Goal: Task Accomplishment & Management: Complete application form

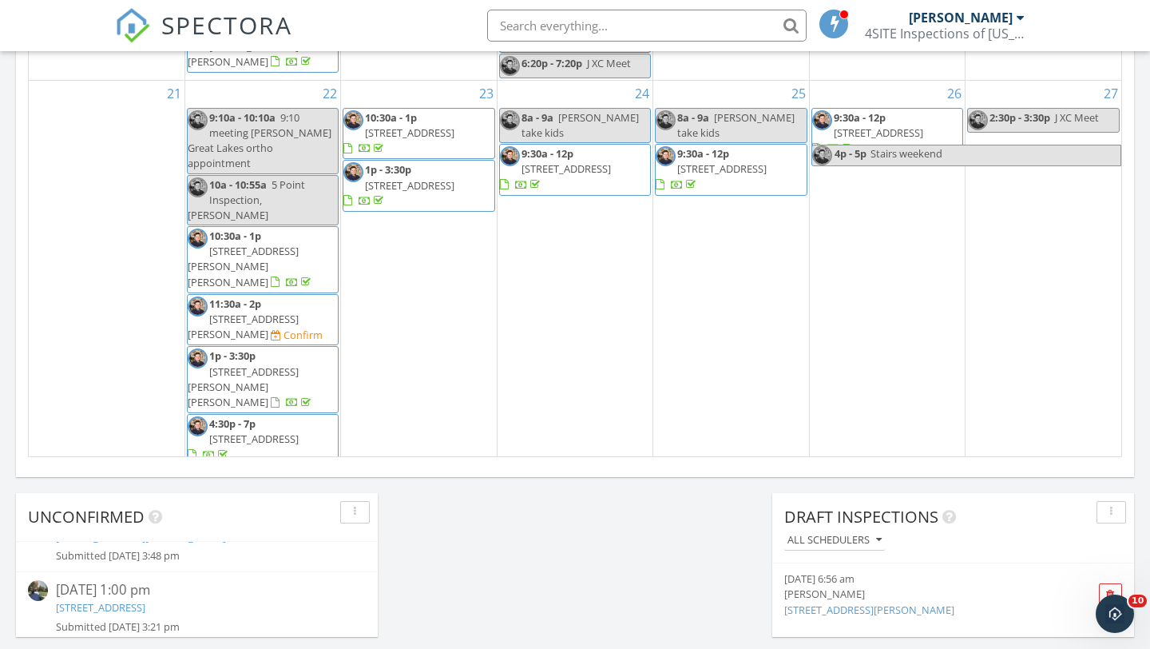
scroll to position [46, 0]
click at [421, 550] on span "1p - 9:15p 6121 Woodpark Dr, Midland 48640 Confirm" at bounding box center [419, 573] width 150 height 47
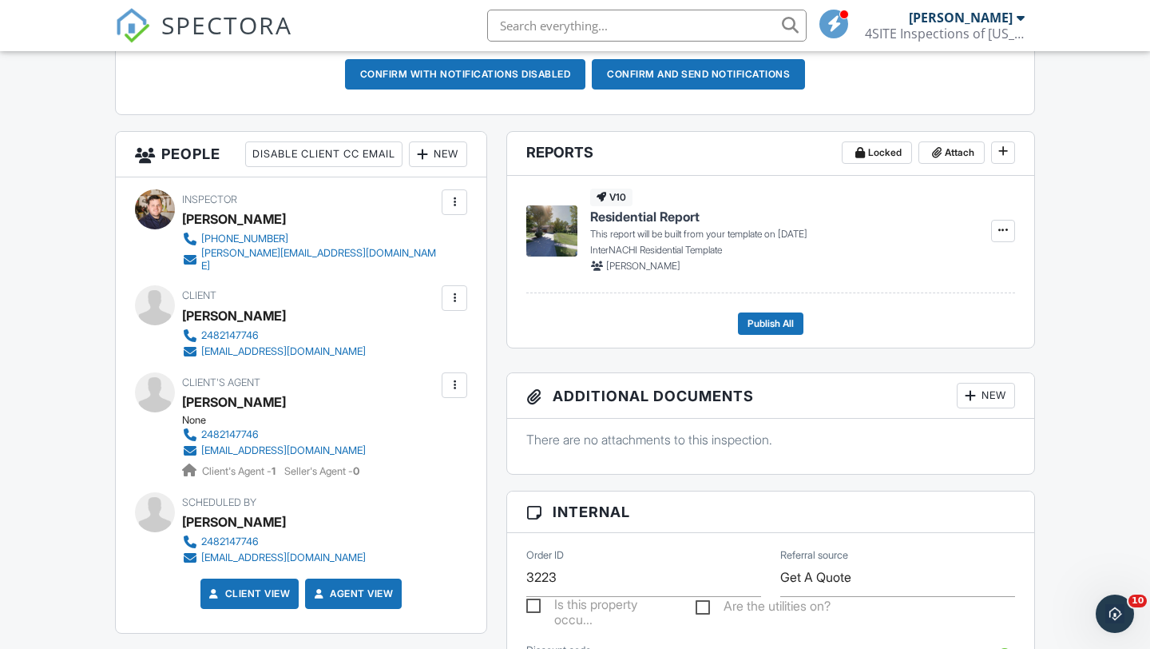
scroll to position [493, 0]
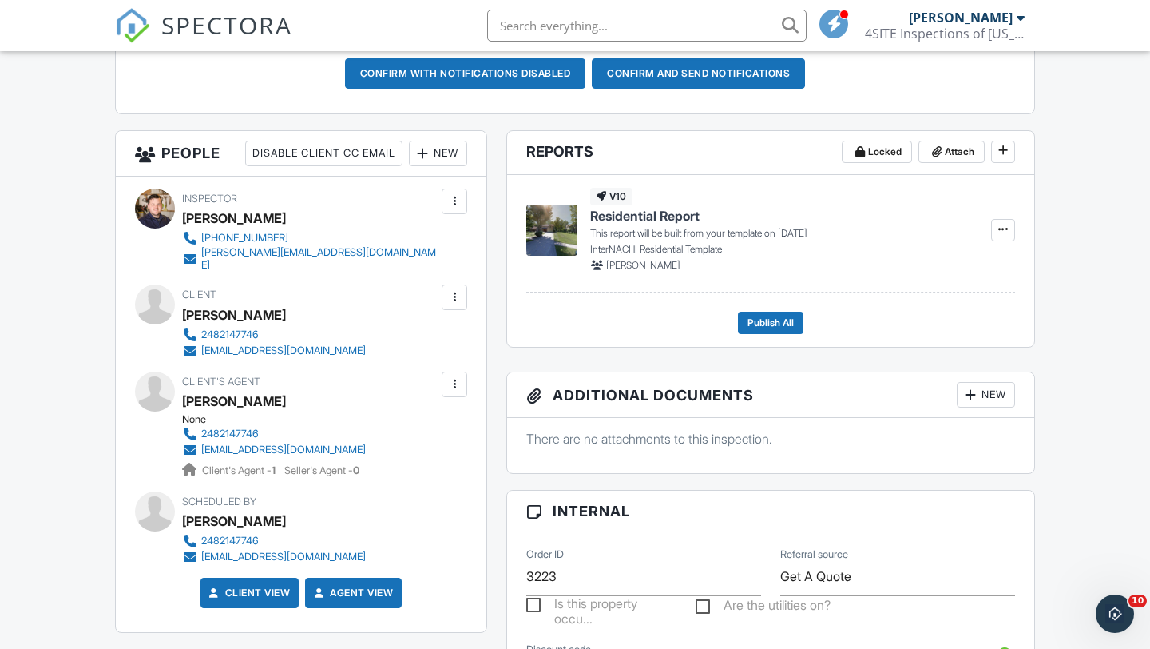
click at [445, 166] on div "New" at bounding box center [438, 154] width 58 height 26
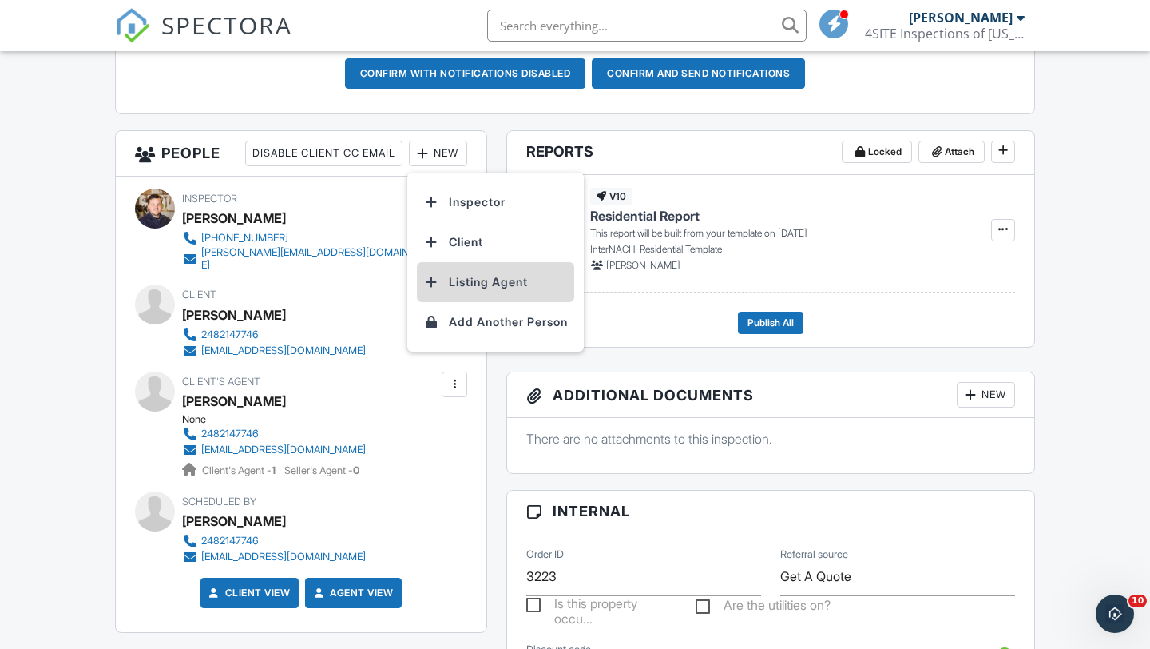
click at [483, 302] on li "Listing Agent" at bounding box center [495, 282] width 157 height 40
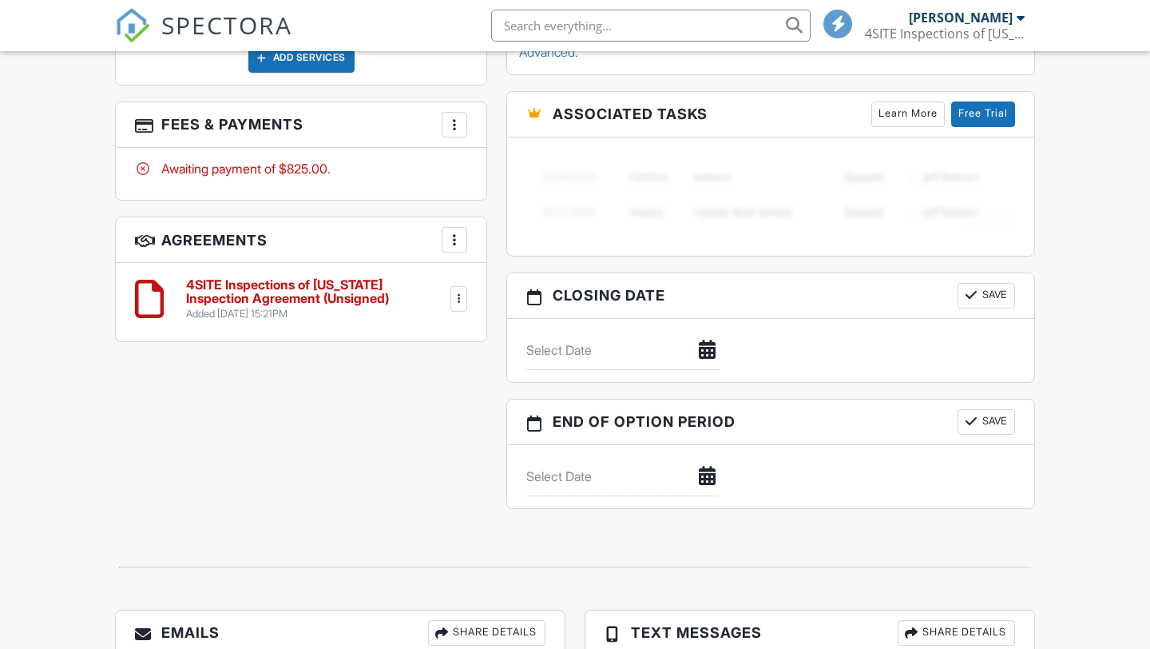
scroll to position [1189, 0]
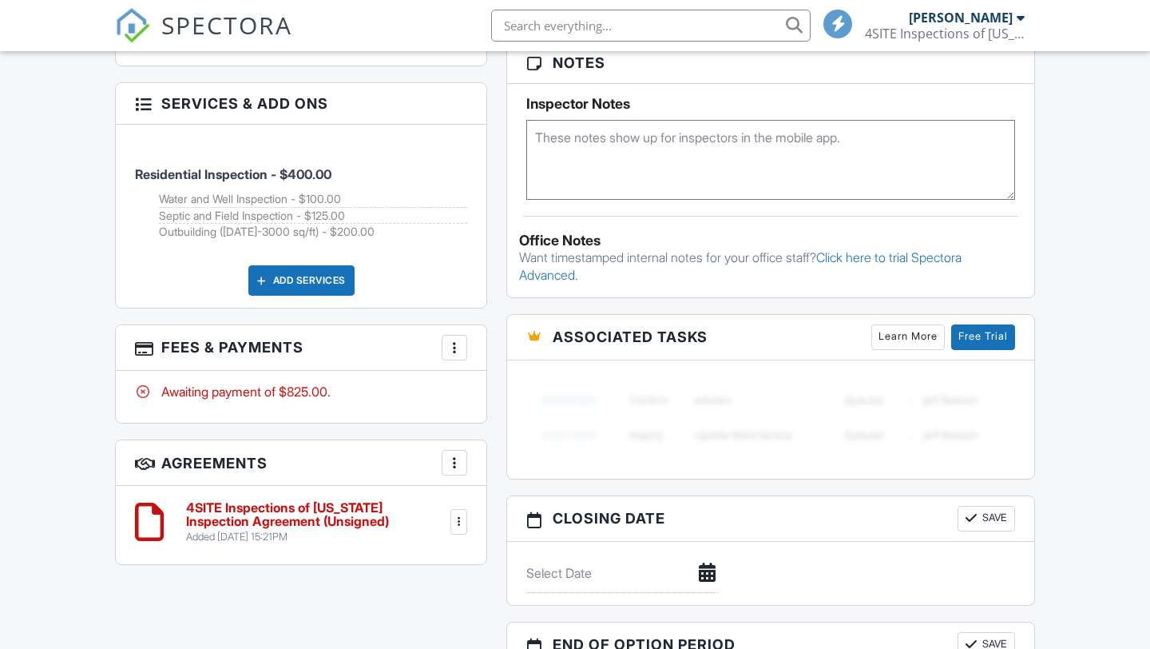
click at [467, 346] on h3 "Fees & Payments More Edit Fees & Payments Add Services View Invoice Paid In Full" at bounding box center [301, 348] width 371 height 46
click at [460, 348] on div at bounding box center [455, 348] width 16 height 16
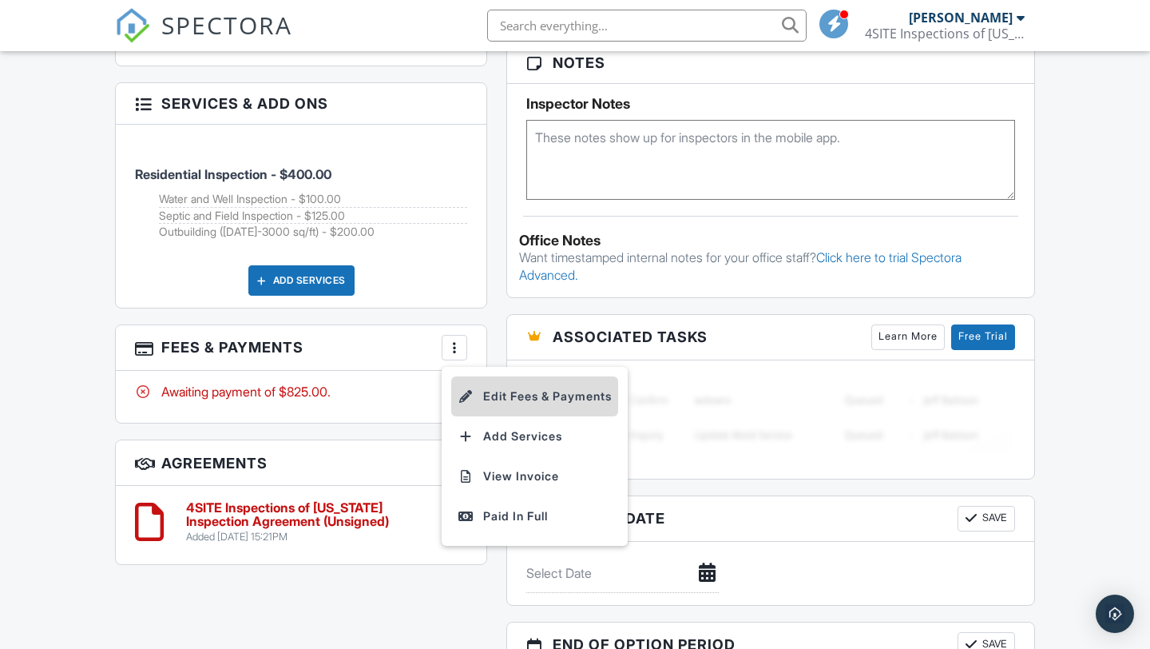
click at [490, 400] on li "Edit Fees & Payments" at bounding box center [534, 396] width 167 height 40
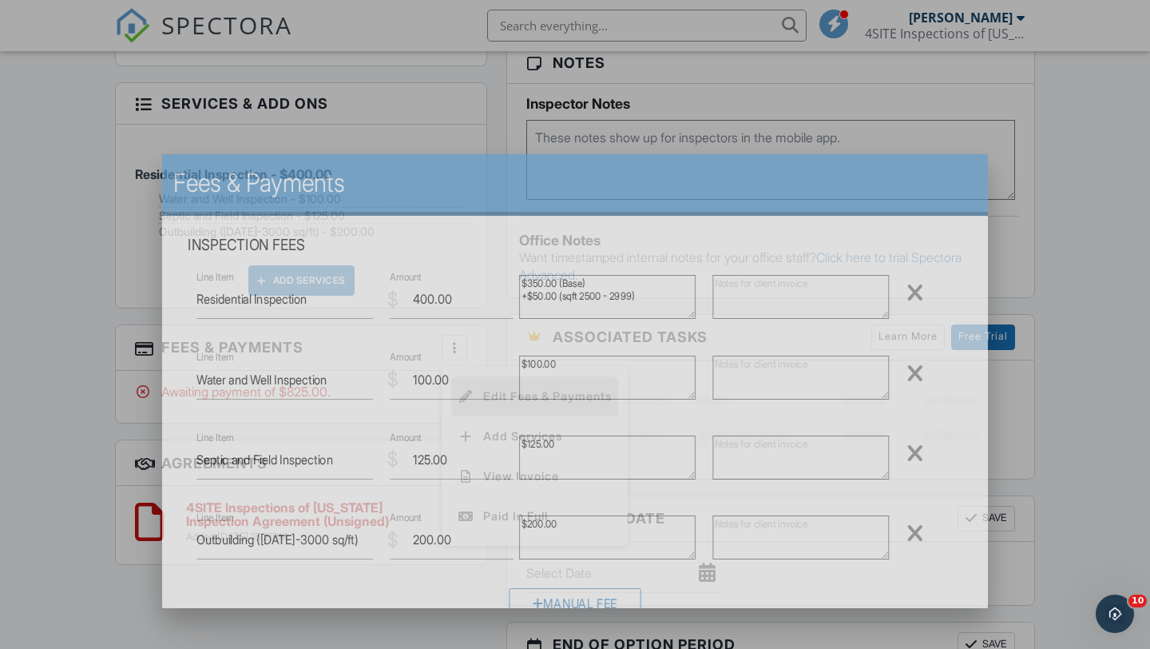
scroll to position [0, 0]
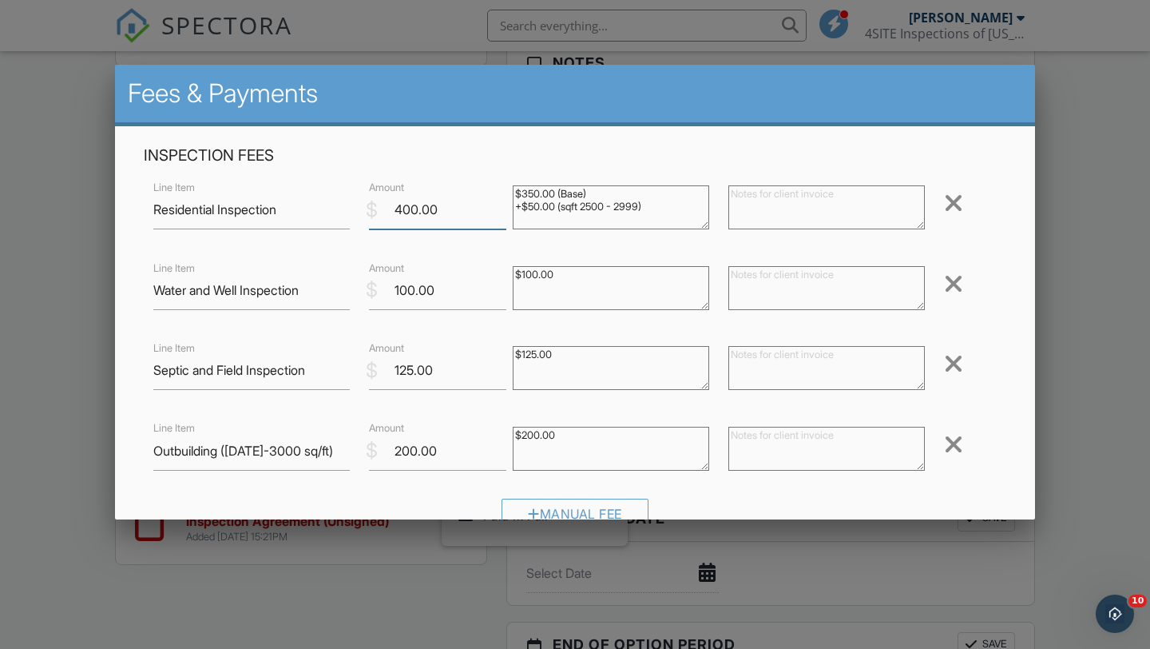
drag, startPoint x: 419, startPoint y: 209, endPoint x: 385, endPoint y: 207, distance: 33.6
click at [385, 207] on input "400.00" at bounding box center [437, 209] width 137 height 39
type input "375.00"
click at [959, 289] on div at bounding box center [953, 284] width 19 height 26
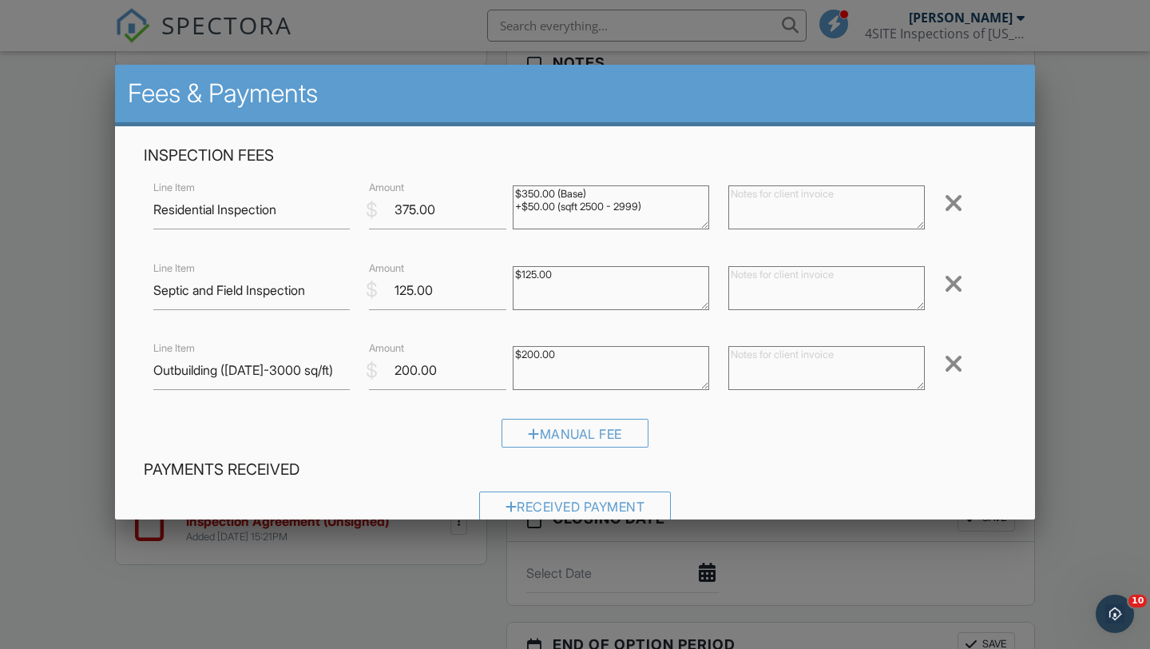
click at [959, 289] on div at bounding box center [953, 284] width 19 height 26
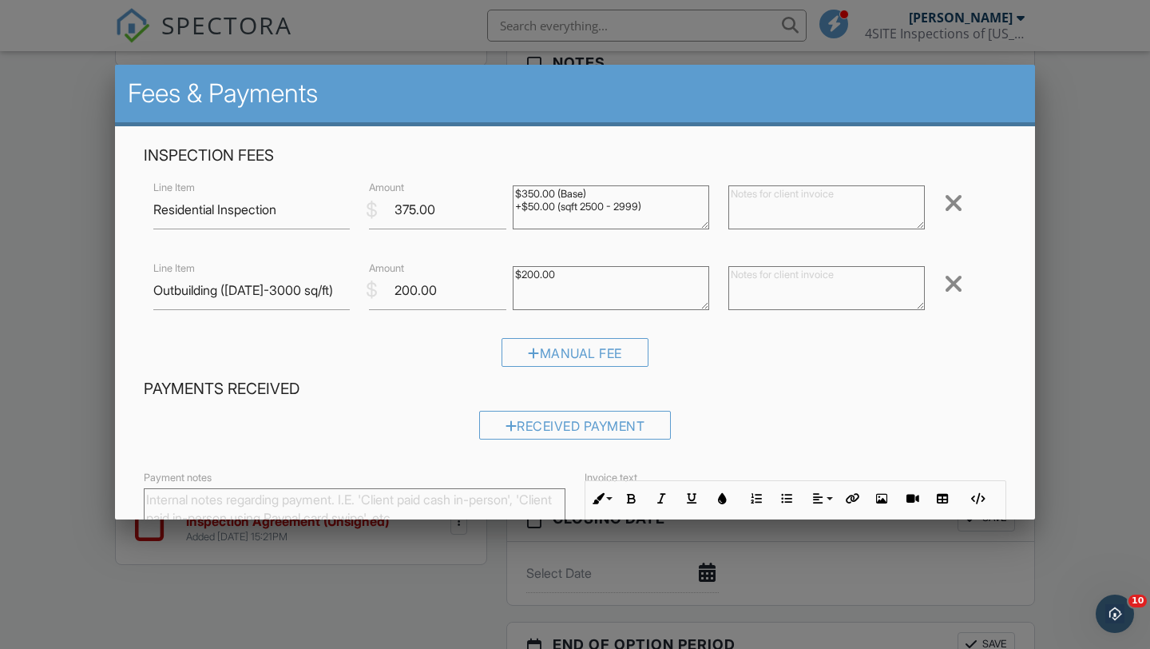
click at [959, 289] on div at bounding box center [953, 284] width 19 height 26
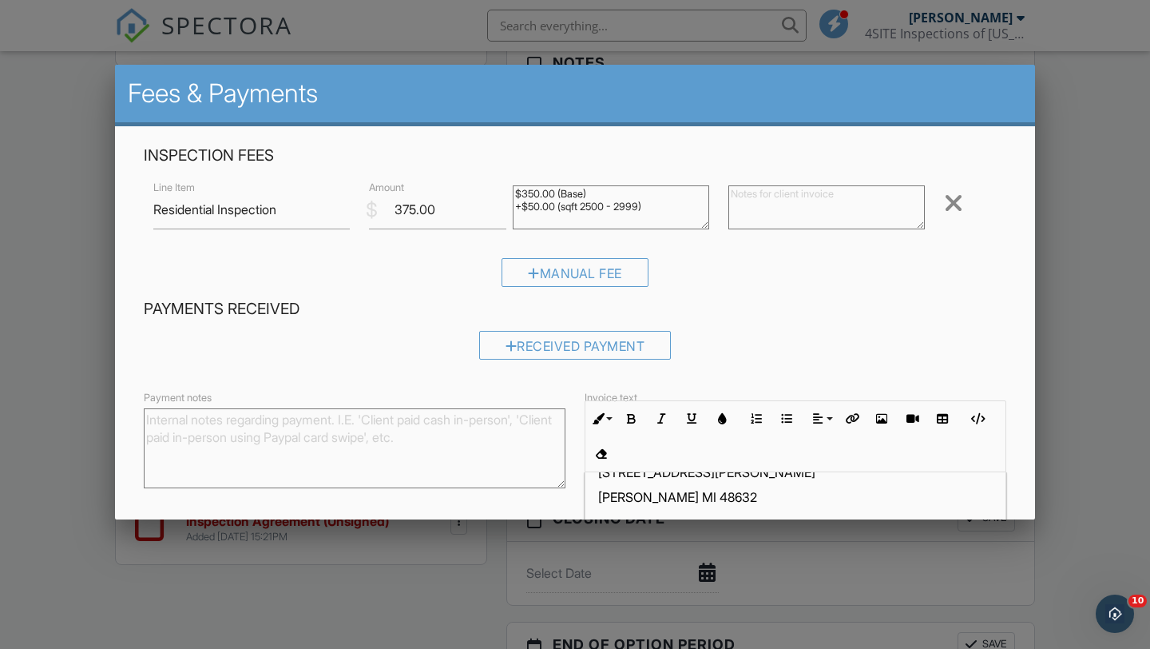
scroll to position [149, 0]
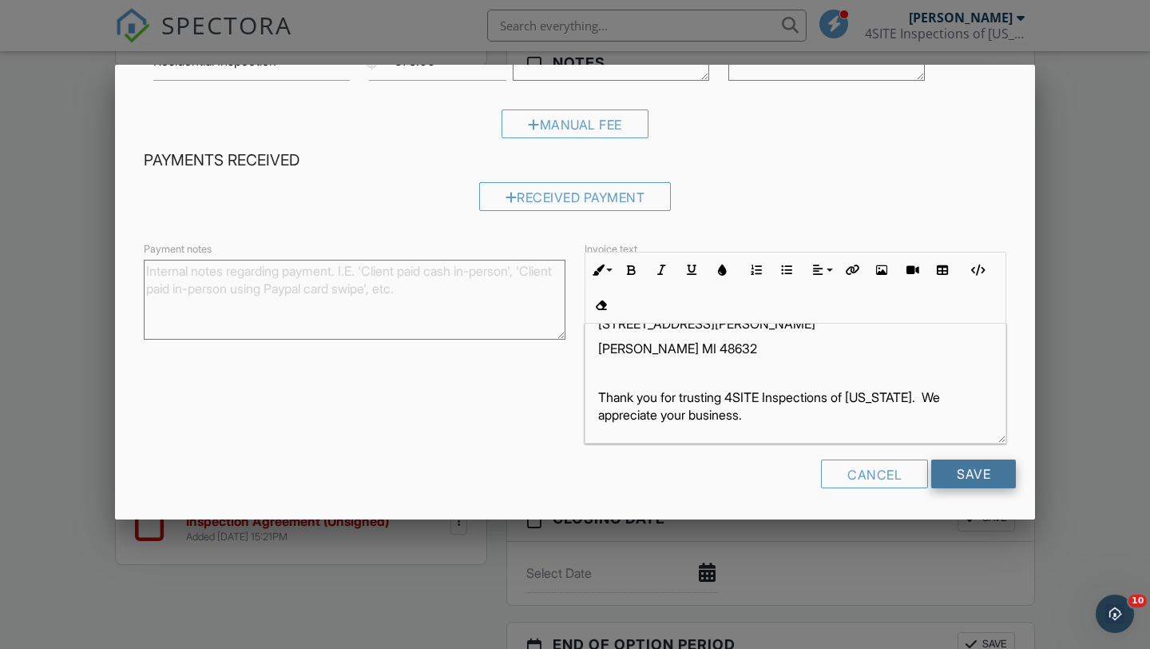
click at [962, 469] on input "Save" at bounding box center [973, 473] width 85 height 29
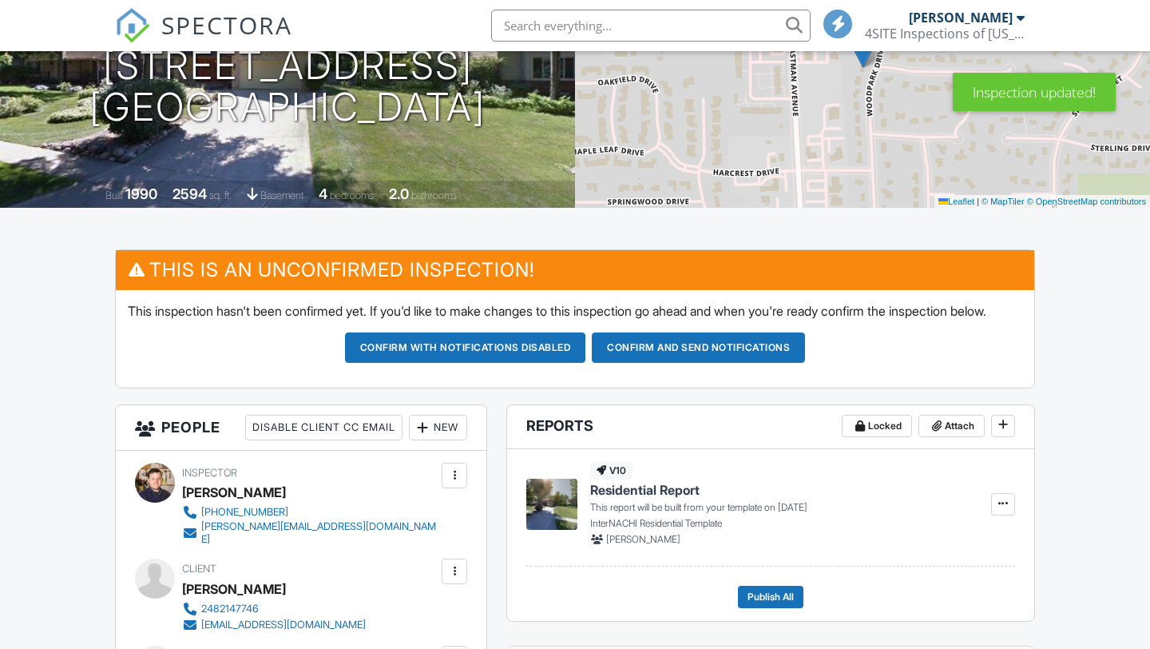
scroll to position [219, 0]
click at [638, 363] on button "Confirm and send notifications" at bounding box center [698, 347] width 213 height 30
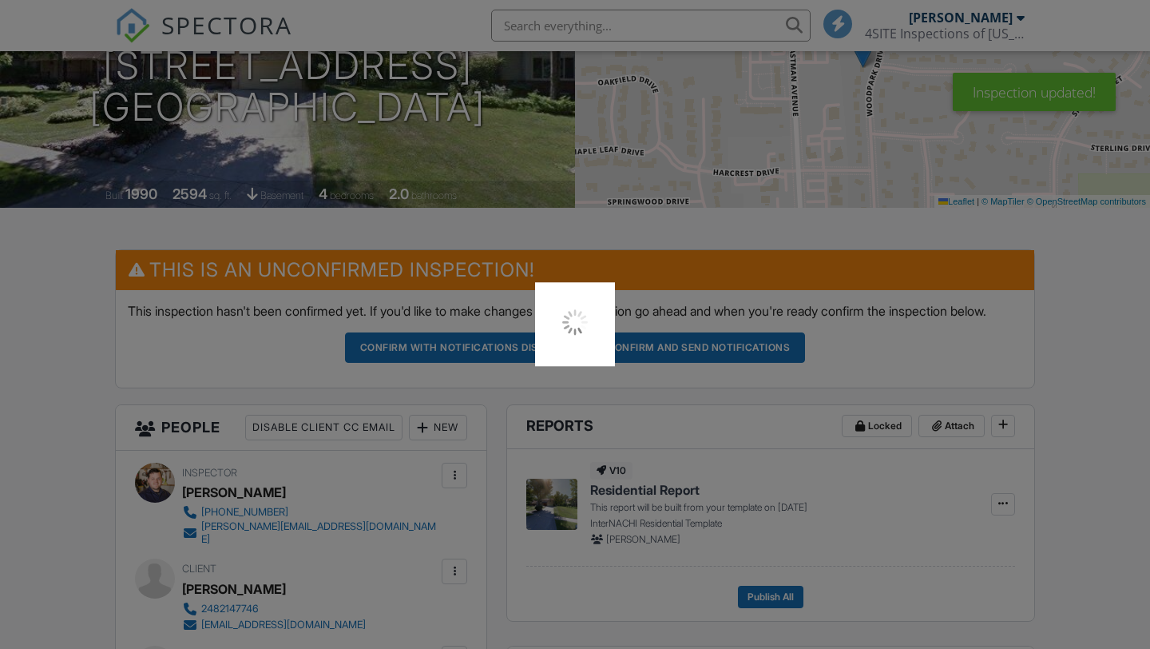
scroll to position [0, 0]
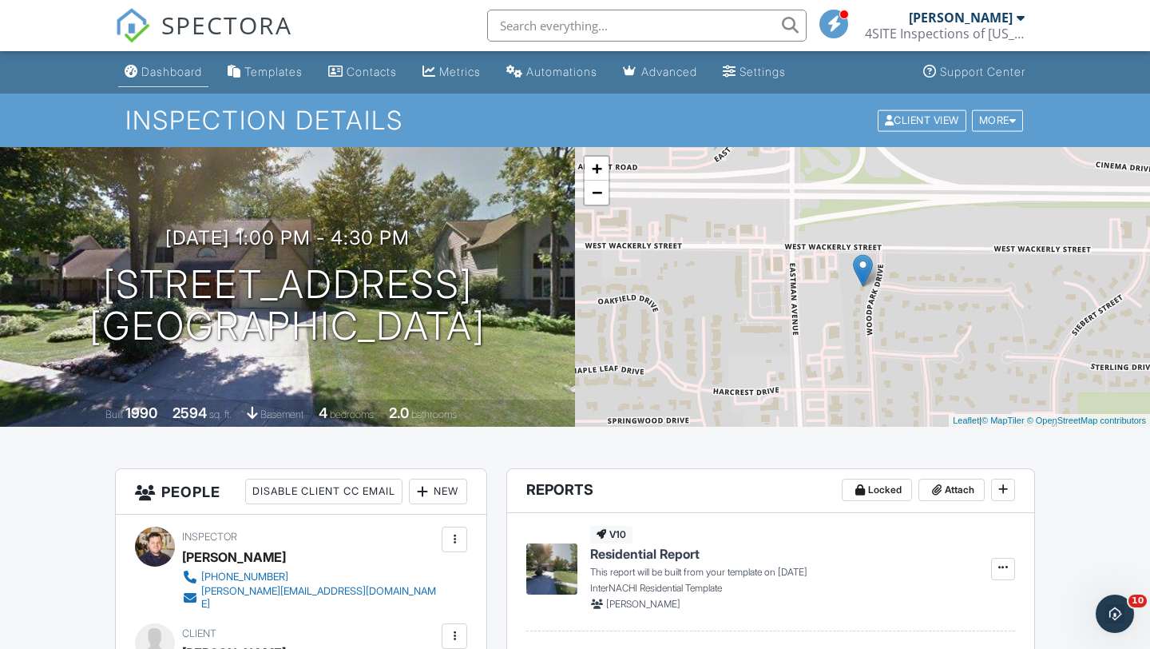
click at [198, 66] on div "Dashboard" at bounding box center [171, 72] width 61 height 14
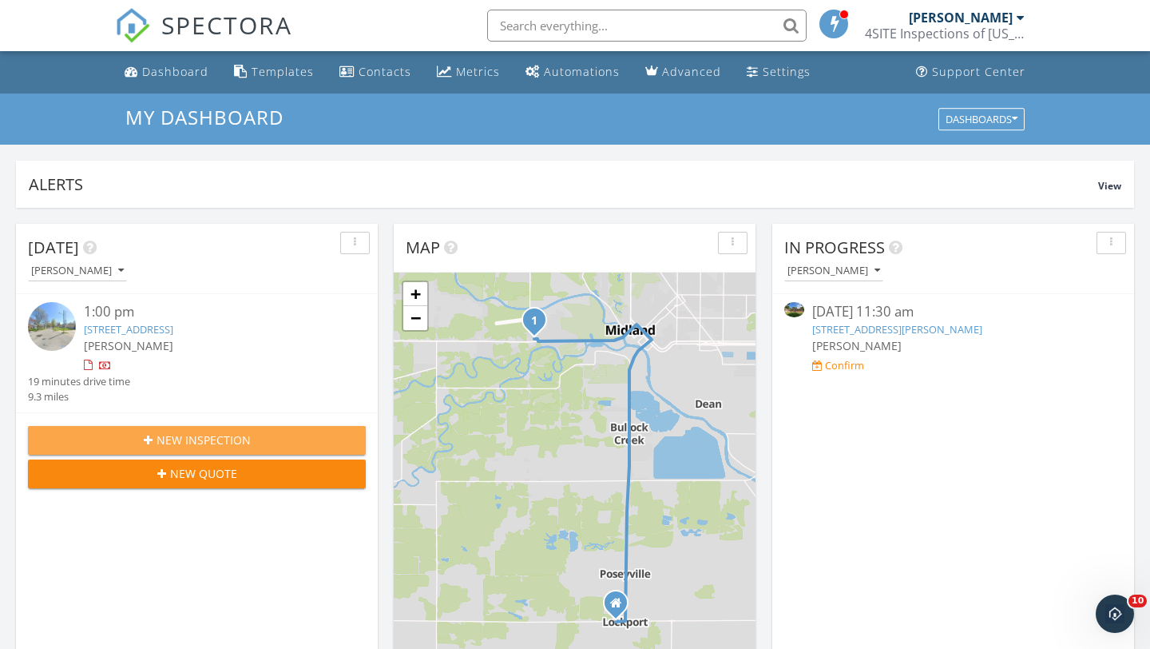
click at [115, 434] on div "New Inspection" at bounding box center [197, 439] width 312 height 17
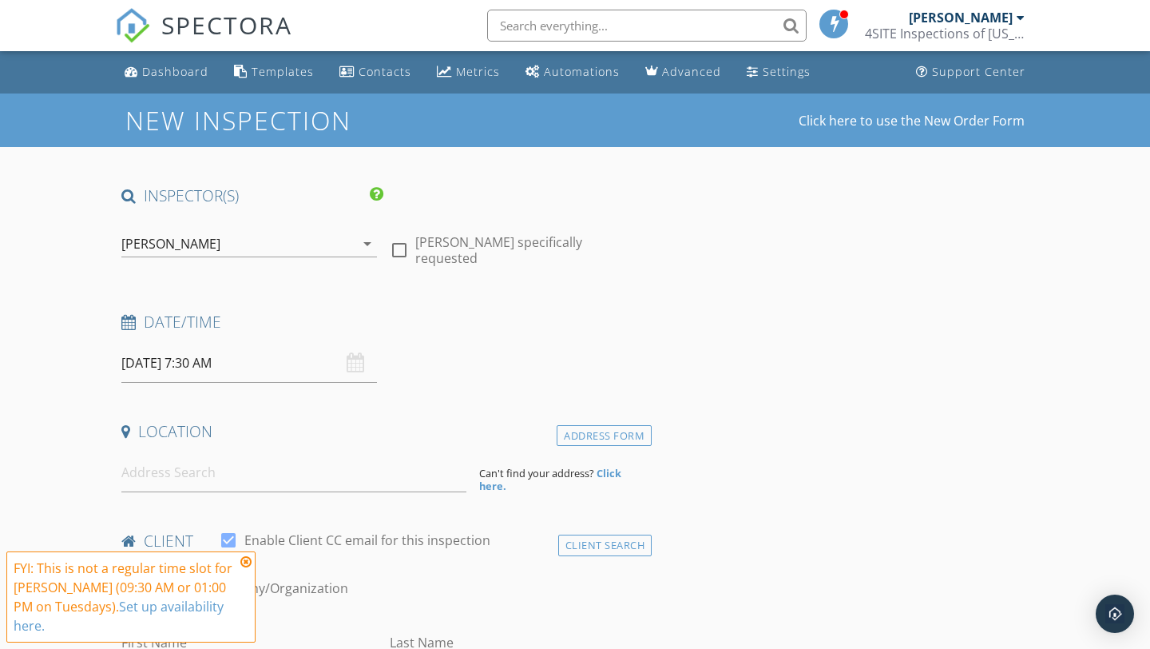
click at [232, 372] on input "[DATE] 7:30 AM" at bounding box center [249, 363] width 256 height 39
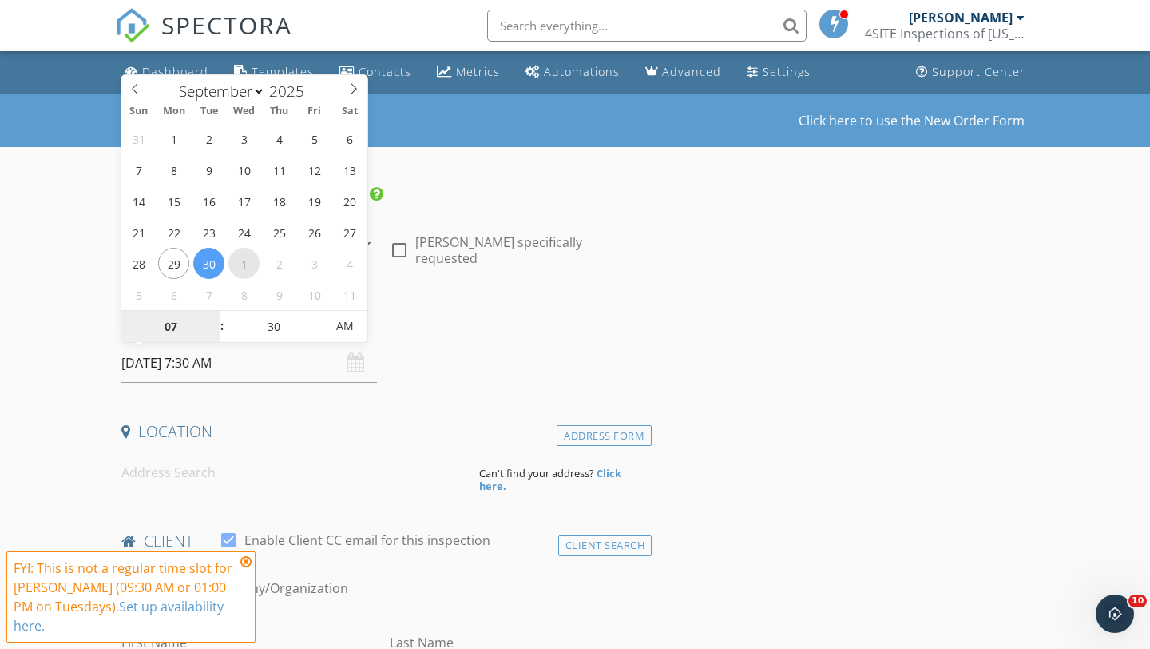
select select "9"
type input "[DATE] 7:30 AM"
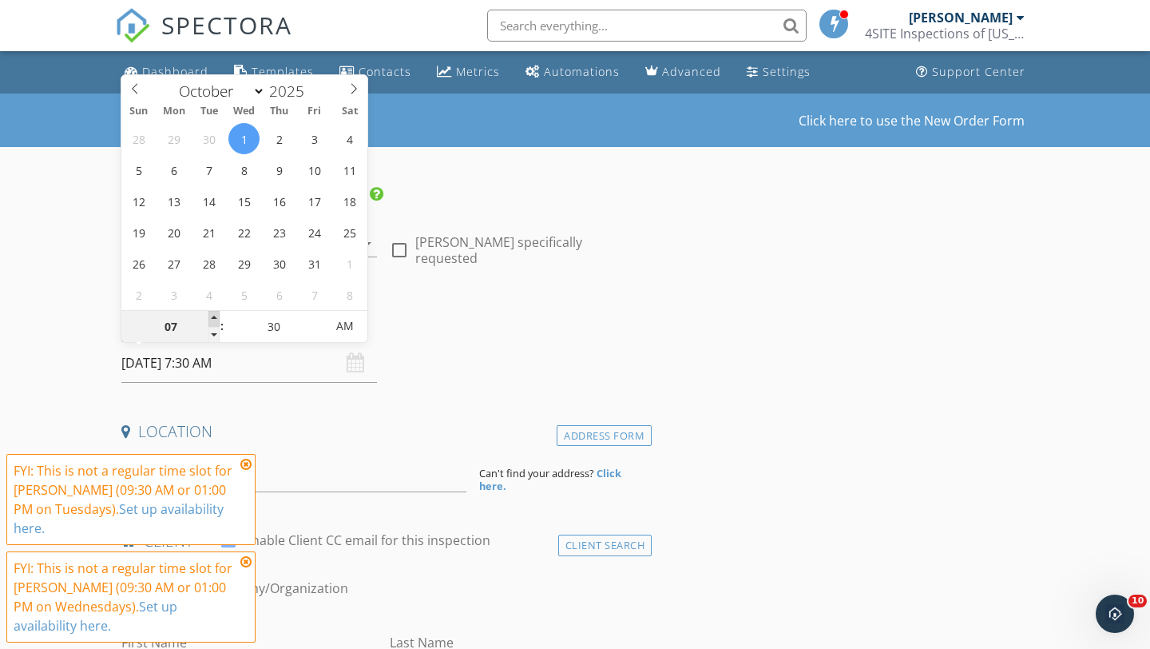
type input "08"
type input "[DATE] 8:30 AM"
click at [217, 316] on span at bounding box center [214, 319] width 11 height 16
type input "09"
type input "10/01/2025 9:30 AM"
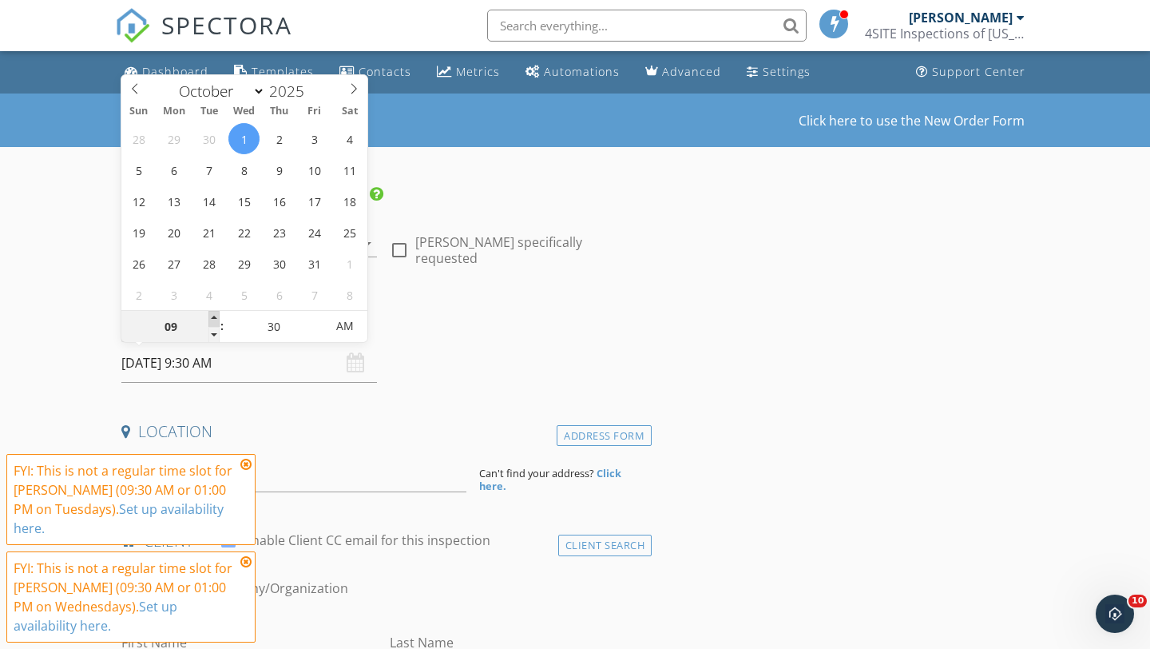
click at [217, 316] on span at bounding box center [214, 319] width 11 height 16
type input "10"
type input "10/01/2025 10:30 AM"
click at [217, 322] on span at bounding box center [214, 319] width 11 height 16
type input "11"
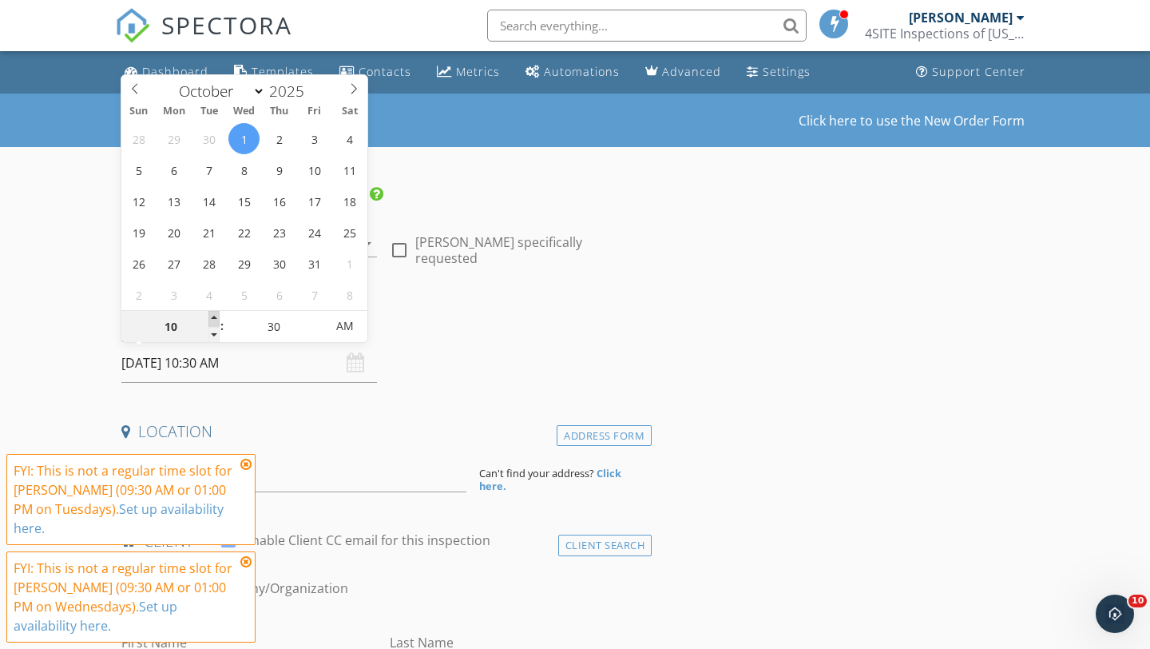
type input "10/01/2025 11:30 AM"
click at [217, 322] on span at bounding box center [214, 319] width 11 height 16
type input "12"
type input "10/01/2025 12:30 PM"
click at [217, 322] on span at bounding box center [214, 319] width 11 height 16
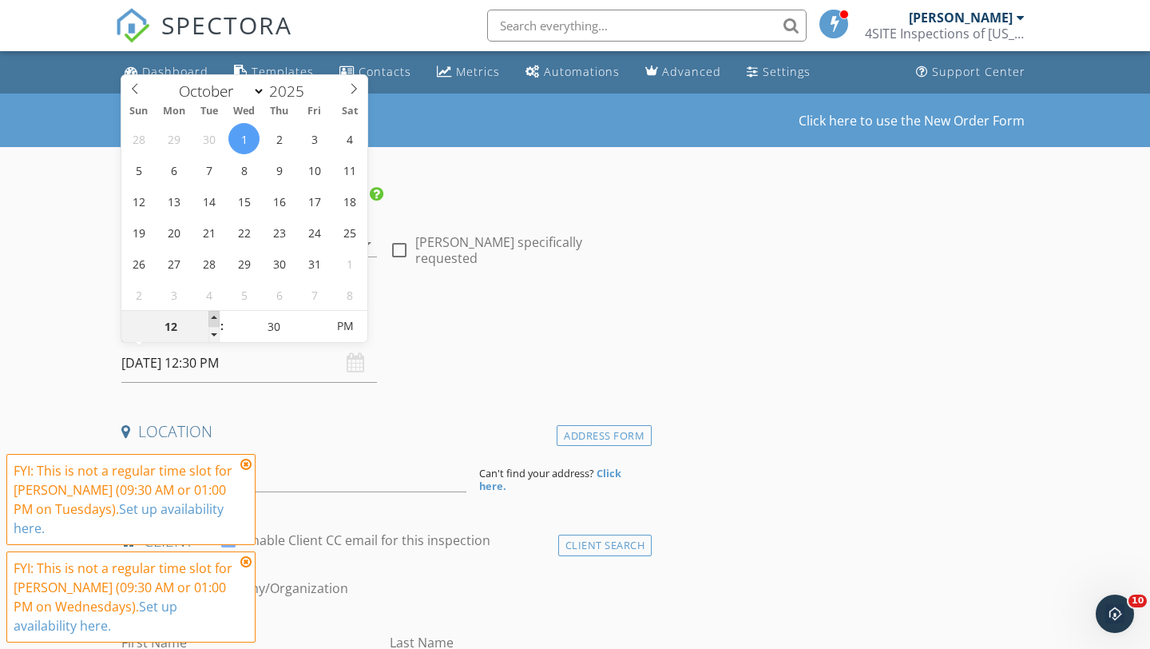
type input "01"
type input "10/01/2025 1:30 PM"
click at [217, 322] on span at bounding box center [214, 319] width 11 height 16
type input "25"
type input "10/01/2025 1:25 PM"
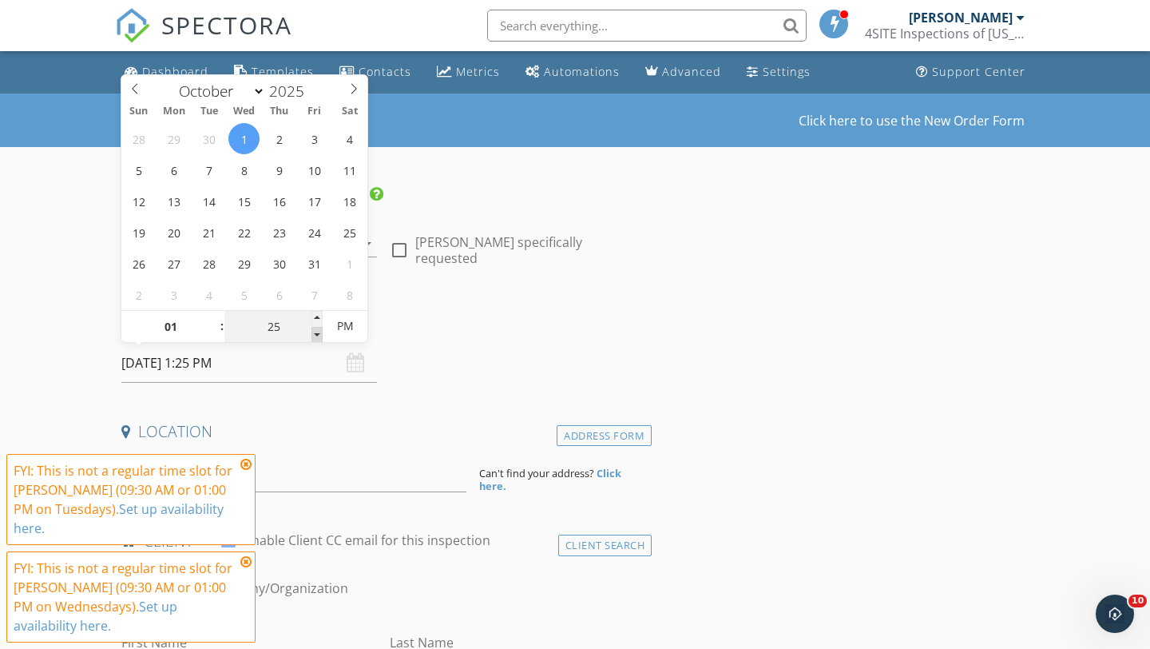
click at [320, 339] on span at bounding box center [317, 335] width 11 height 16
type input "20"
type input "10/01/2025 1:20 PM"
click at [320, 339] on span at bounding box center [317, 335] width 11 height 16
type input "15"
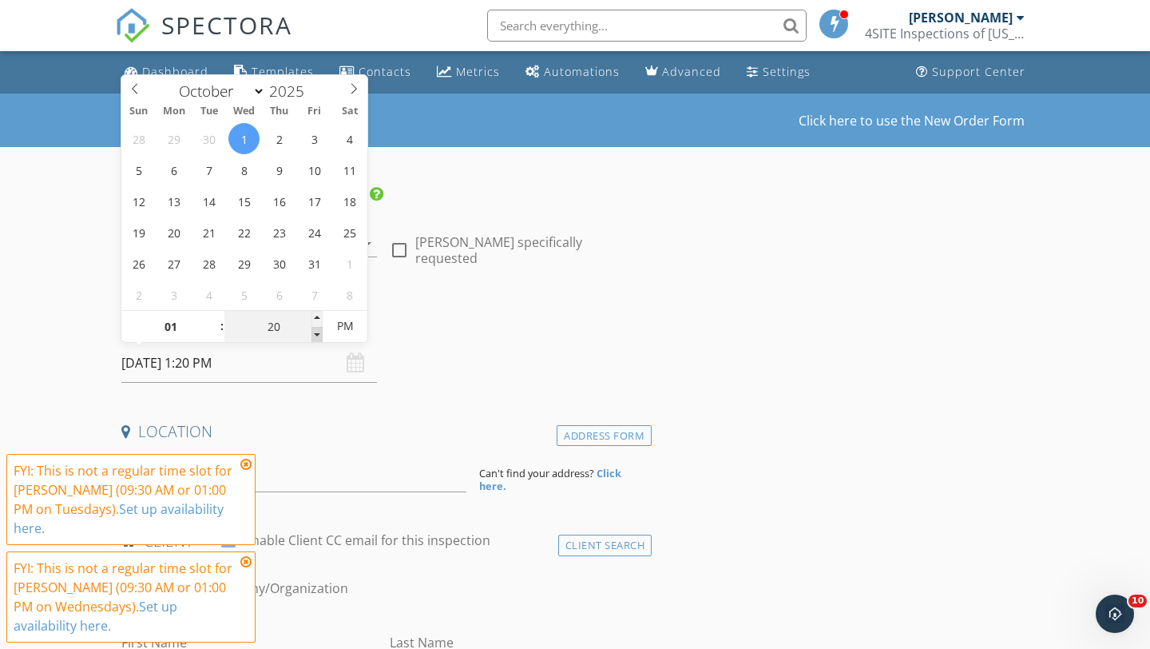
type input "10/01/2025 1:15 PM"
click at [320, 339] on span at bounding box center [317, 335] width 11 height 16
type input "10"
type input "10/01/2025 1:10 PM"
click at [320, 339] on span at bounding box center [317, 335] width 11 height 16
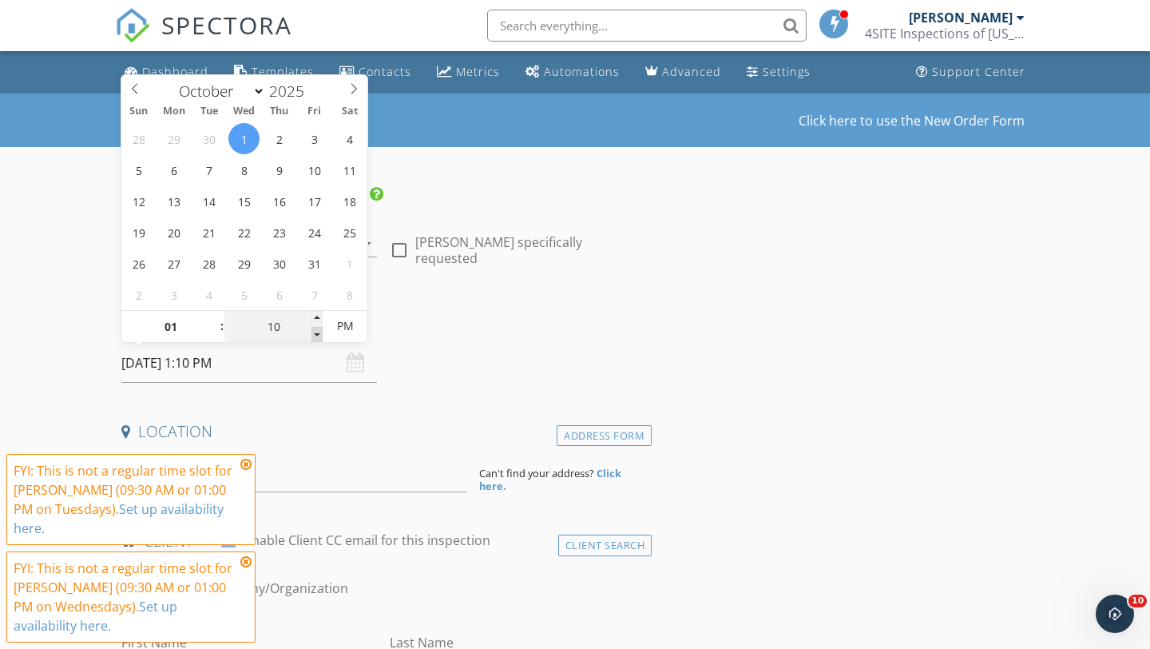
type input "05"
type input "10/01/2025 1:05 PM"
click at [320, 339] on span at bounding box center [317, 335] width 11 height 16
type input "00"
type input "10/01/2025 1:00 PM"
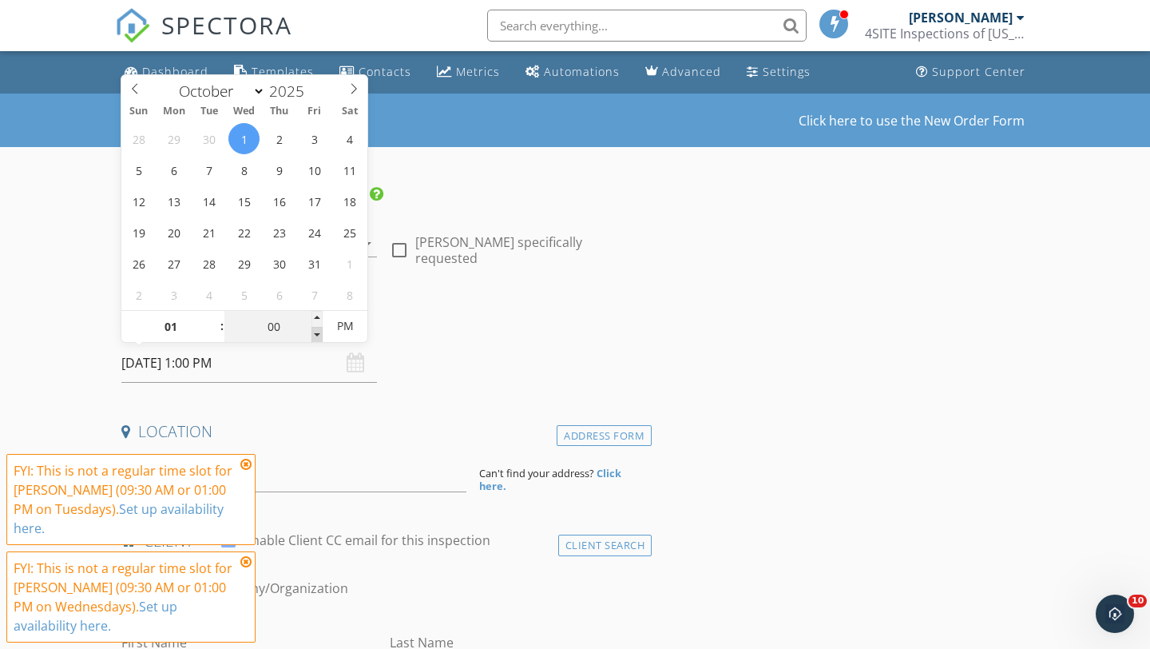
click at [320, 339] on span at bounding box center [317, 335] width 11 height 16
click at [330, 441] on div "Location" at bounding box center [383, 437] width 537 height 32
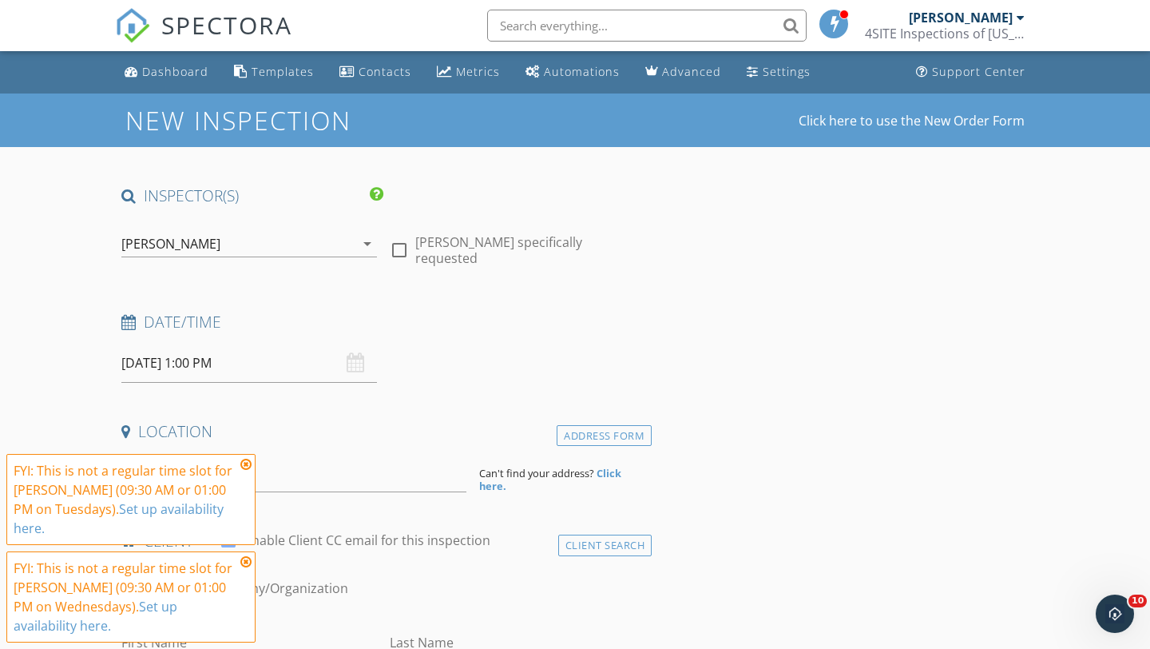
click at [245, 465] on icon at bounding box center [245, 464] width 11 height 13
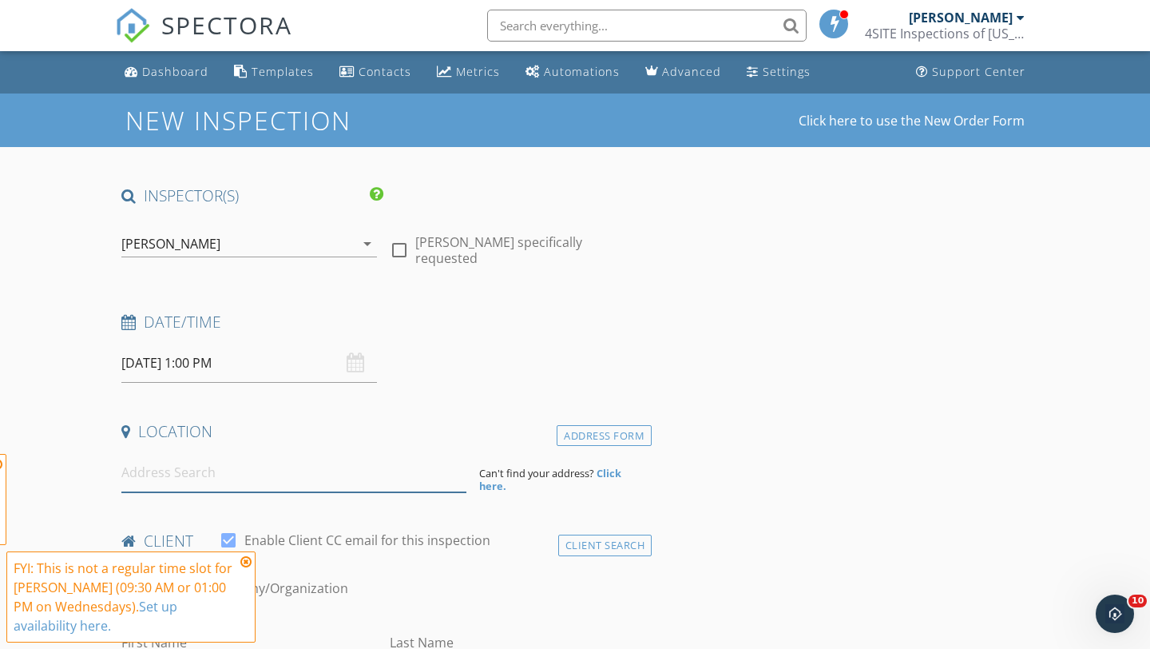
click at [273, 471] on input at bounding box center [293, 472] width 345 height 39
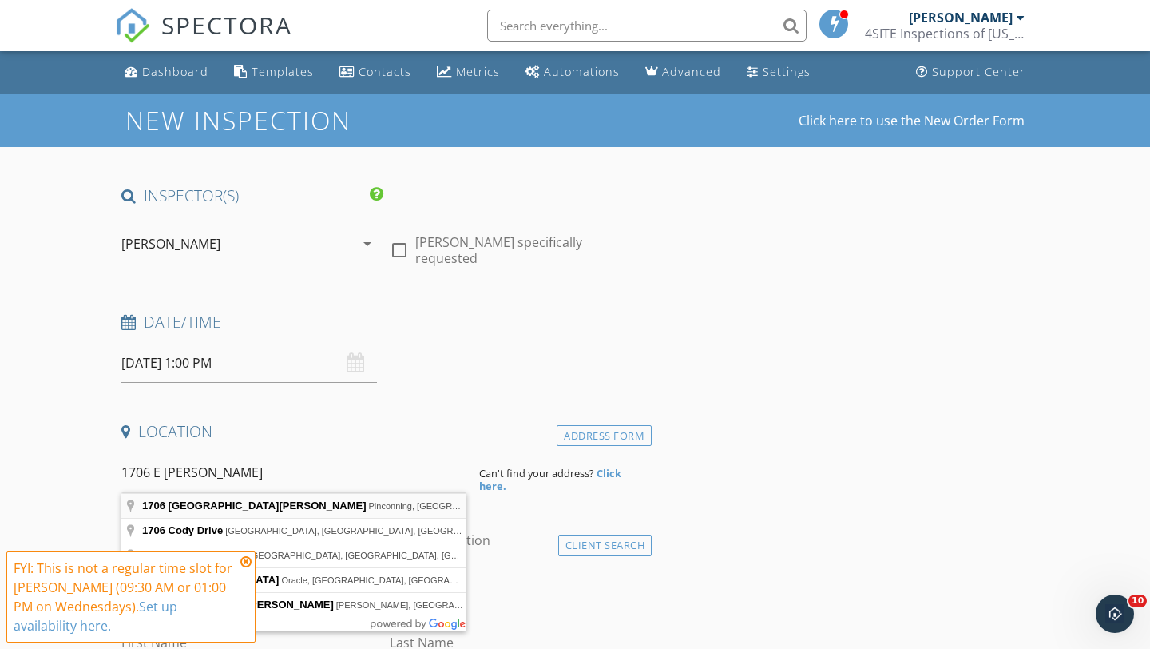
type input "1706 East Cody Estey Road, Pinconning, MI, USA"
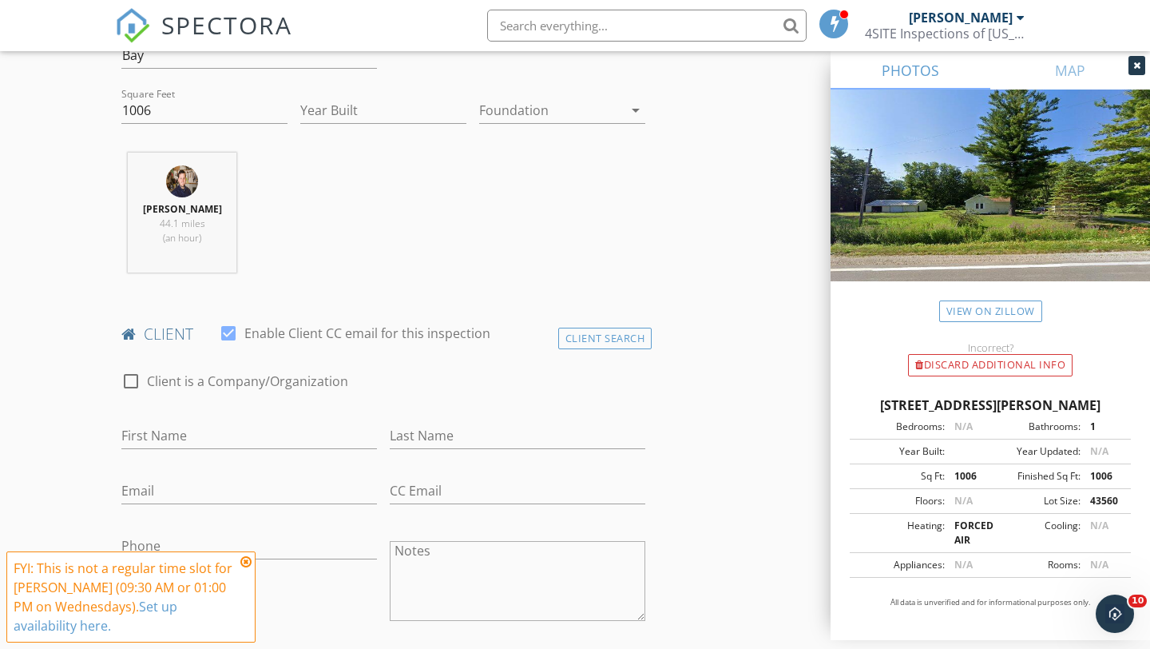
scroll to position [544, 0]
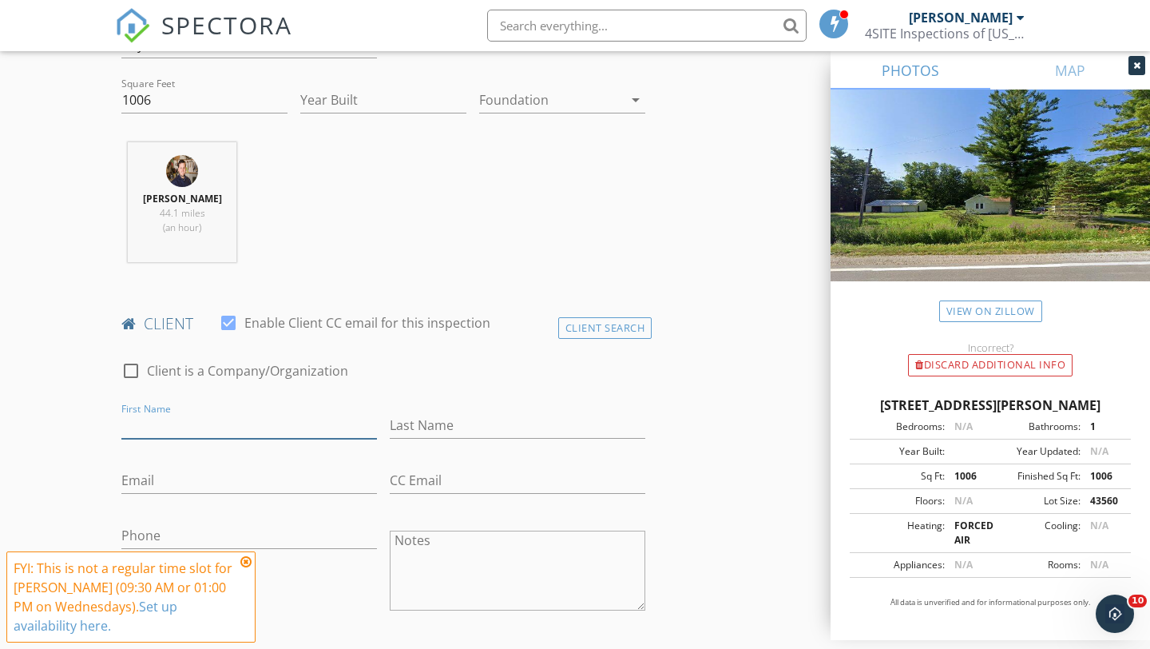
click at [214, 435] on input "First Name" at bounding box center [249, 425] width 256 height 26
click at [212, 435] on input "First Name" at bounding box center [249, 425] width 256 height 26
type input "Brittany"
click at [458, 419] on input "Last Name" at bounding box center [518, 425] width 256 height 26
type input "Boyland"
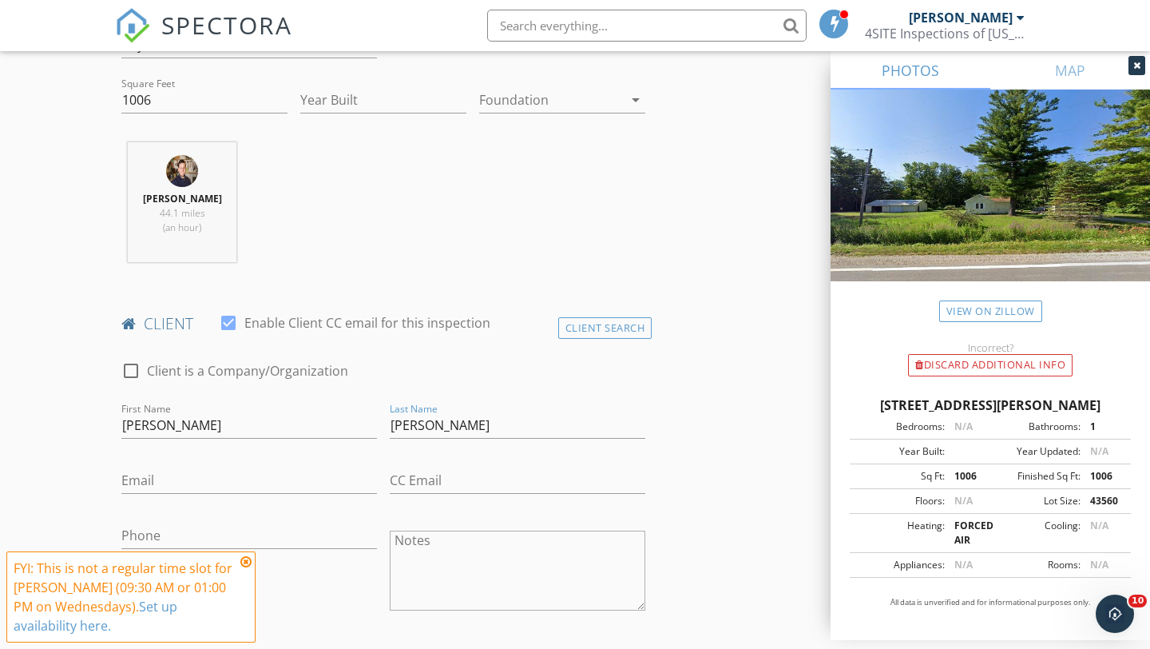
click at [570, 216] on div "Steven Owens 44.1 miles (an hour)" at bounding box center [383, 208] width 537 height 133
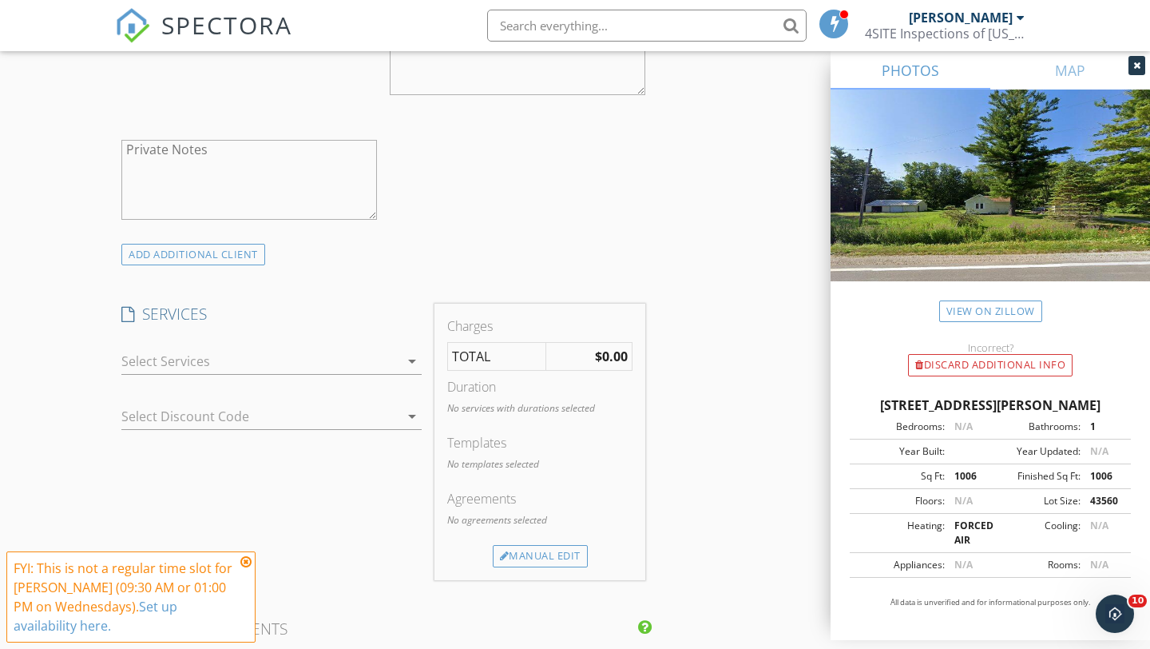
scroll to position [1061, 0]
click at [284, 362] on div at bounding box center [260, 360] width 278 height 26
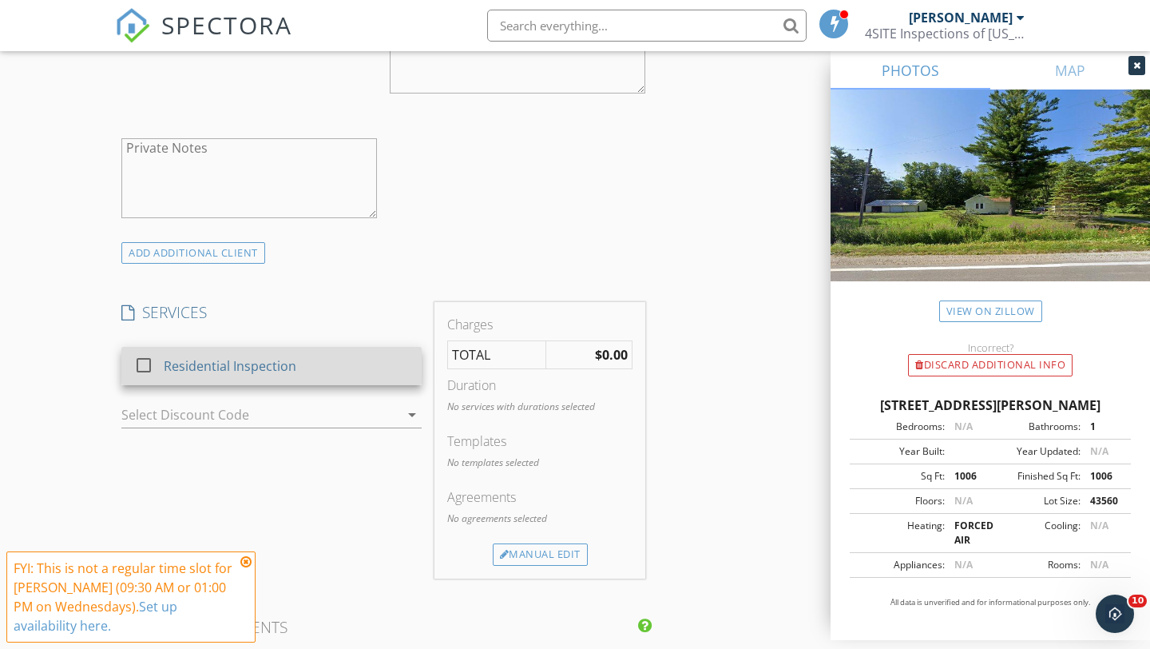
click at [284, 367] on div "Residential Inspection" at bounding box center [230, 365] width 133 height 19
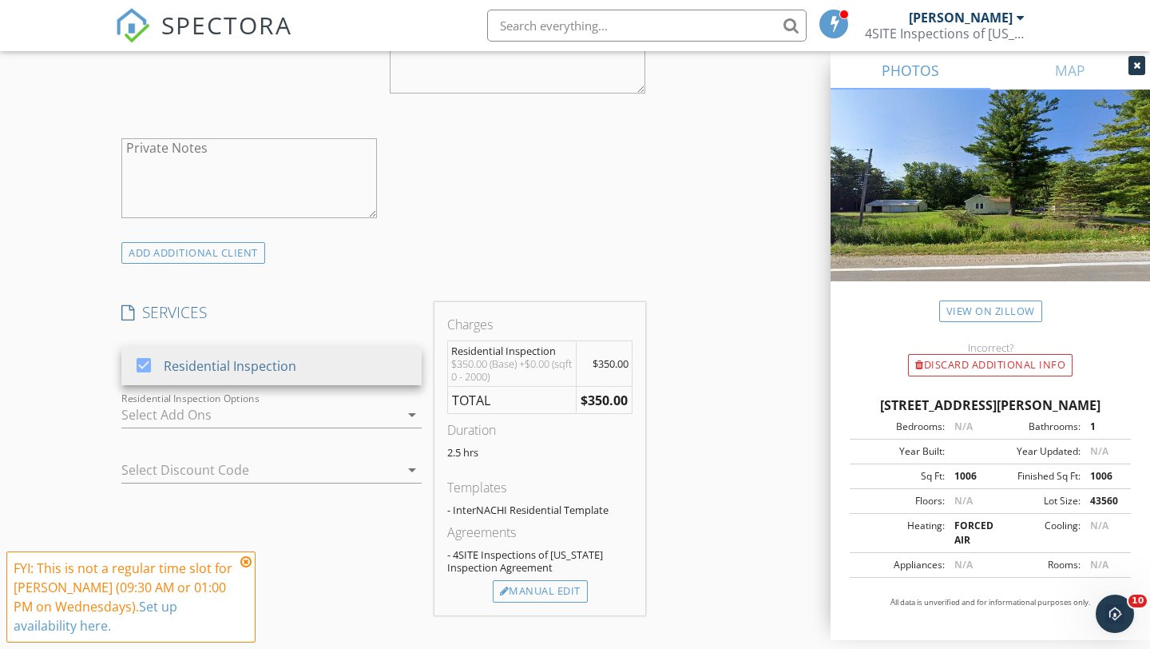
click at [270, 414] on div at bounding box center [260, 415] width 278 height 26
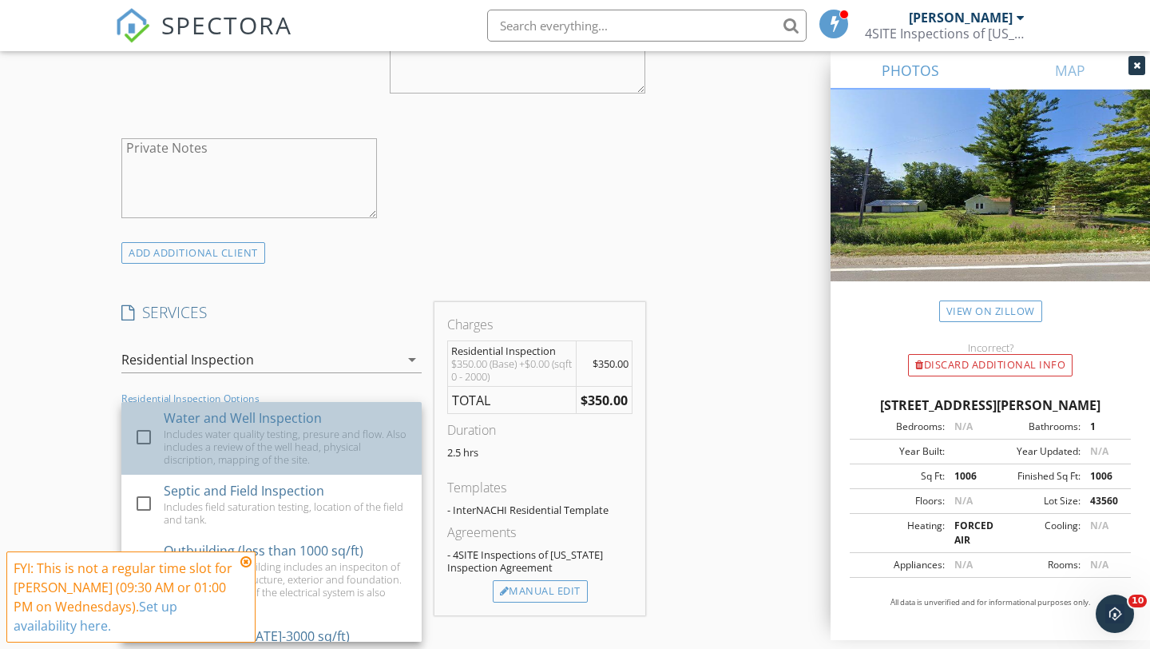
click at [271, 431] on div "Includes water quality testing, presure and flow. Also includes a review of the…" at bounding box center [286, 446] width 245 height 38
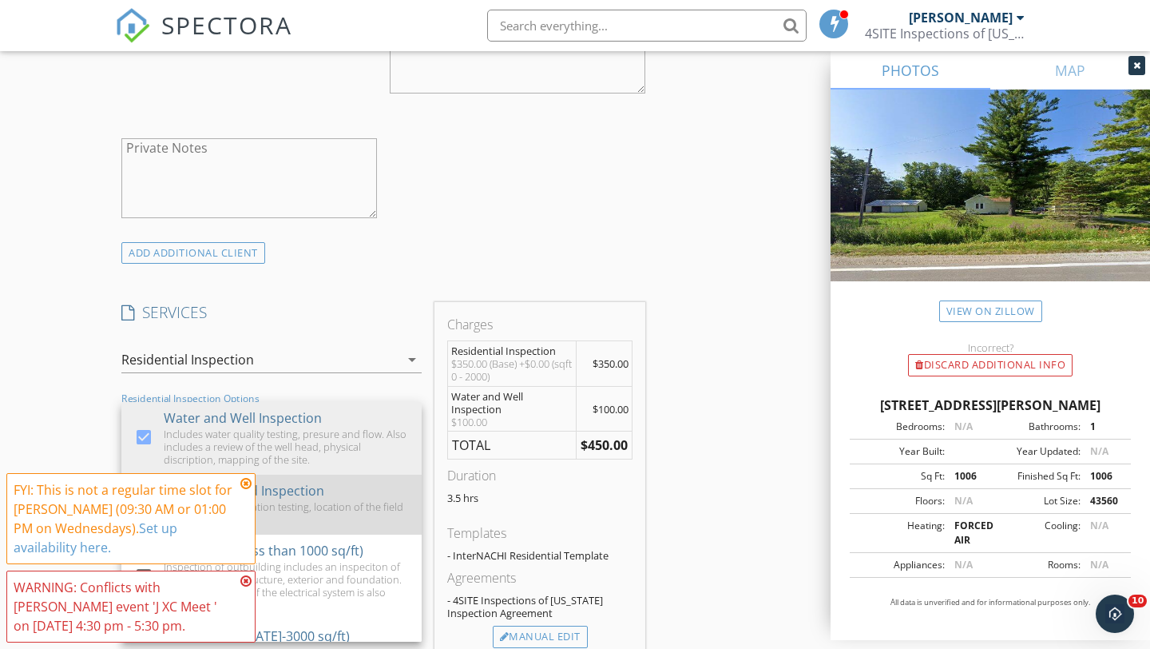
click at [270, 500] on div "Includes field saturation testing, location of the field and tank." at bounding box center [286, 513] width 245 height 26
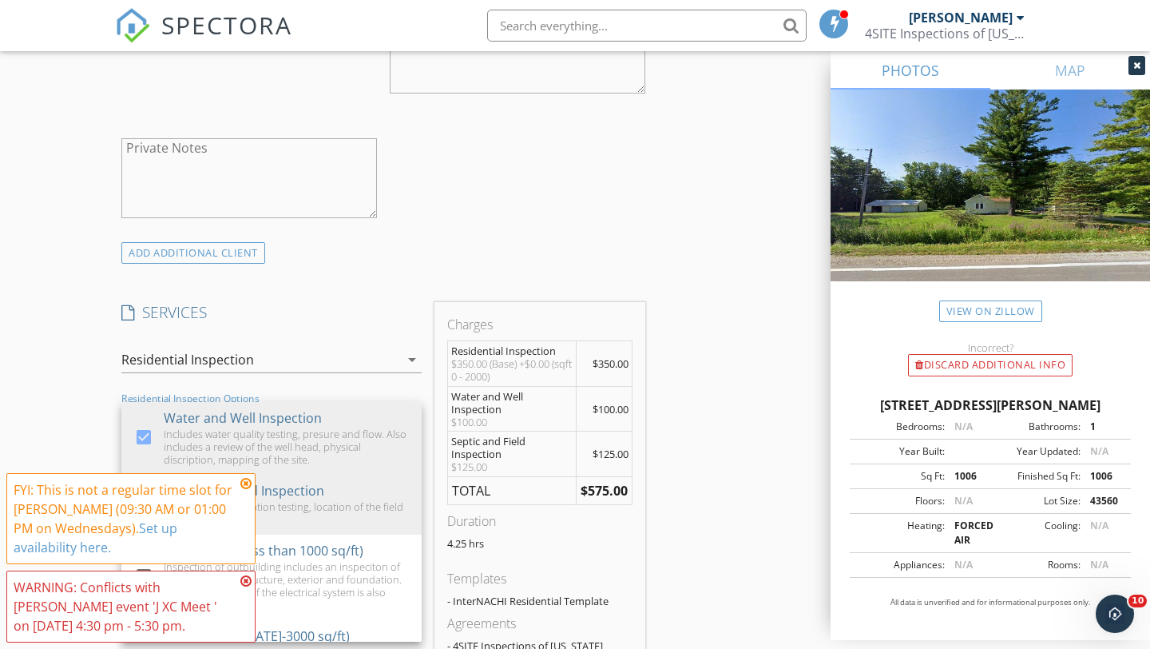
click at [316, 198] on textarea "Private Notes" at bounding box center [249, 178] width 256 height 80
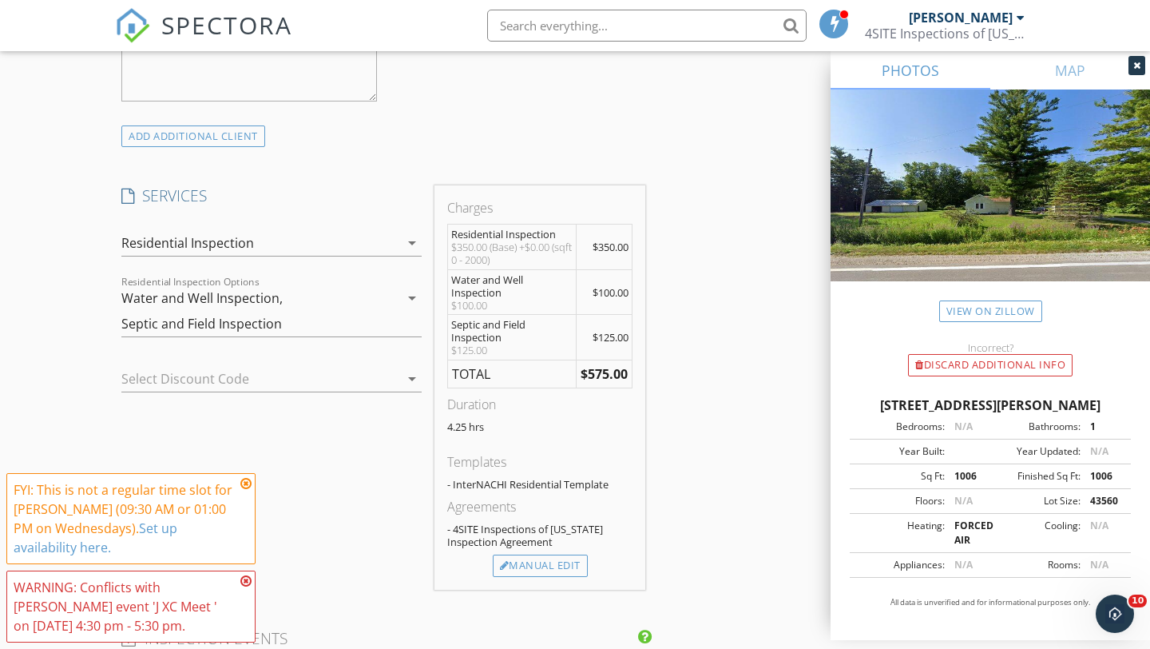
scroll to position [1179, 0]
click at [471, 150] on div "INSPECTOR(S) check_box Steven Owens PRIMARY check_box_outline_blank Matthew Cha…" at bounding box center [383, 359] width 537 height 2707
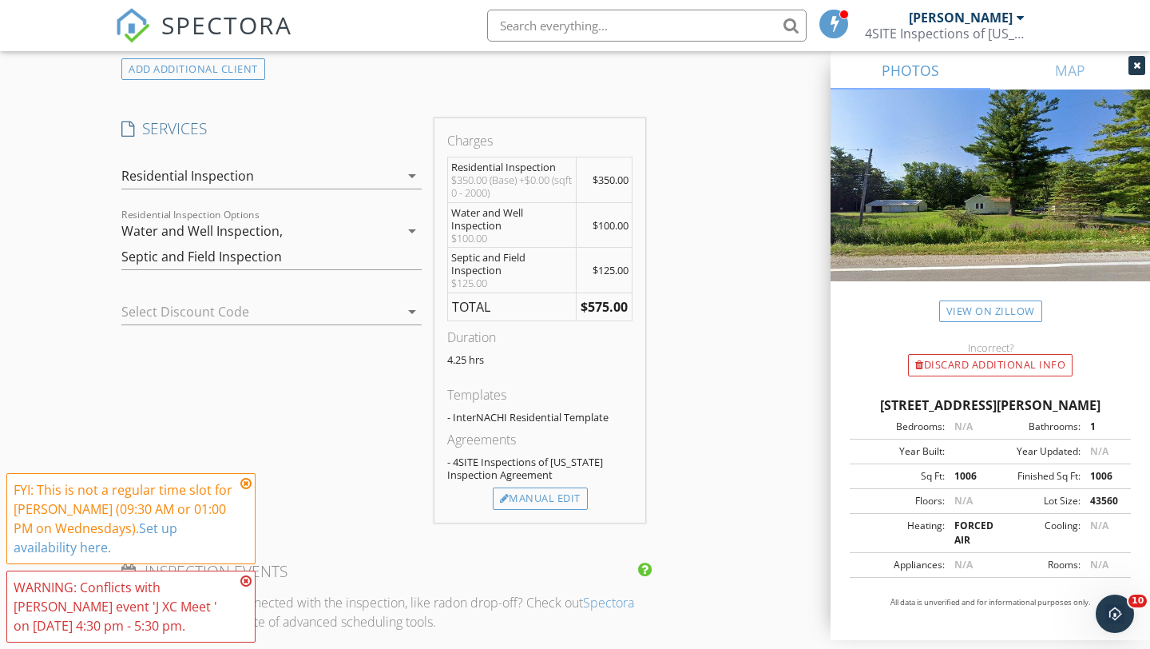
scroll to position [1253, 0]
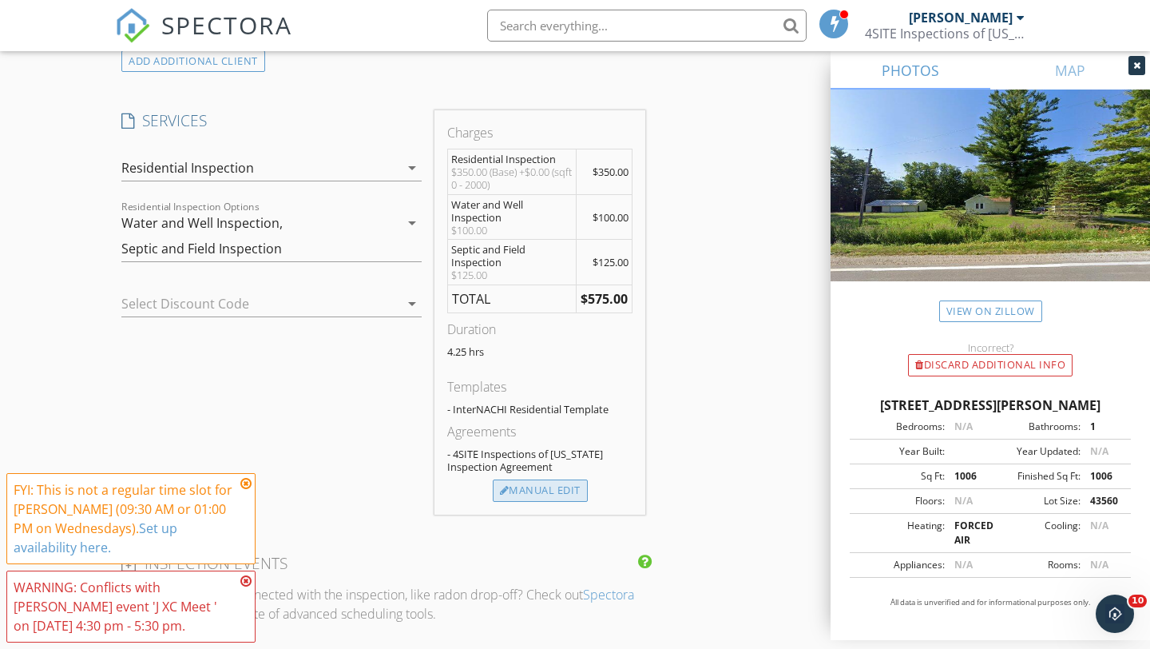
click at [544, 491] on div "Manual Edit" at bounding box center [540, 490] width 95 height 22
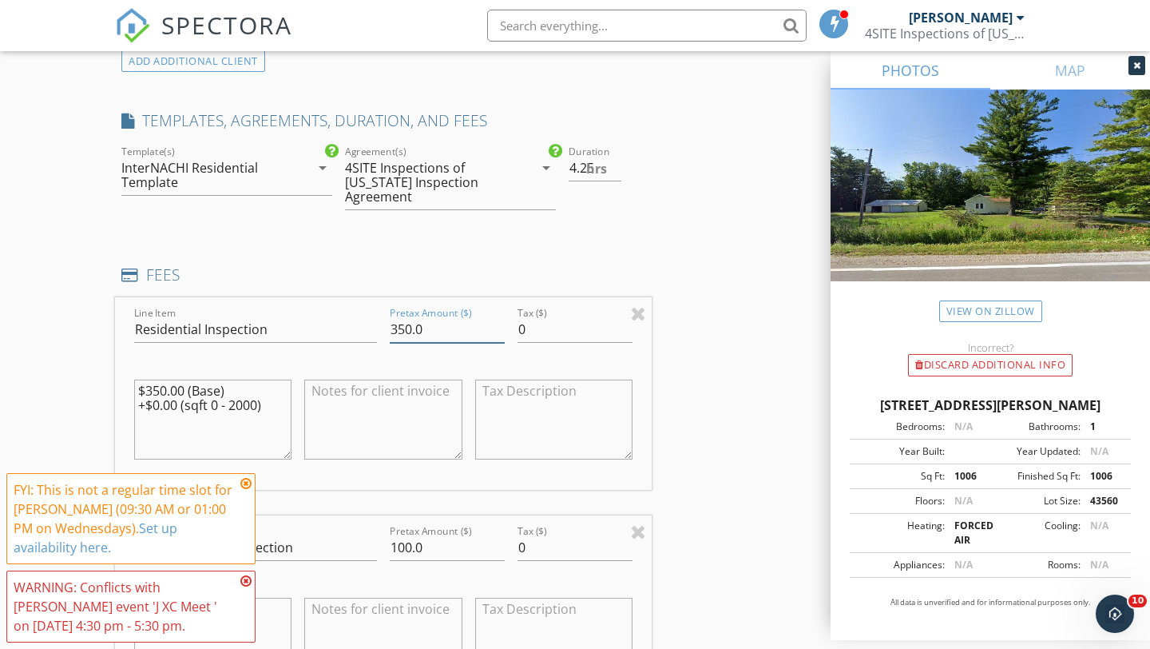
drag, startPoint x: 411, startPoint y: 333, endPoint x: 389, endPoint y: 332, distance: 21.6
click at [390, 332] on input "350.0" at bounding box center [447, 329] width 115 height 26
type input "275.0"
click at [757, 346] on div "INSPECTOR(S) check_box Steven Owens PRIMARY check_box_outline_blank Matthew Cha…" at bounding box center [575, 589] width 920 height 3313
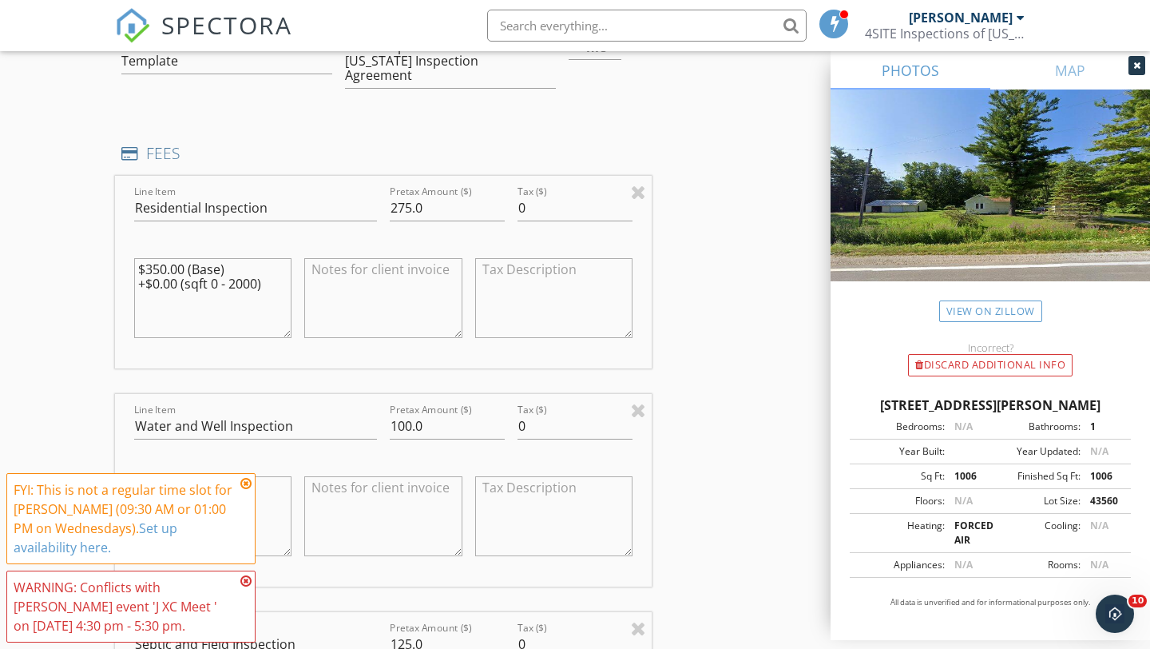
scroll to position [1461, 0]
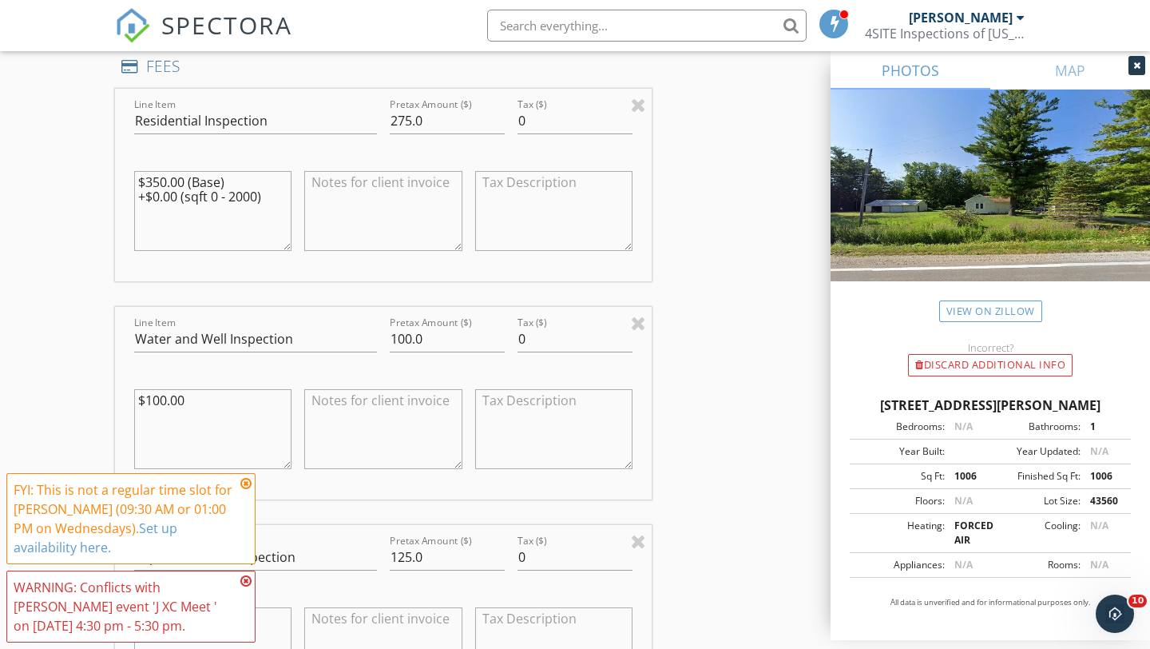
click at [244, 486] on icon at bounding box center [245, 483] width 11 height 13
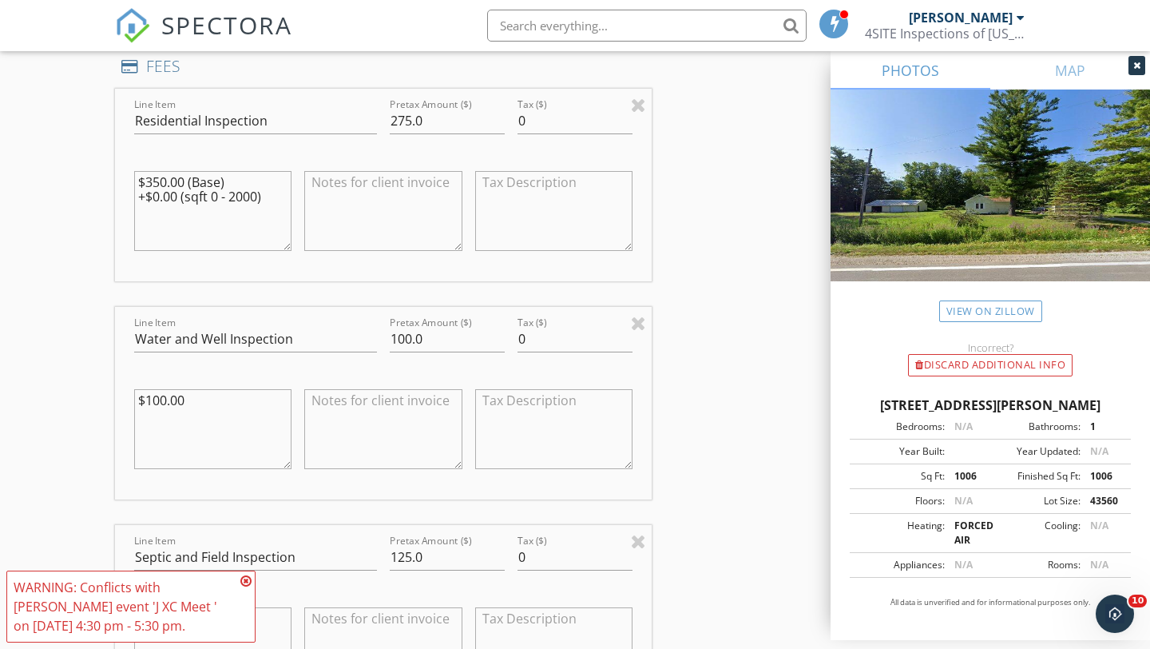
click at [248, 582] on icon at bounding box center [245, 580] width 11 height 13
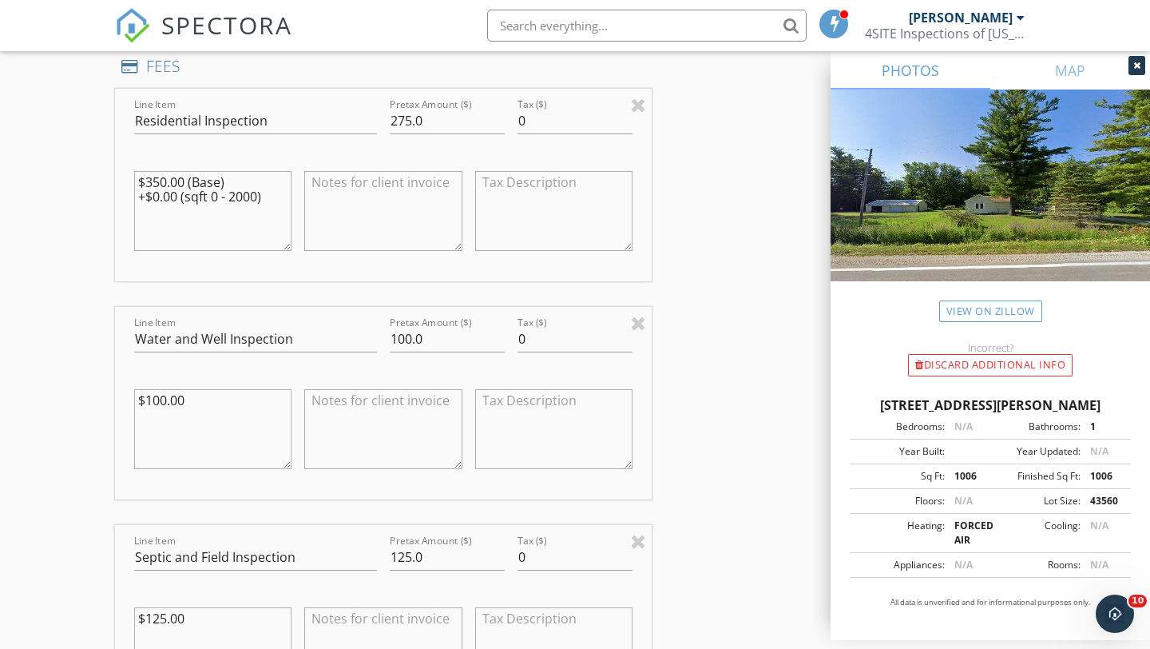
click at [760, 531] on div "INSPECTOR(S) check_box Steven Owens PRIMARY check_box_outline_blank Matthew Cha…" at bounding box center [575, 380] width 920 height 3313
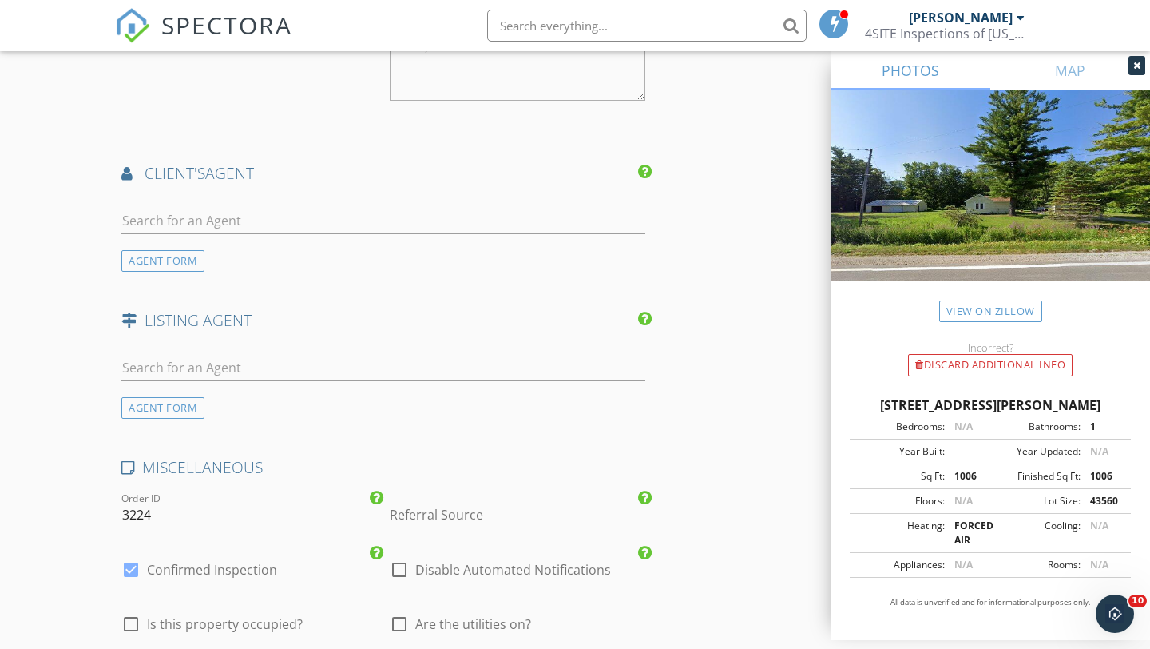
scroll to position [2412, 0]
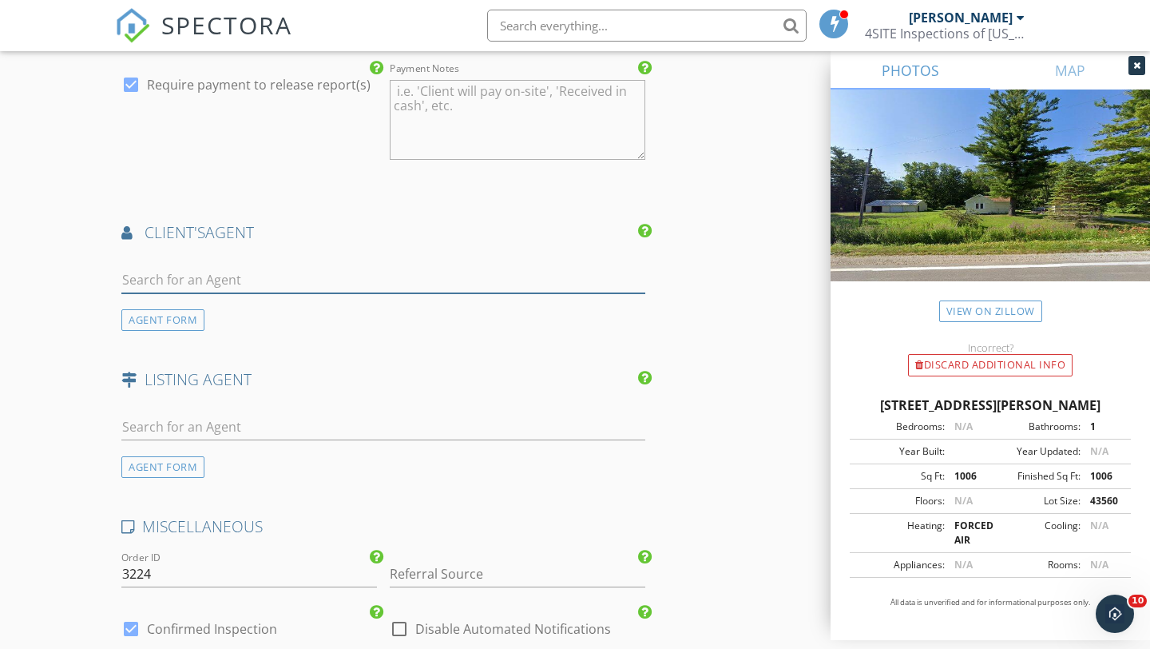
click at [366, 276] on input "text" at bounding box center [383, 280] width 524 height 26
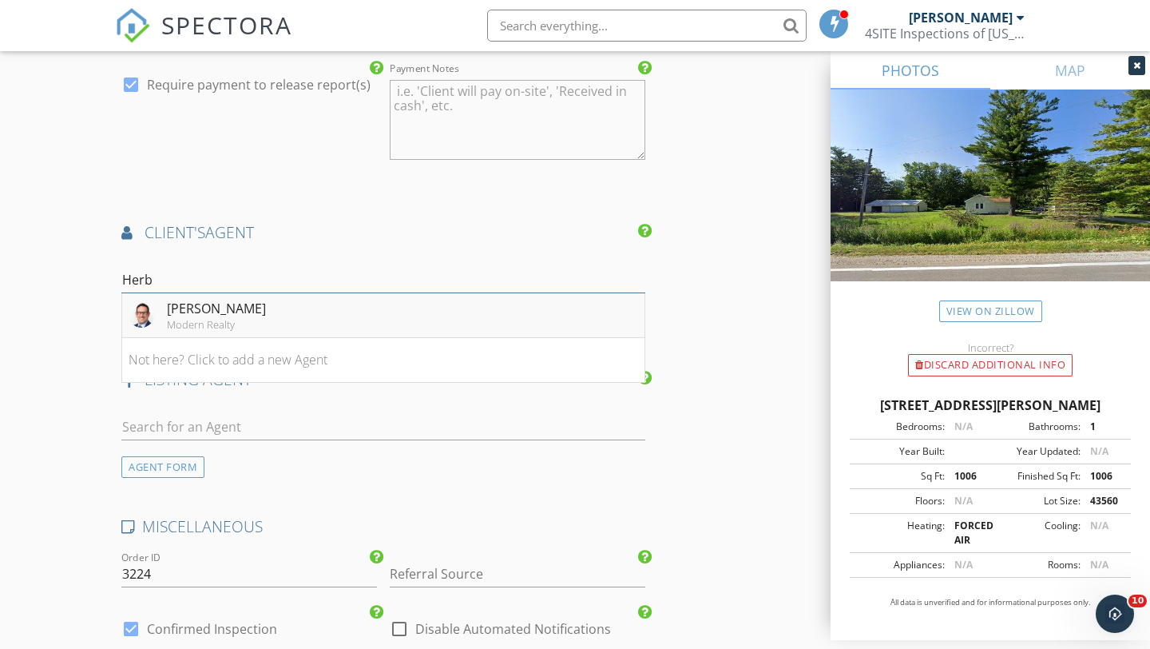
type input "Herb"
click at [275, 316] on li "Herb Saenz Modern Realty" at bounding box center [383, 315] width 522 height 45
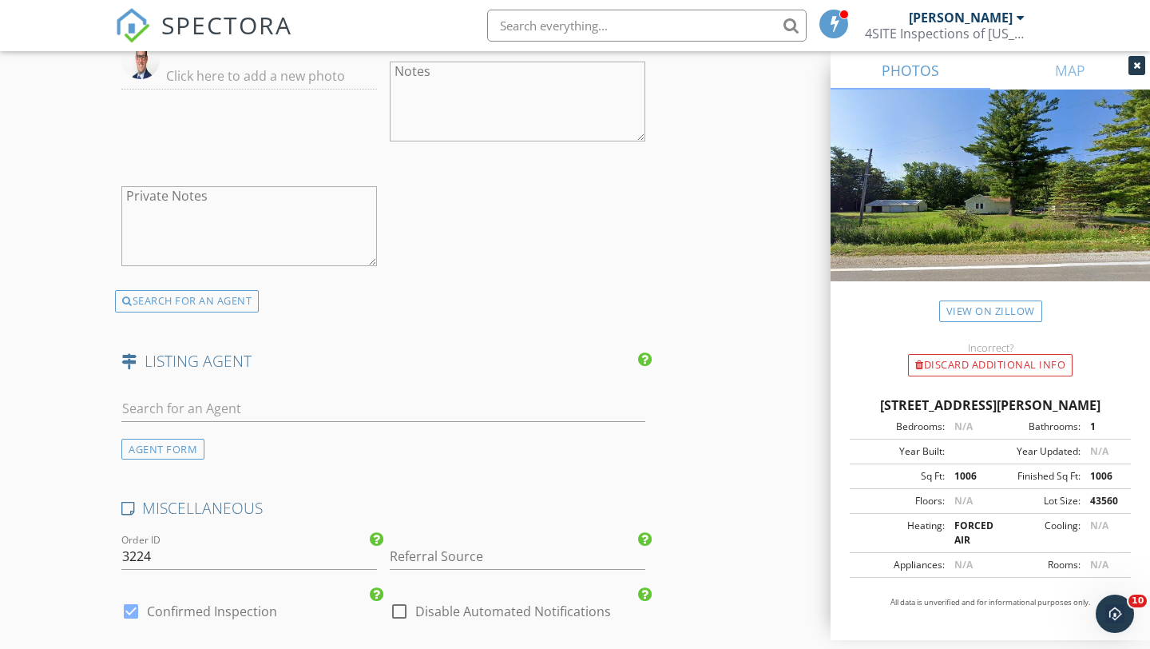
scroll to position [2848, 0]
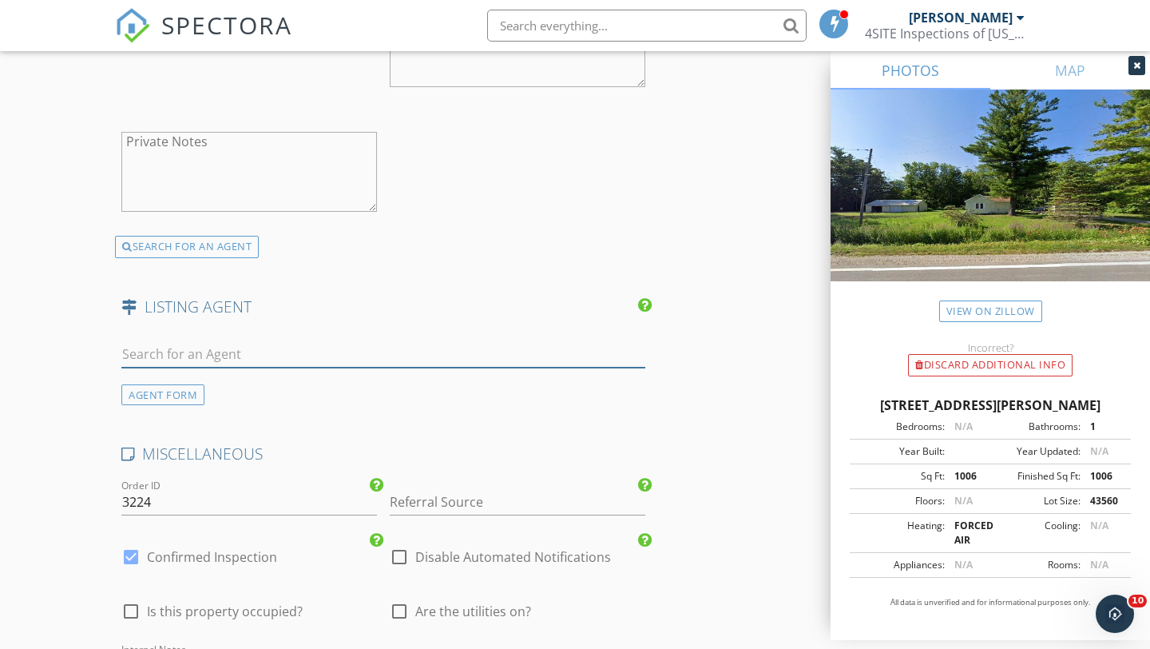
click at [276, 362] on input "text" at bounding box center [383, 354] width 524 height 26
click at [330, 347] on input "text" at bounding box center [383, 354] width 524 height 26
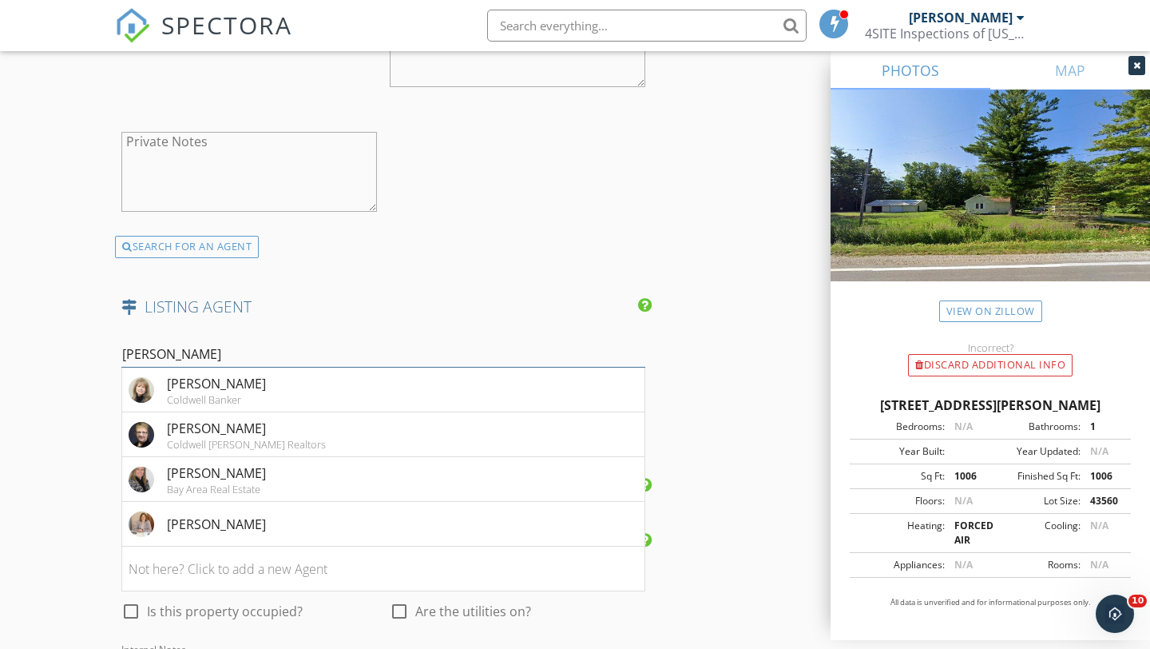
click at [244, 344] on input "Nancy" at bounding box center [383, 354] width 524 height 26
type input "Nancy"
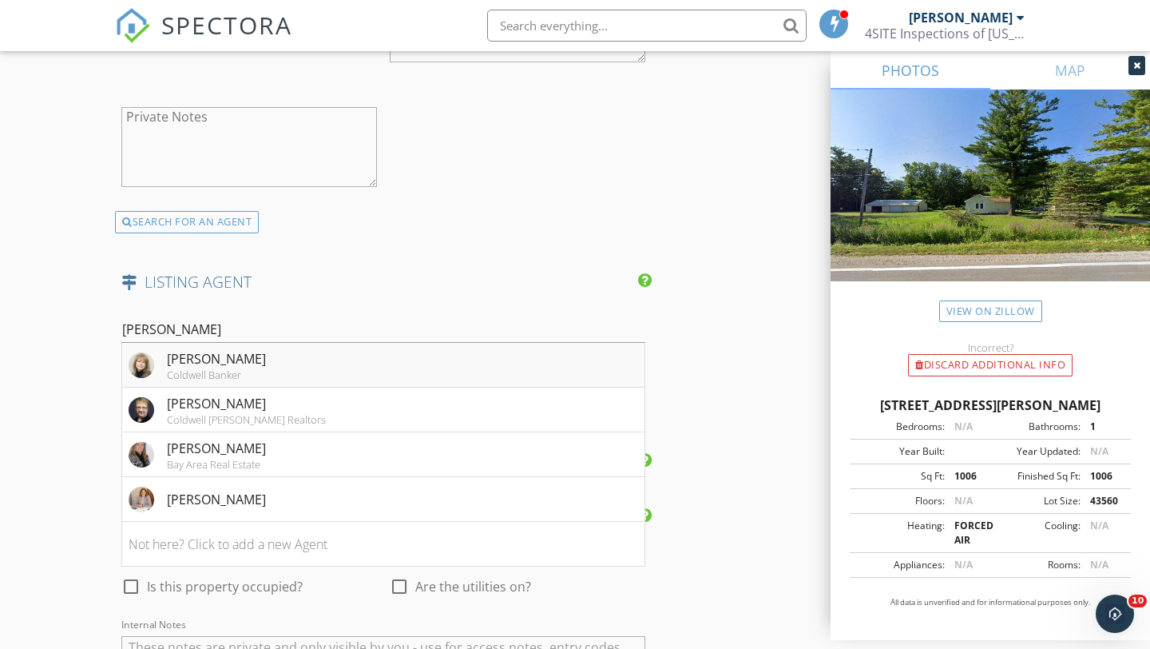
click at [206, 352] on div "Nancy Carlson" at bounding box center [216, 358] width 99 height 19
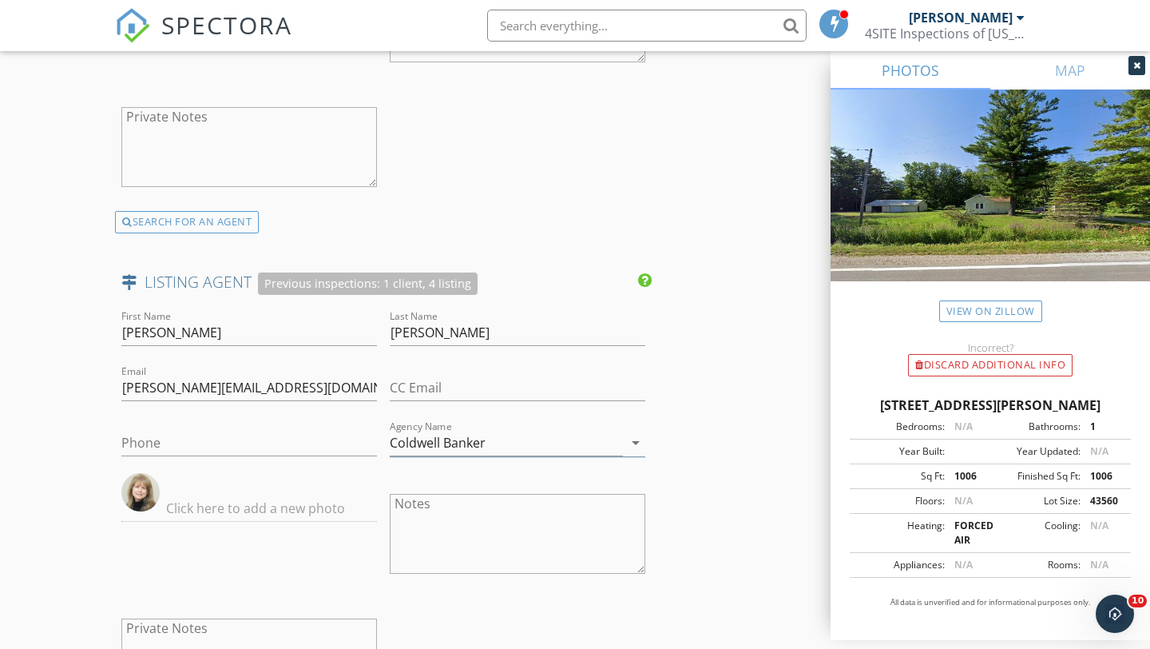
click at [173, 355] on div at bounding box center [249, 357] width 256 height 10
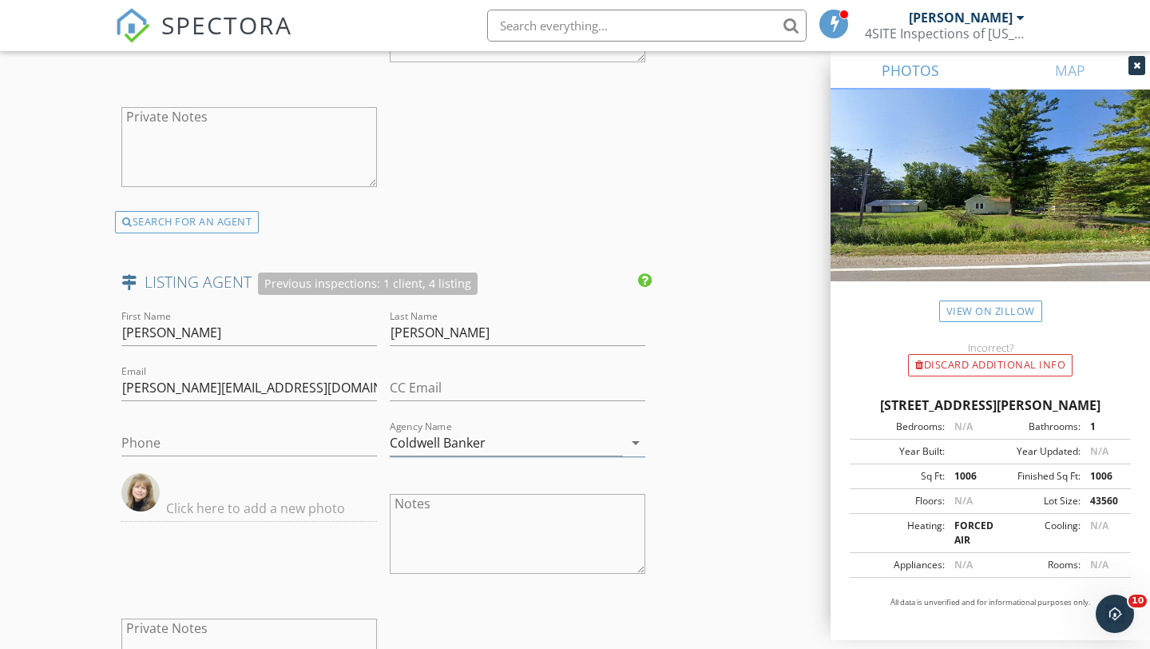
drag, startPoint x: 173, startPoint y: 355, endPoint x: 101, endPoint y: 351, distance: 72.1
drag, startPoint x: 125, startPoint y: 350, endPoint x: 205, endPoint y: 352, distance: 79.9
click at [205, 352] on div "First Name Nancy" at bounding box center [249, 341] width 256 height 42
drag, startPoint x: 189, startPoint y: 329, endPoint x: 211, endPoint y: 333, distance: 21.9
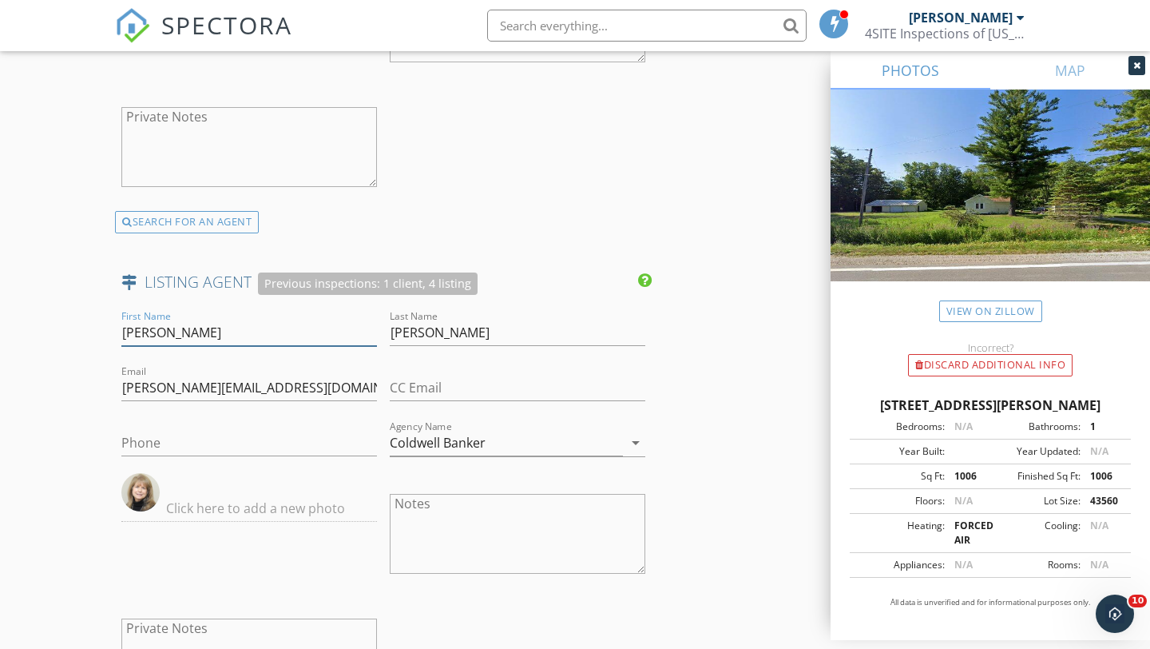
click at [211, 333] on input "Nancy" at bounding box center [249, 333] width 256 height 26
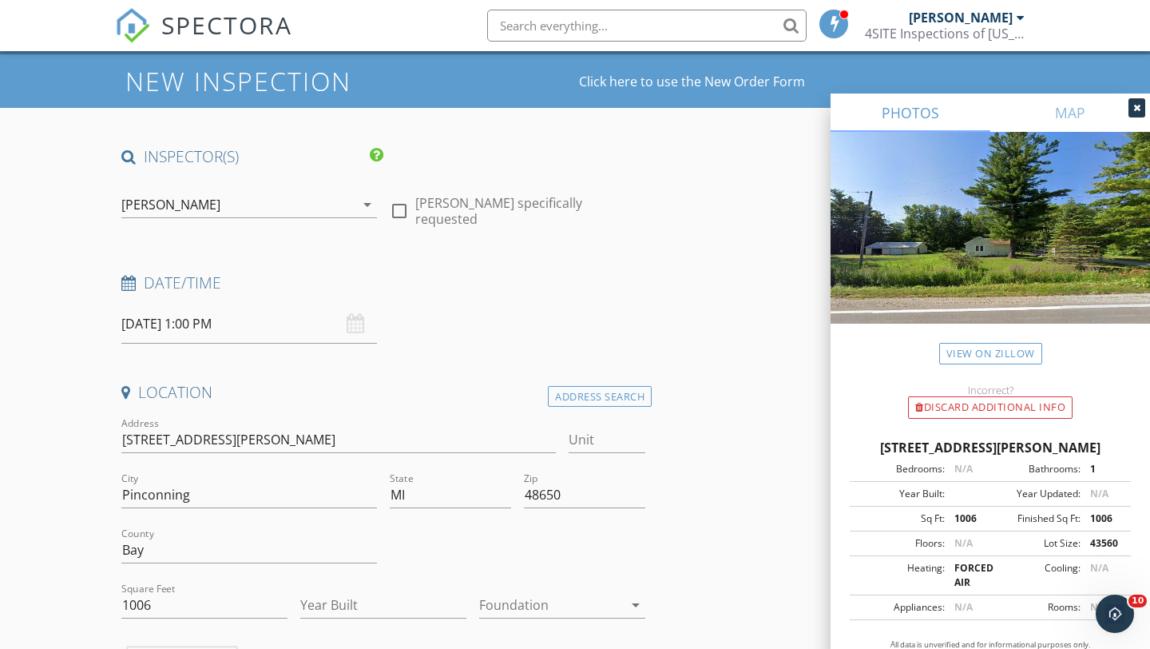
scroll to position [0, 0]
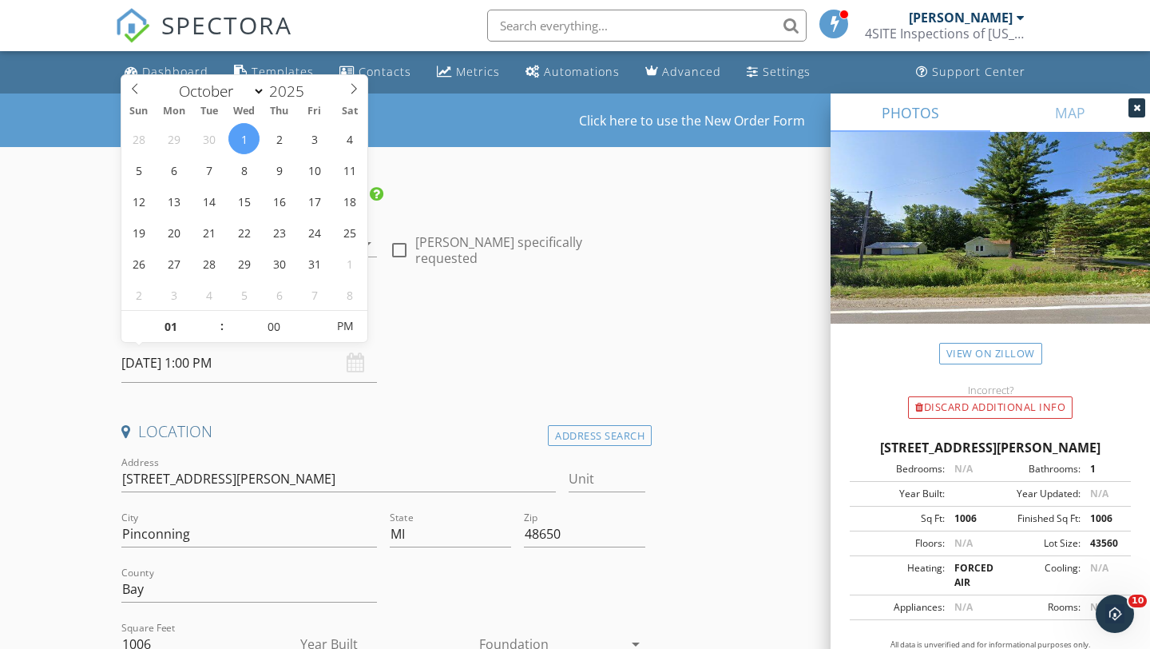
click at [223, 369] on input "10/01/2025 1:00 PM" at bounding box center [249, 363] width 256 height 39
click at [439, 332] on div "Date/Time" at bounding box center [383, 328] width 537 height 32
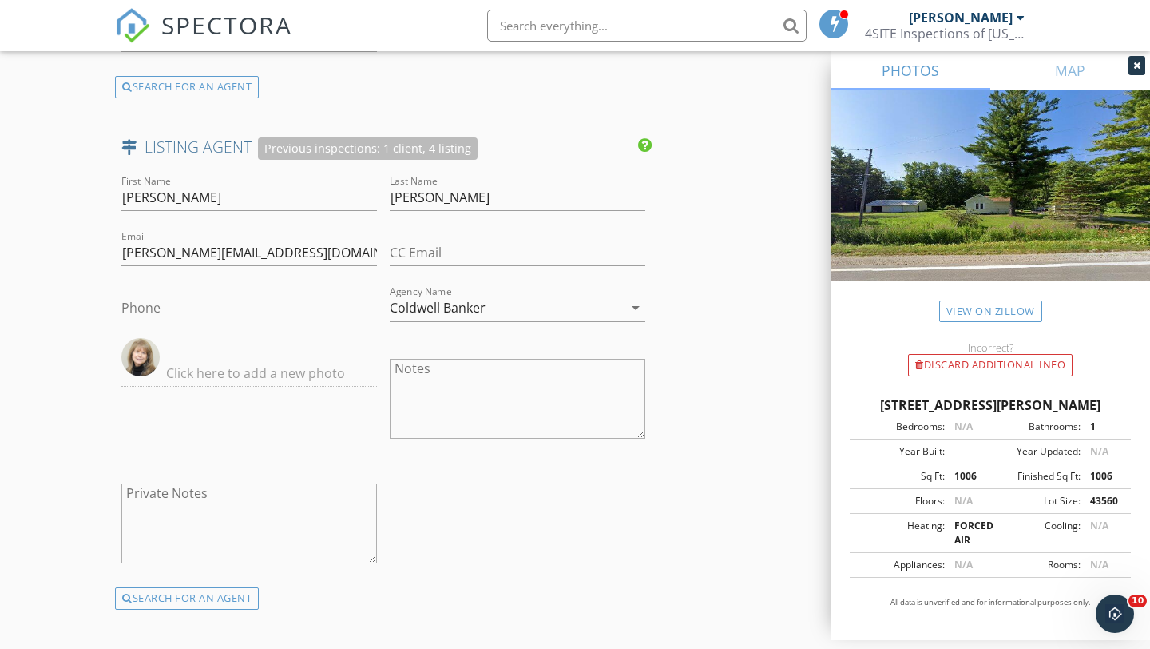
scroll to position [3010, 0]
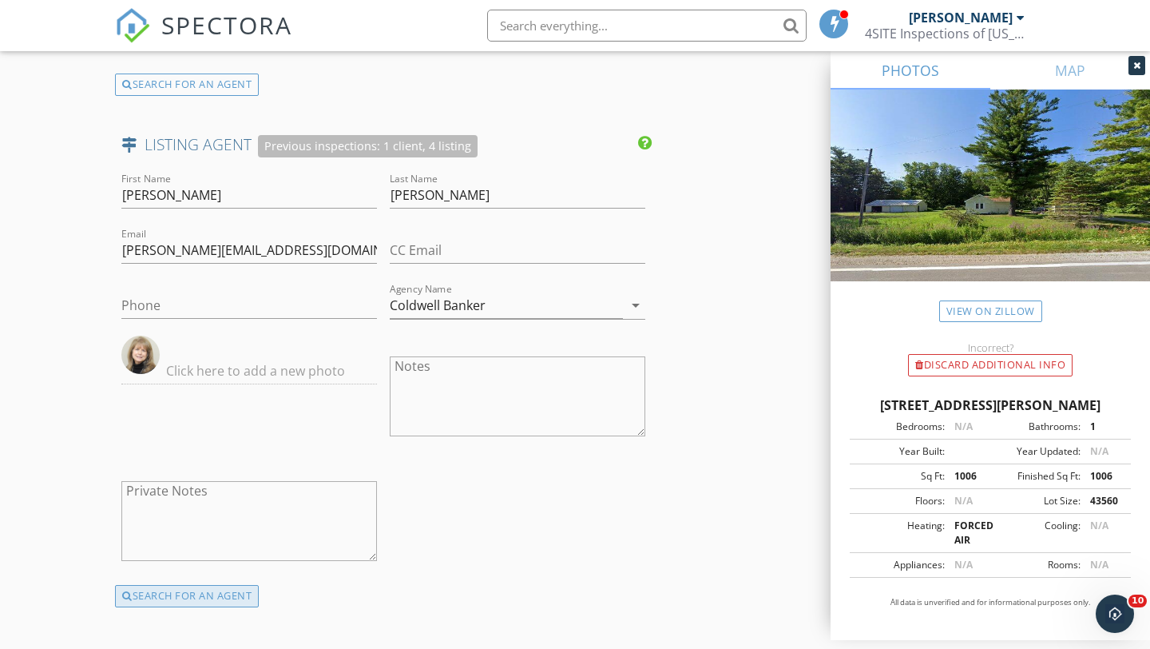
click at [238, 604] on div "SEARCH FOR AN AGENT" at bounding box center [187, 596] width 144 height 22
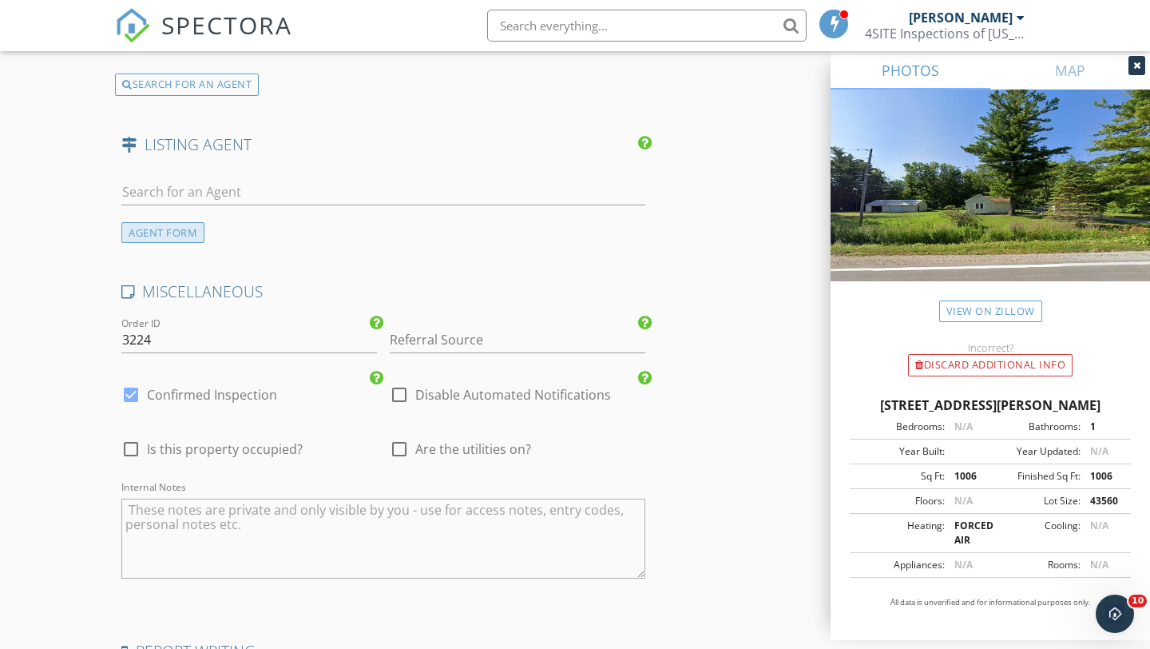
click at [176, 241] on div "AGENT FORM" at bounding box center [162, 233] width 83 height 22
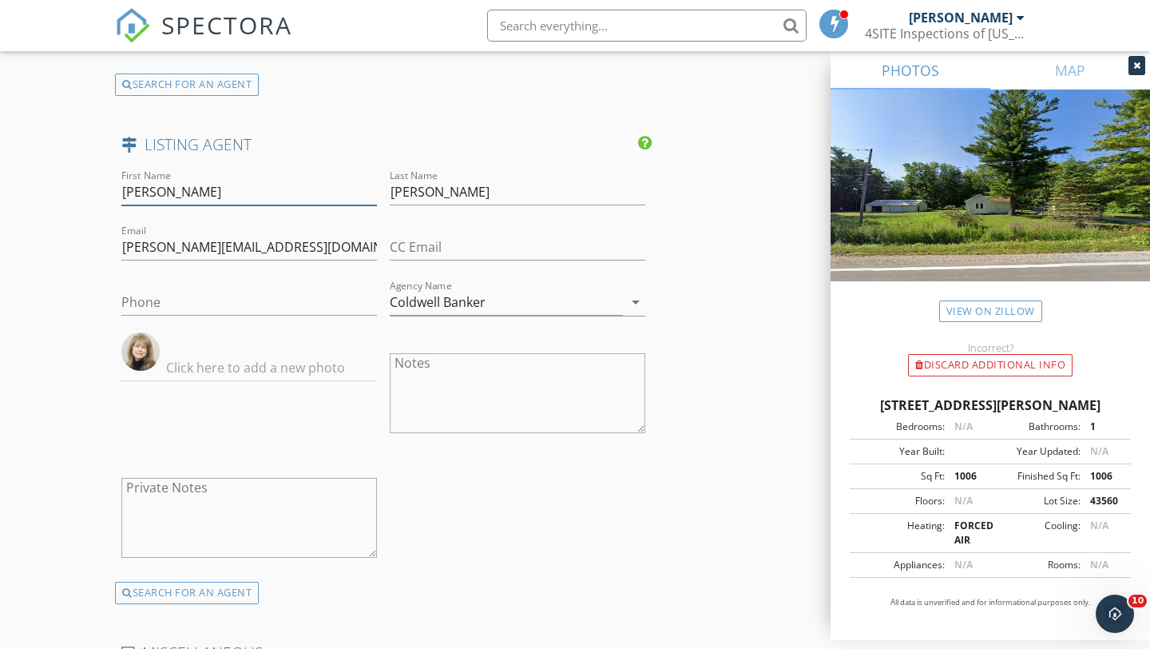
click at [184, 196] on input "Nancy" at bounding box center [249, 192] width 256 height 26
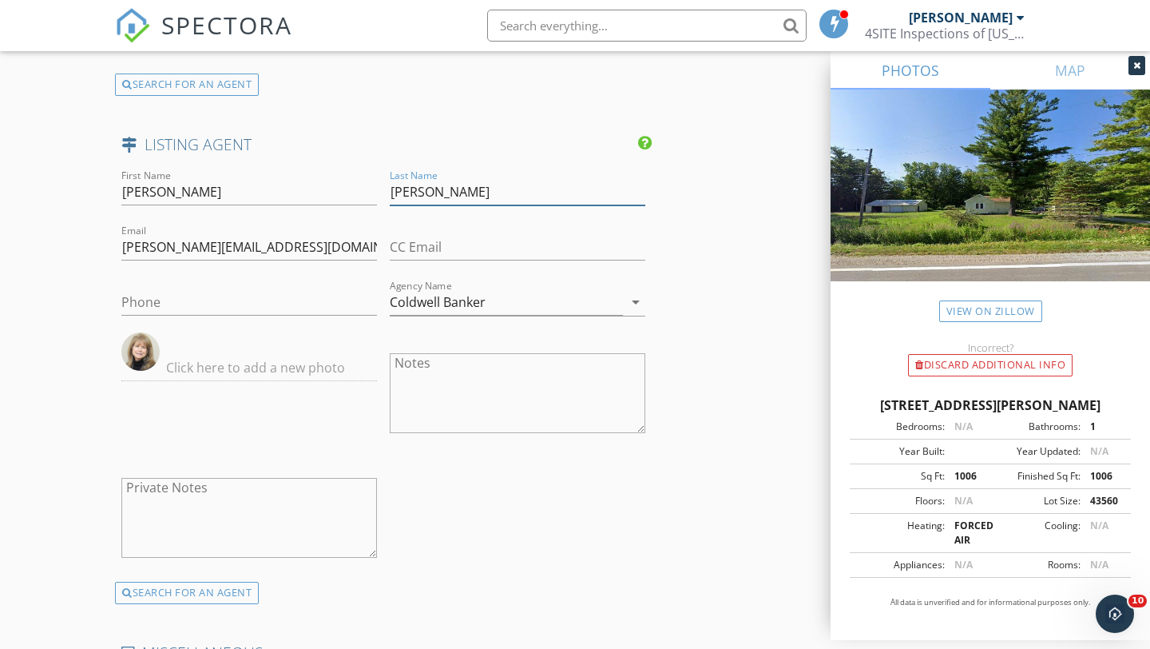
click at [424, 183] on input "Carlson" at bounding box center [518, 192] width 256 height 26
type input "G"
type input "l"
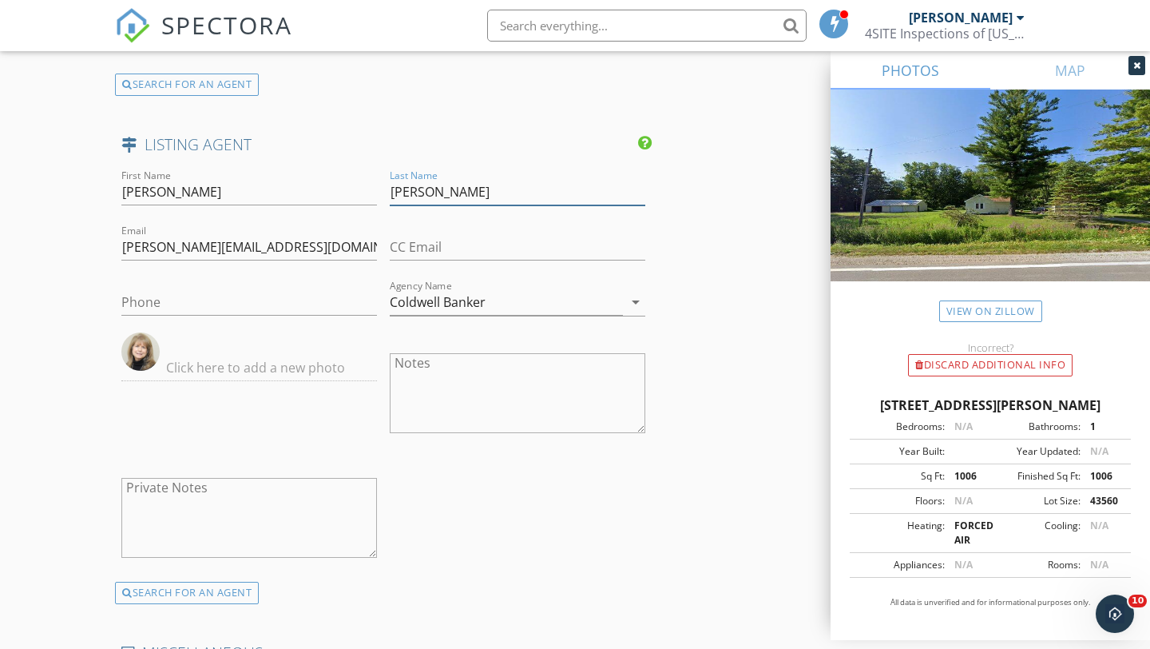
type input "Glaza"
click at [272, 255] on input "nancy.carlsonrealtor@gmail.com" at bounding box center [249, 247] width 256 height 26
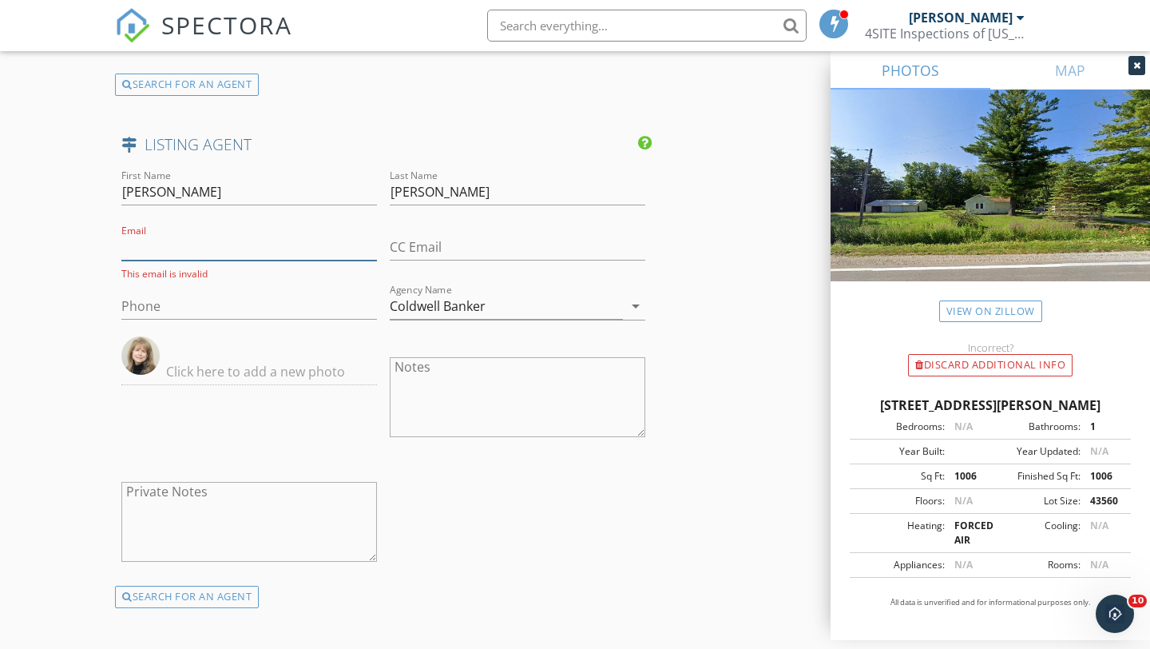
click at [315, 247] on input "Email" at bounding box center [249, 247] width 256 height 26
paste input "nancyglaza@att.net"
type input "nancyglaza@att.net"
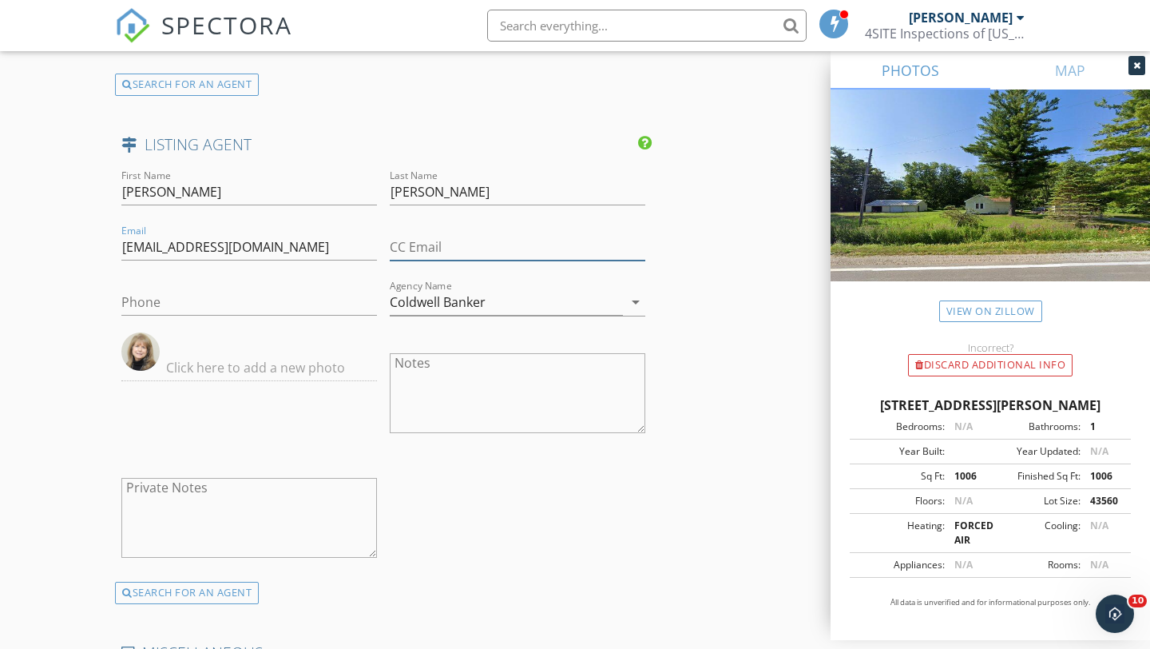
click at [419, 240] on input "CC Email" at bounding box center [518, 247] width 256 height 26
click at [423, 299] on input "Coldwell Banker" at bounding box center [506, 302] width 233 height 26
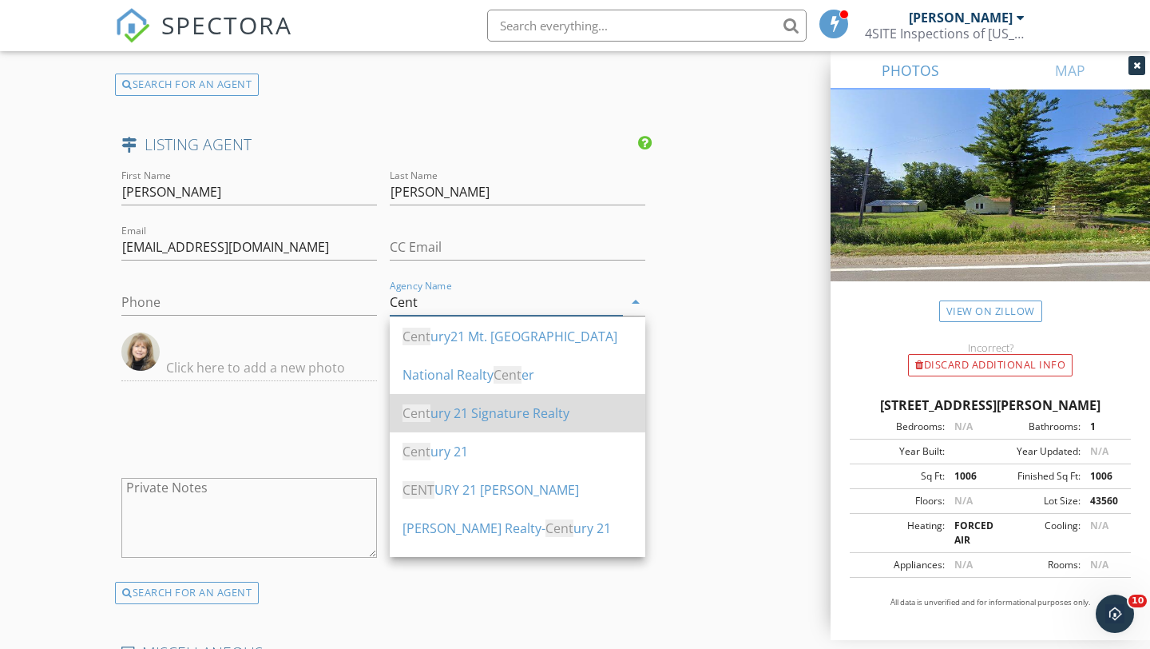
click at [474, 409] on div "Cent ury 21 Signature Realty" at bounding box center [518, 412] width 230 height 19
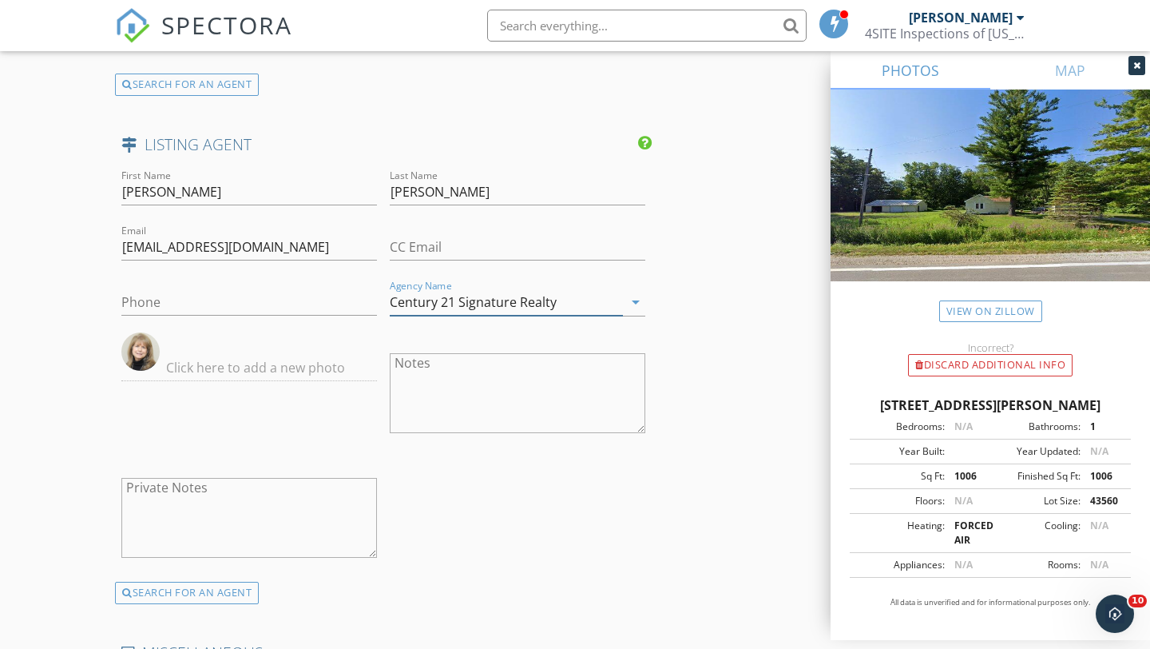
type input "Century 21 Signature Realty"
click at [251, 375] on input "text" at bounding box center [249, 368] width 256 height 26
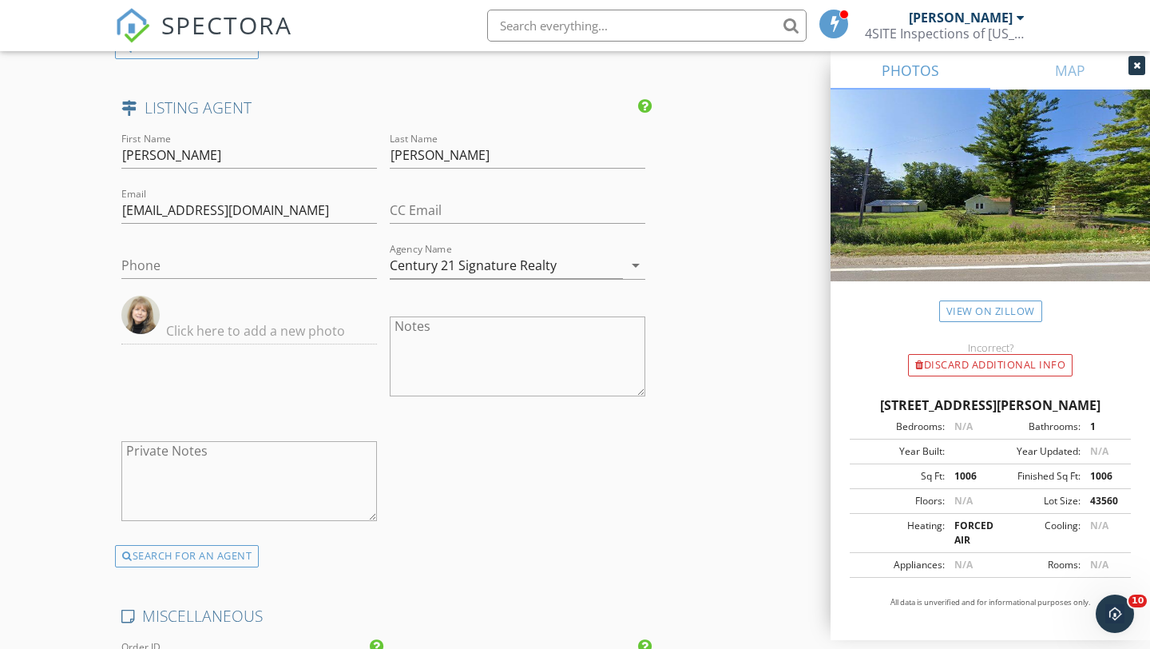
scroll to position [3049, 0]
click at [209, 322] on input "text" at bounding box center [249, 329] width 256 height 26
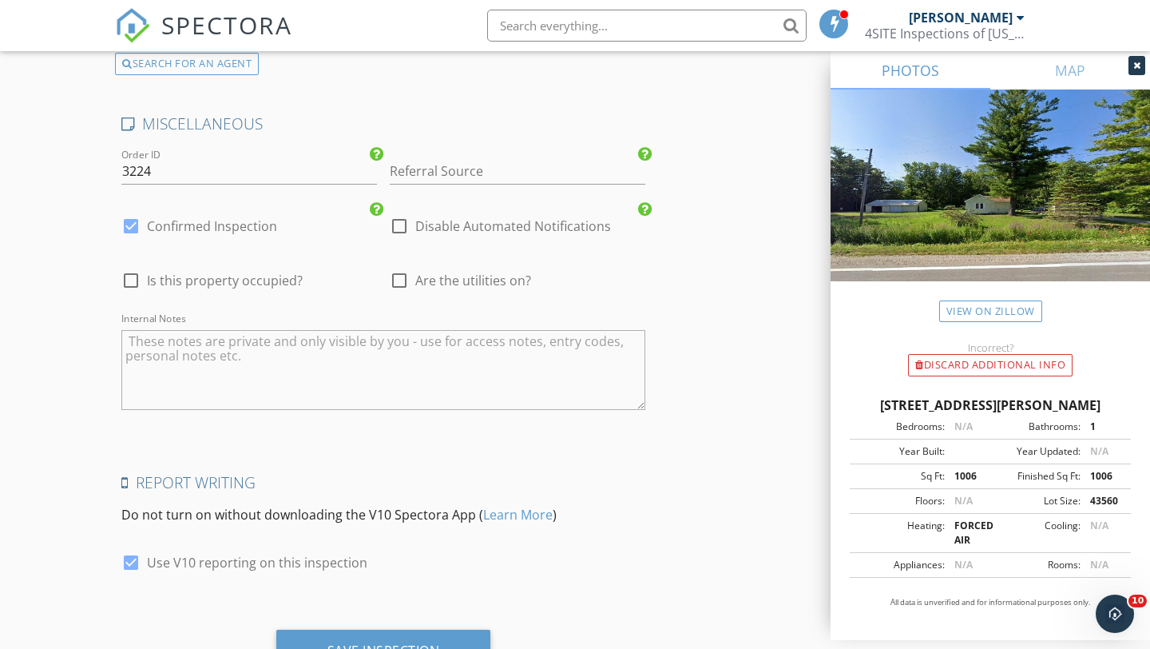
scroll to position [3613, 0]
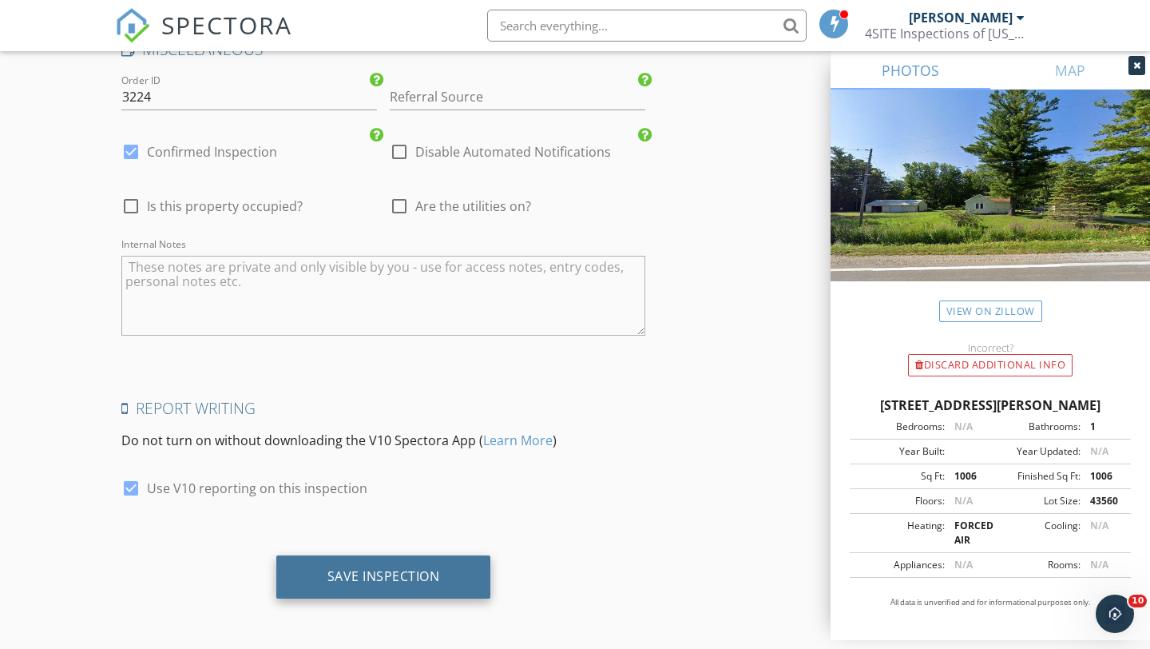
click at [407, 568] on div "Save Inspection" at bounding box center [384, 576] width 113 height 16
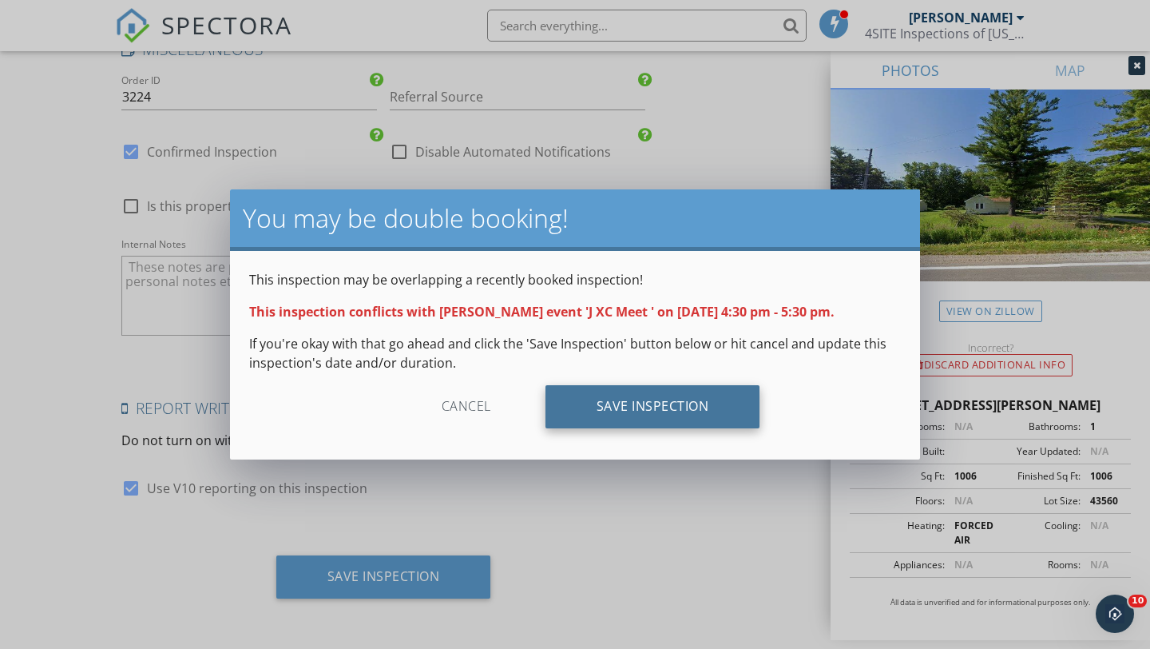
click at [612, 419] on div "Save Inspection" at bounding box center [653, 406] width 215 height 43
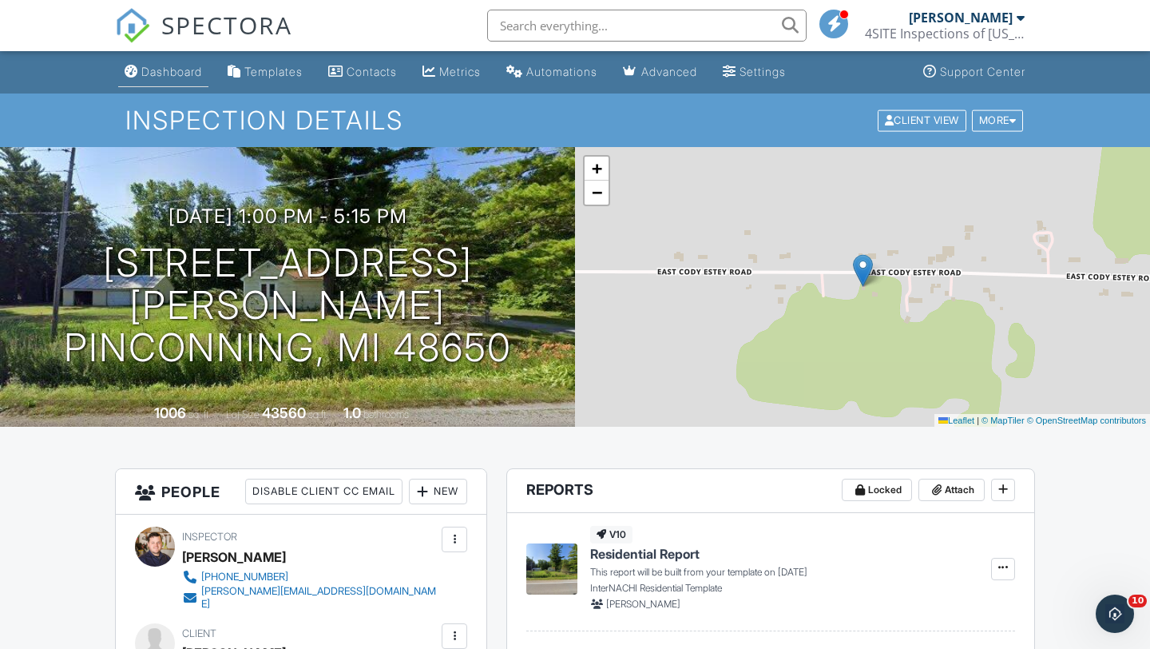
click at [185, 78] on link "Dashboard" at bounding box center [163, 73] width 90 height 30
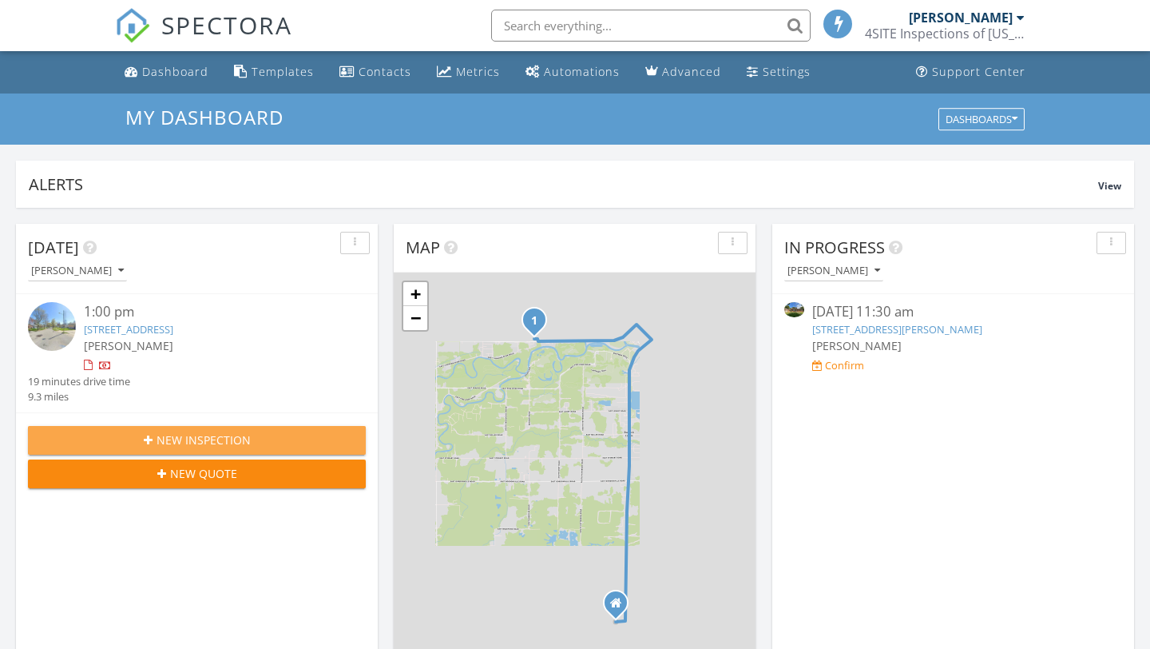
click at [251, 435] on div "New Inspection" at bounding box center [197, 439] width 312 height 17
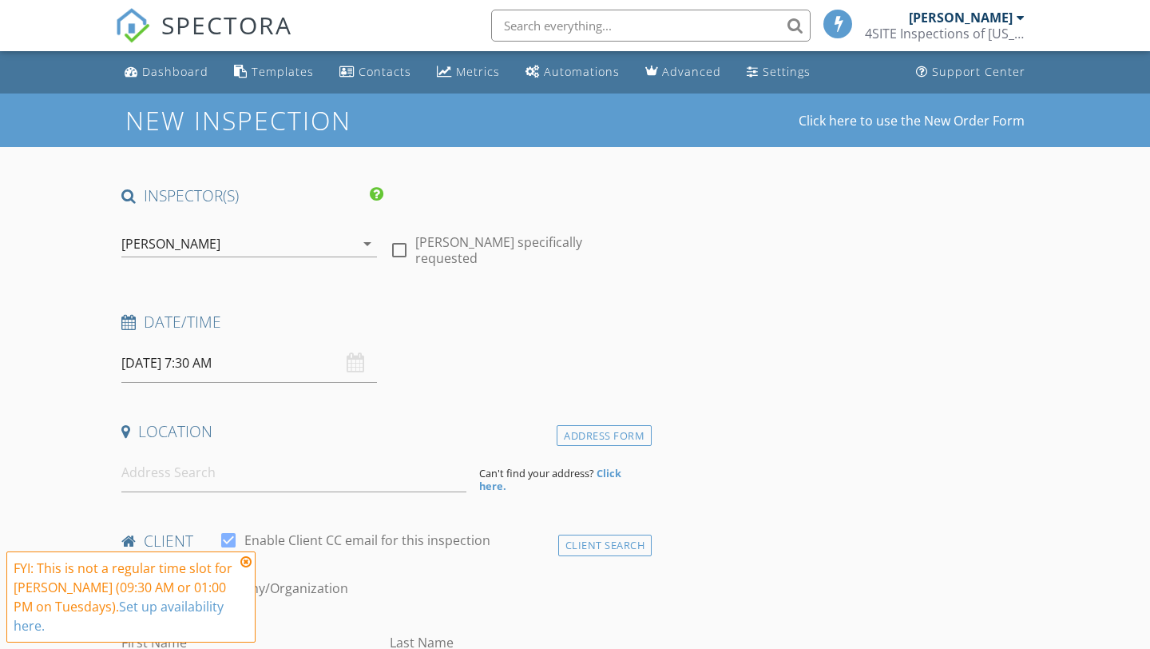
click at [247, 561] on icon at bounding box center [245, 561] width 11 height 13
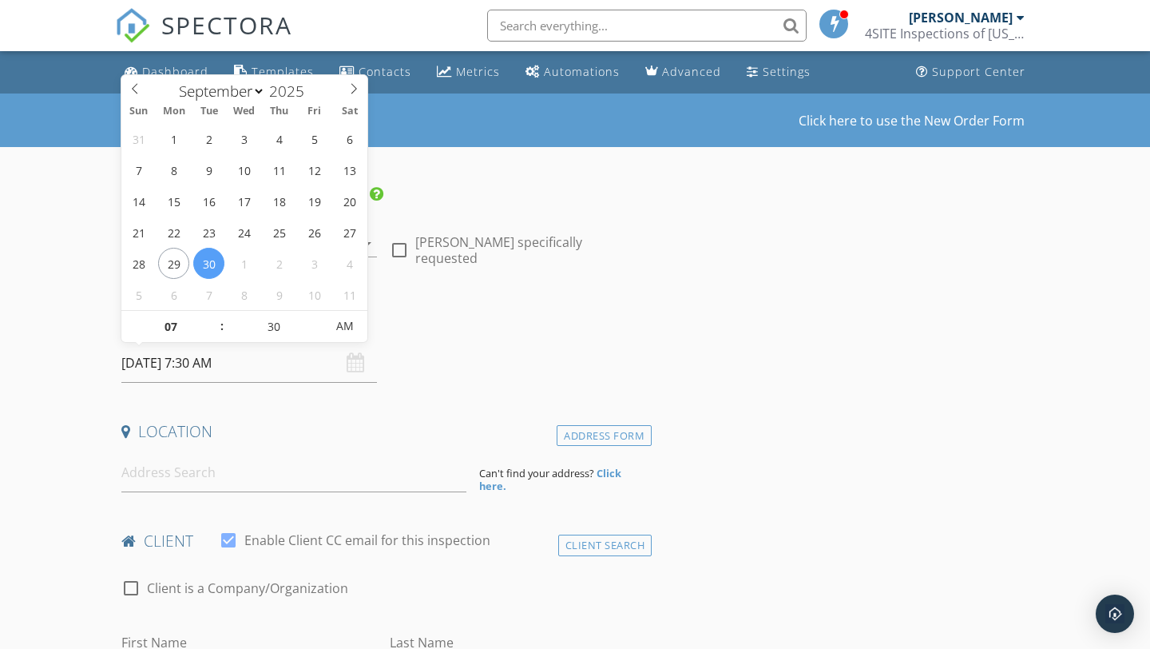
click at [181, 364] on input "[DATE] 7:30 AM" at bounding box center [249, 363] width 256 height 39
select select "9"
type input "10/01/2025 7:30 AM"
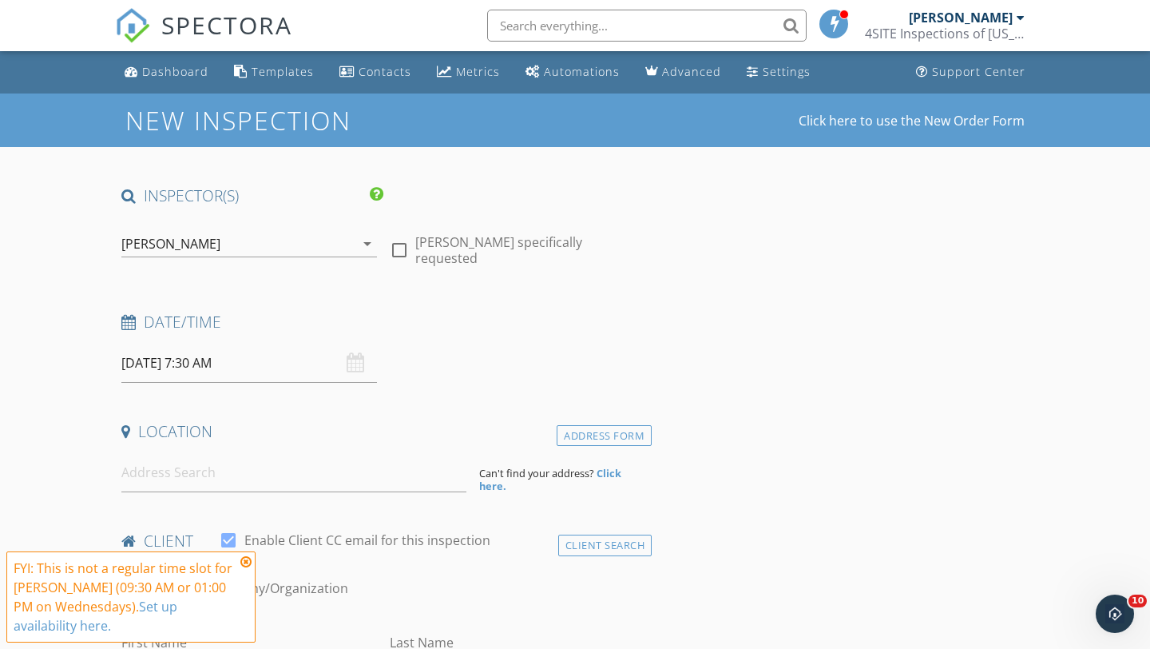
click at [243, 562] on icon at bounding box center [245, 561] width 11 height 13
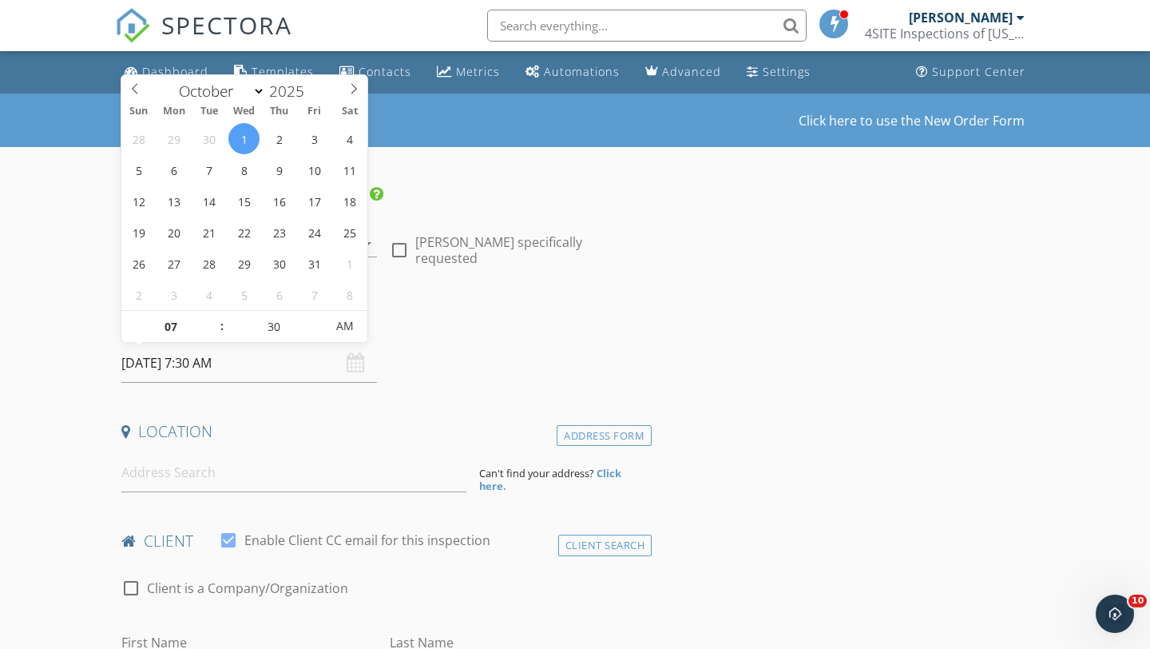
click at [225, 362] on input "10/01/2025 7:30 AM" at bounding box center [249, 363] width 256 height 39
type input "08"
type input "10/01/2025 8:30 AM"
click at [212, 317] on span at bounding box center [214, 319] width 11 height 16
type input "09"
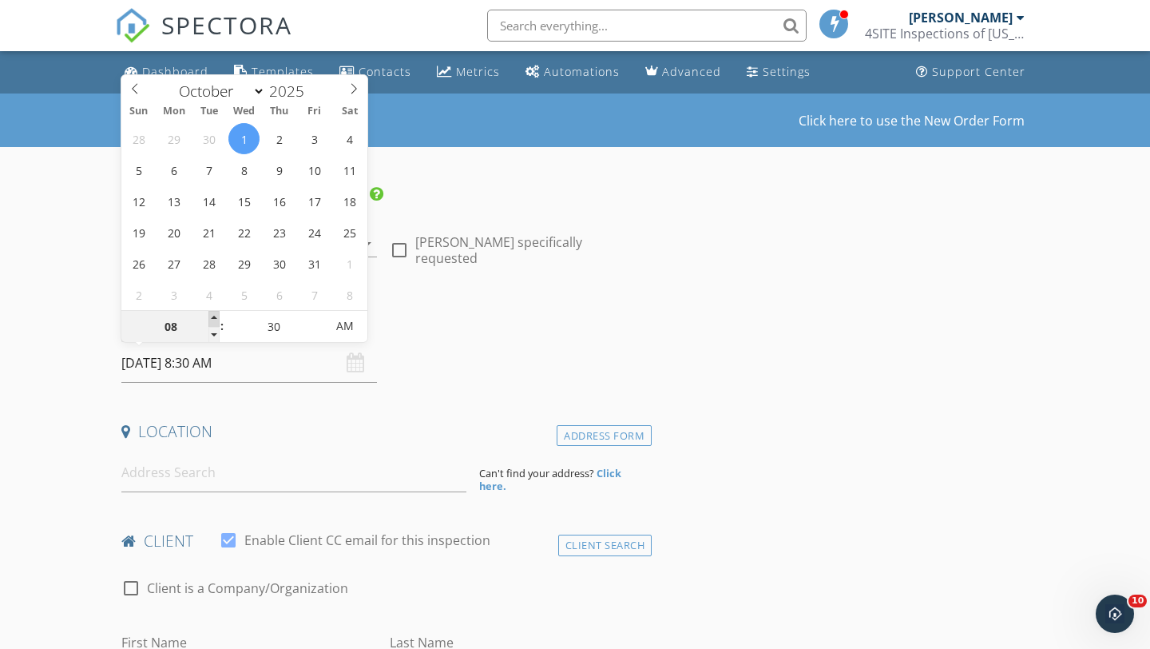
type input "[DATE] 9:30 AM"
click at [212, 317] on span at bounding box center [214, 319] width 11 height 16
type input "10"
type input "[DATE] 10:30 AM"
click at [212, 317] on span at bounding box center [214, 319] width 11 height 16
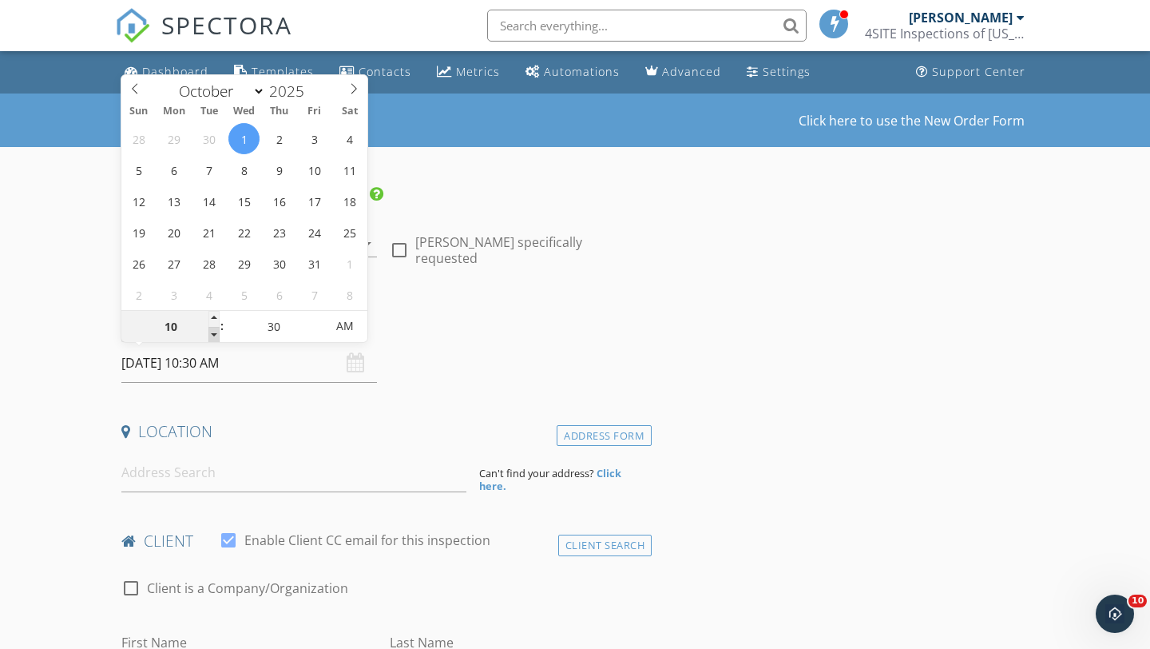
type input "09"
click at [217, 329] on span at bounding box center [214, 335] width 11 height 16
click at [334, 324] on span "AM" at bounding box center [345, 326] width 44 height 32
type input "[DATE] 9:30 AM"
click at [334, 324] on span "PM" at bounding box center [345, 326] width 44 height 32
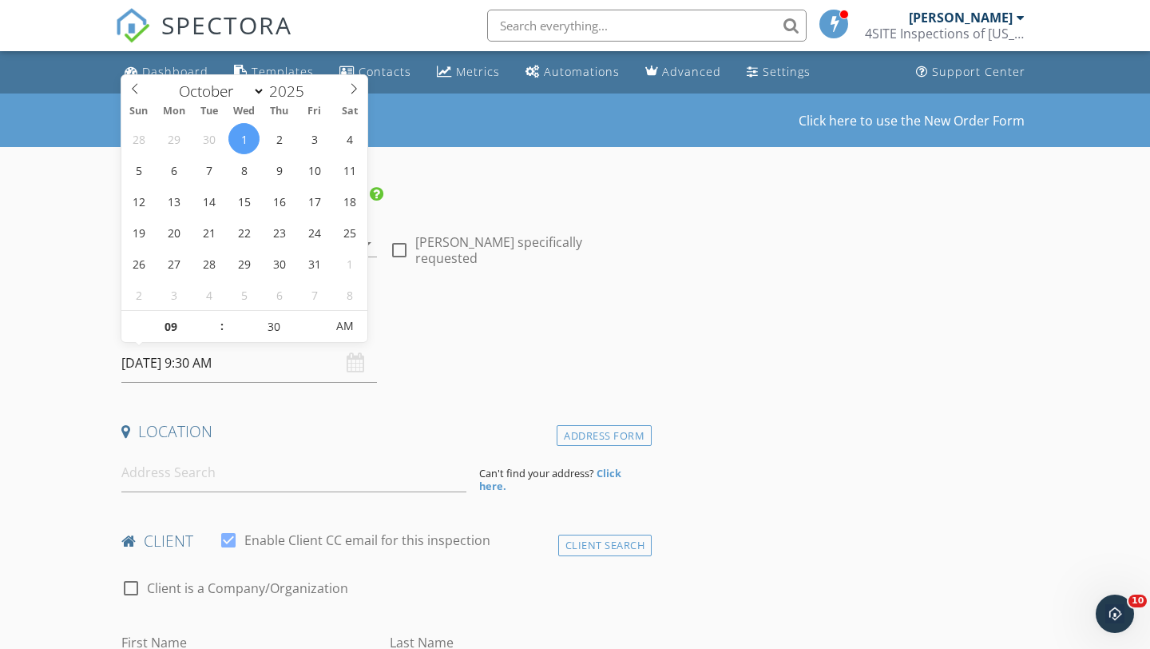
click at [454, 323] on h4 "Date/Time" at bounding box center [383, 322] width 524 height 21
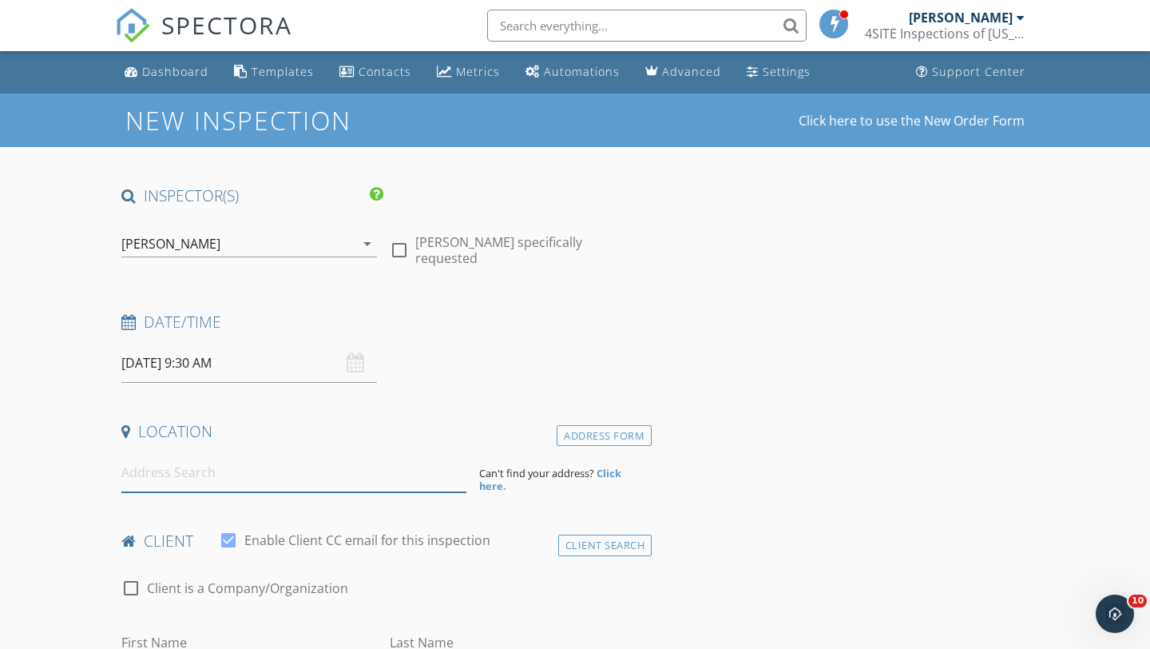
click at [244, 477] on input at bounding box center [293, 472] width 345 height 39
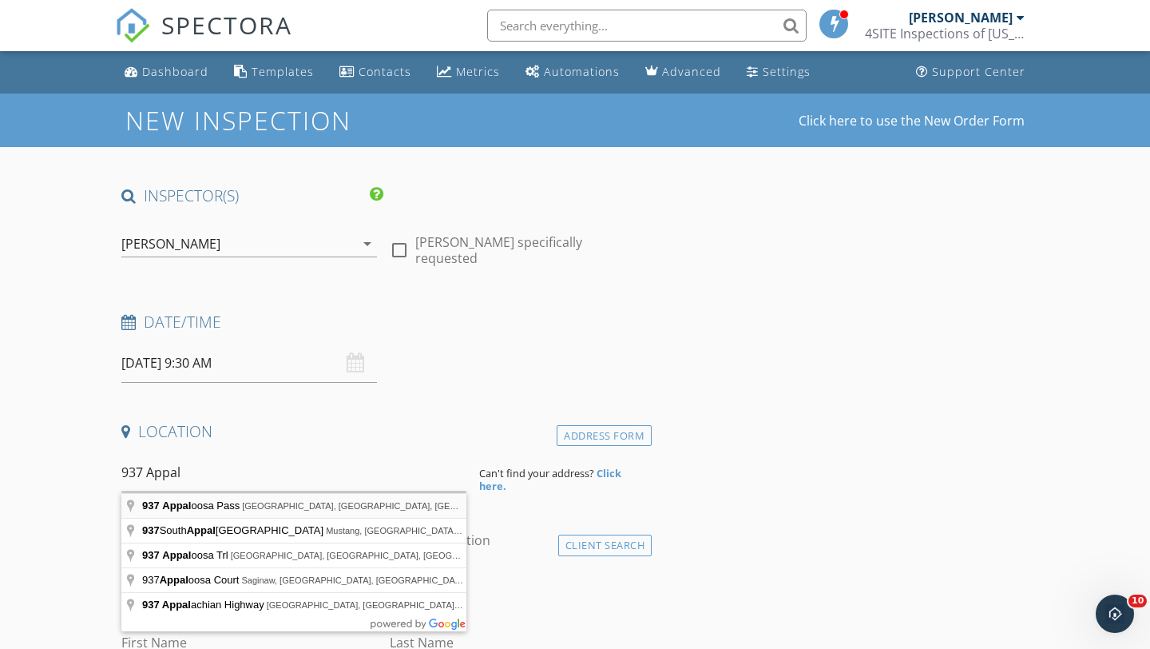
type input "937 Appaloosa Pass, Auburn, MI, USA"
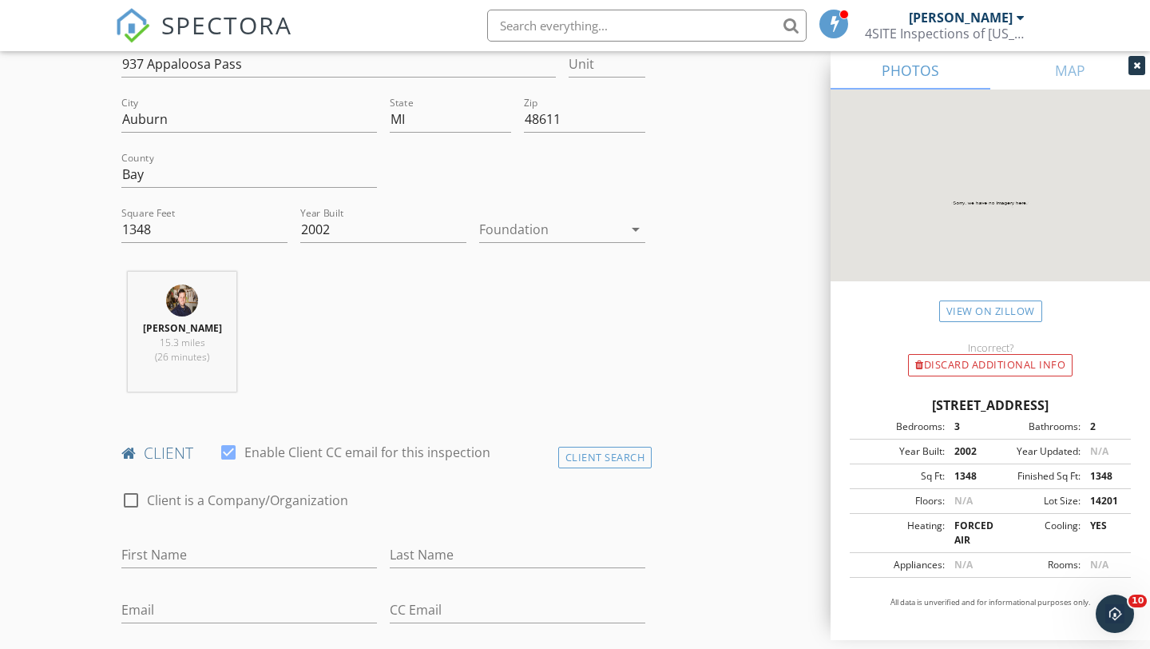
scroll to position [429, 0]
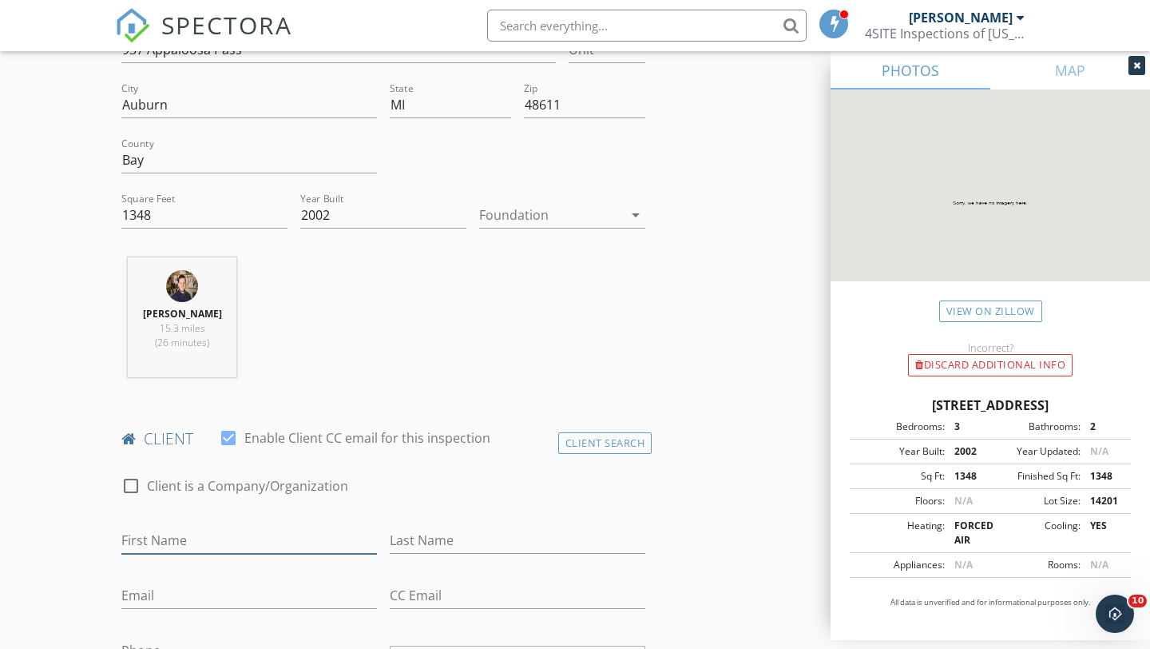
click at [227, 551] on div "First Name" at bounding box center [249, 548] width 256 height 42
type input "N"
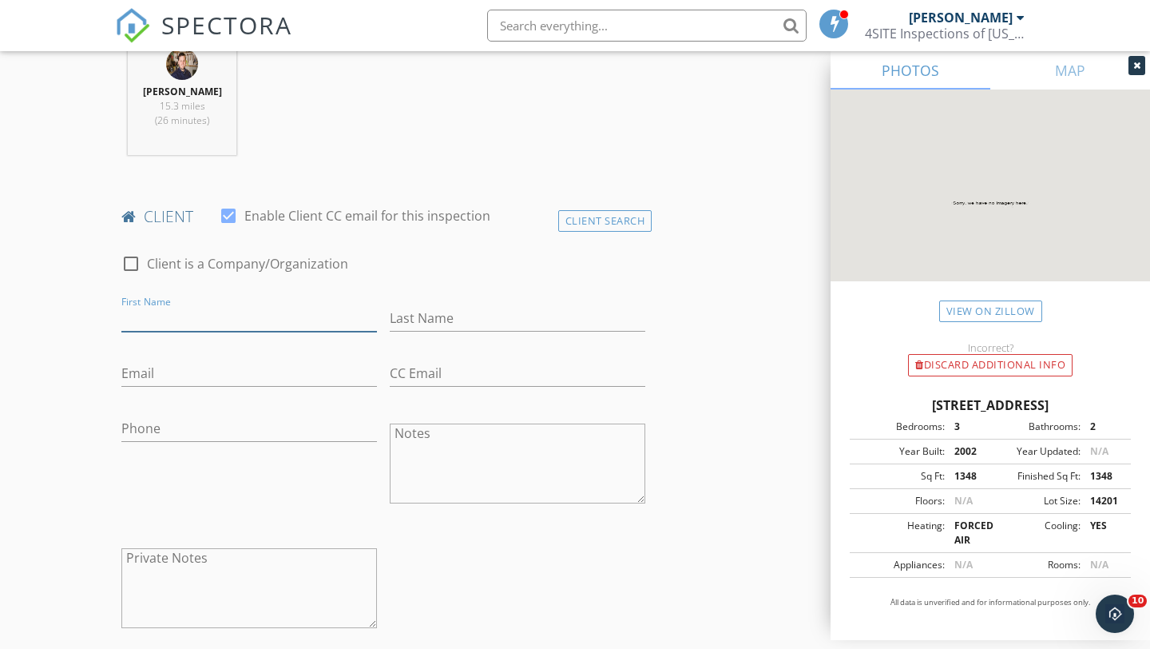
scroll to position [617, 0]
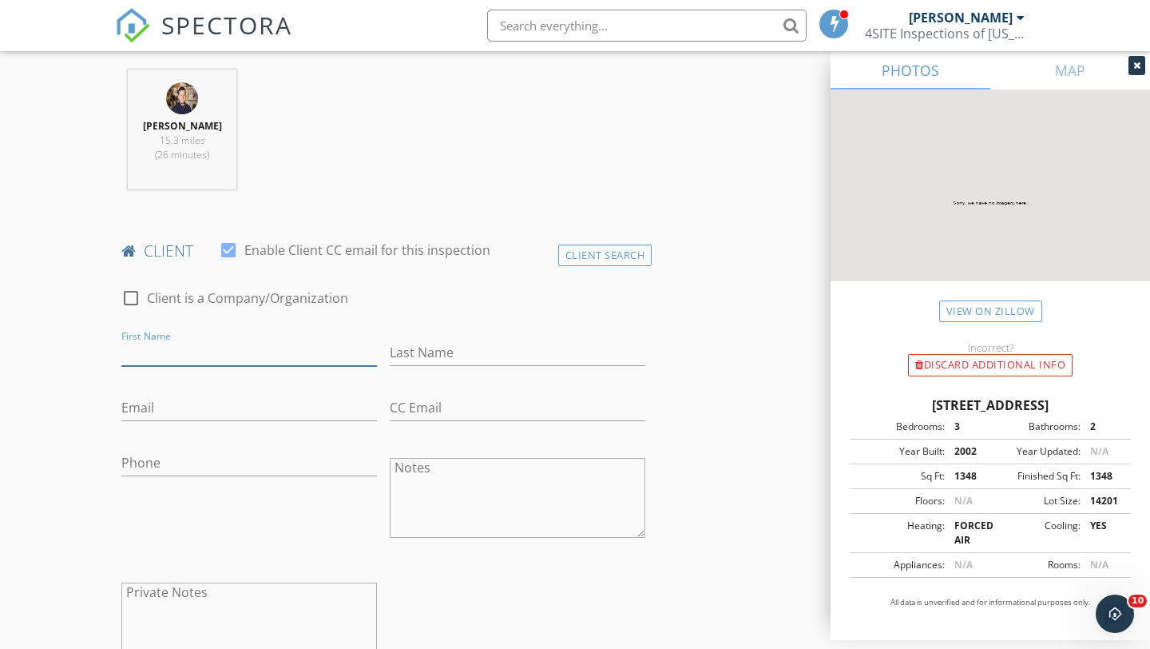
click at [189, 355] on input "First Name" at bounding box center [249, 353] width 256 height 26
click at [169, 343] on input "First Name" at bounding box center [249, 353] width 256 height 26
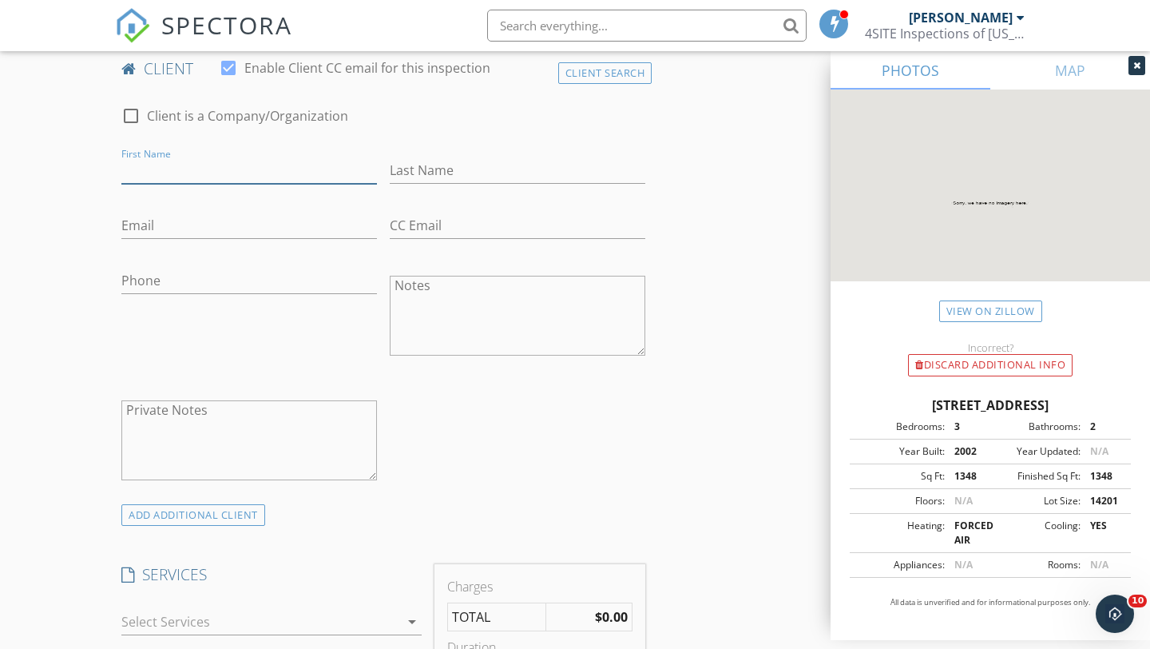
scroll to position [673, 0]
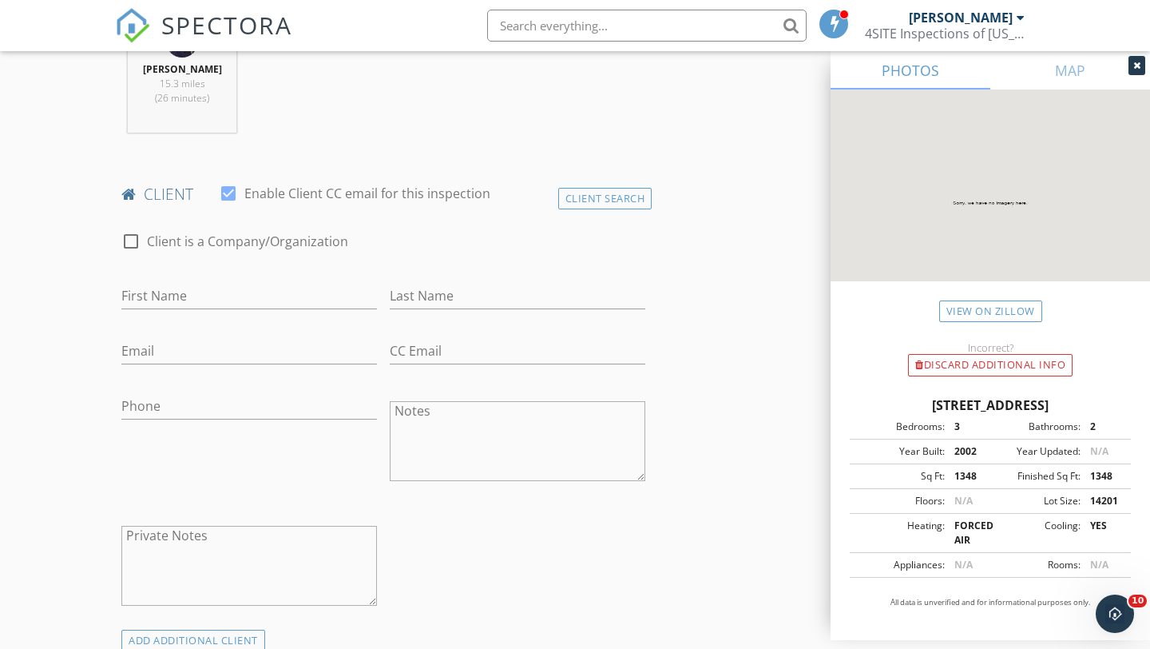
click at [579, 218] on div "check_box_outline_blank Client is a Company/Organization" at bounding box center [383, 243] width 537 height 54
click at [589, 206] on div "Client Search" at bounding box center [605, 199] width 94 height 22
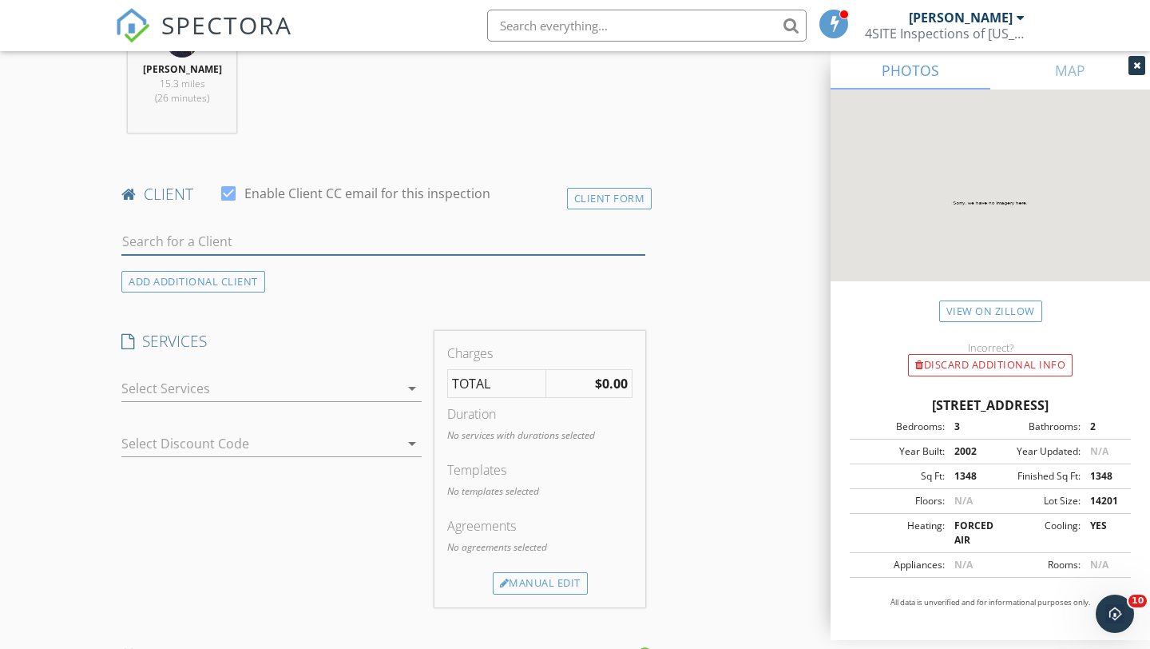
click at [495, 237] on input "text" at bounding box center [383, 241] width 524 height 26
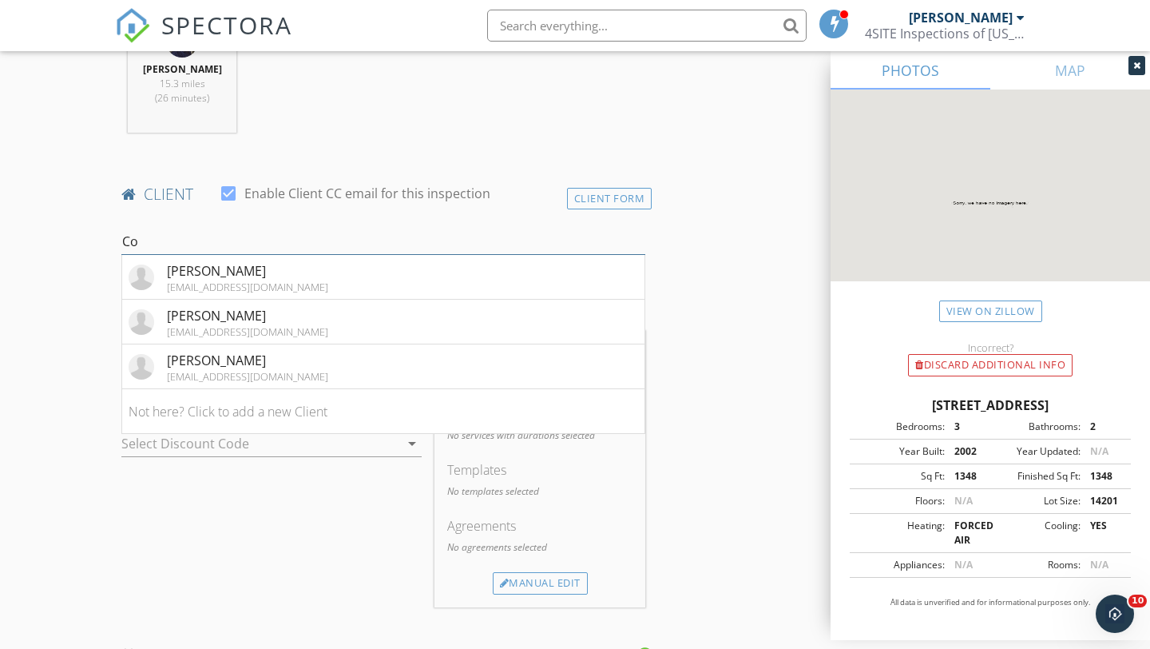
type input "C"
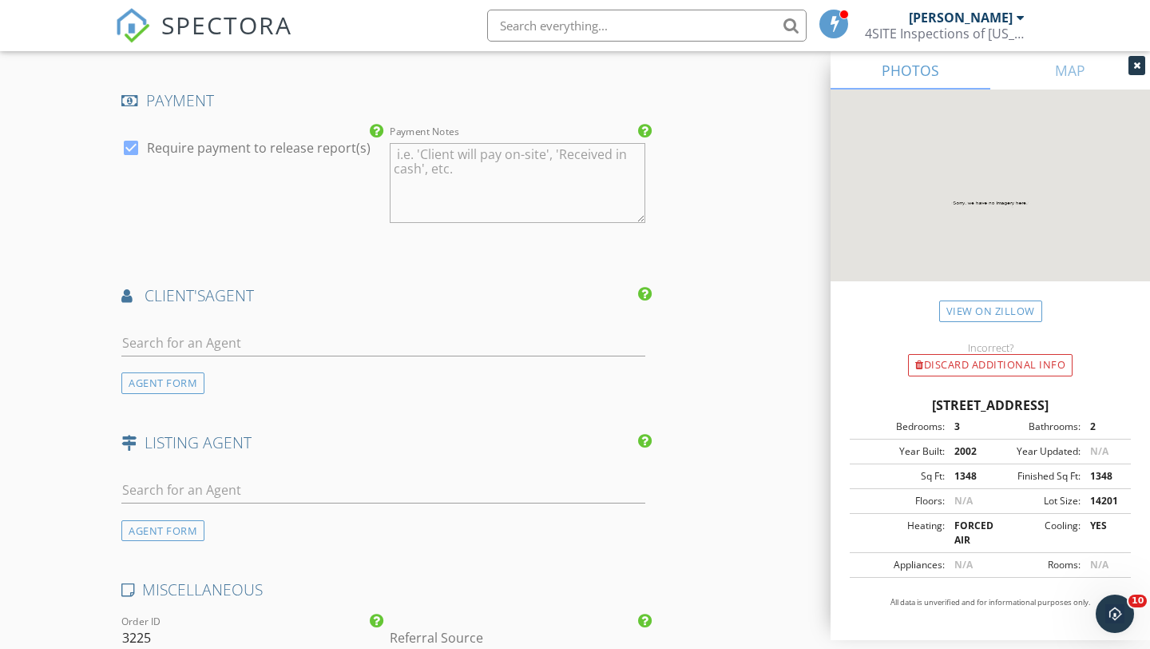
scroll to position [1387, 0]
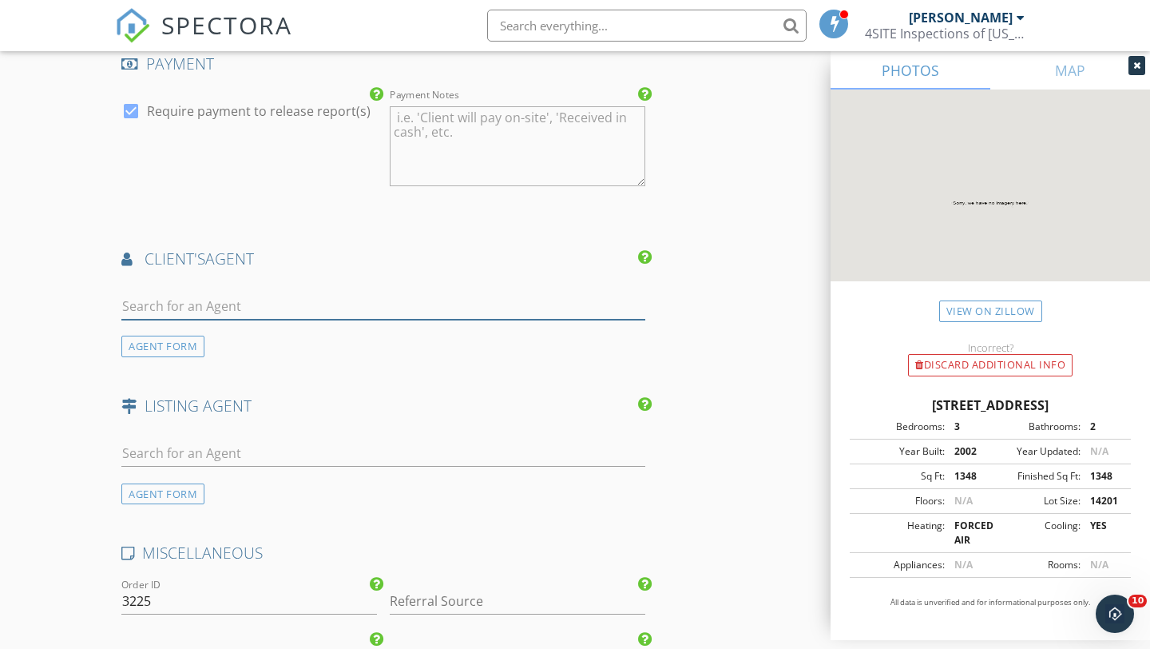
click at [395, 295] on input "text" at bounding box center [383, 306] width 524 height 26
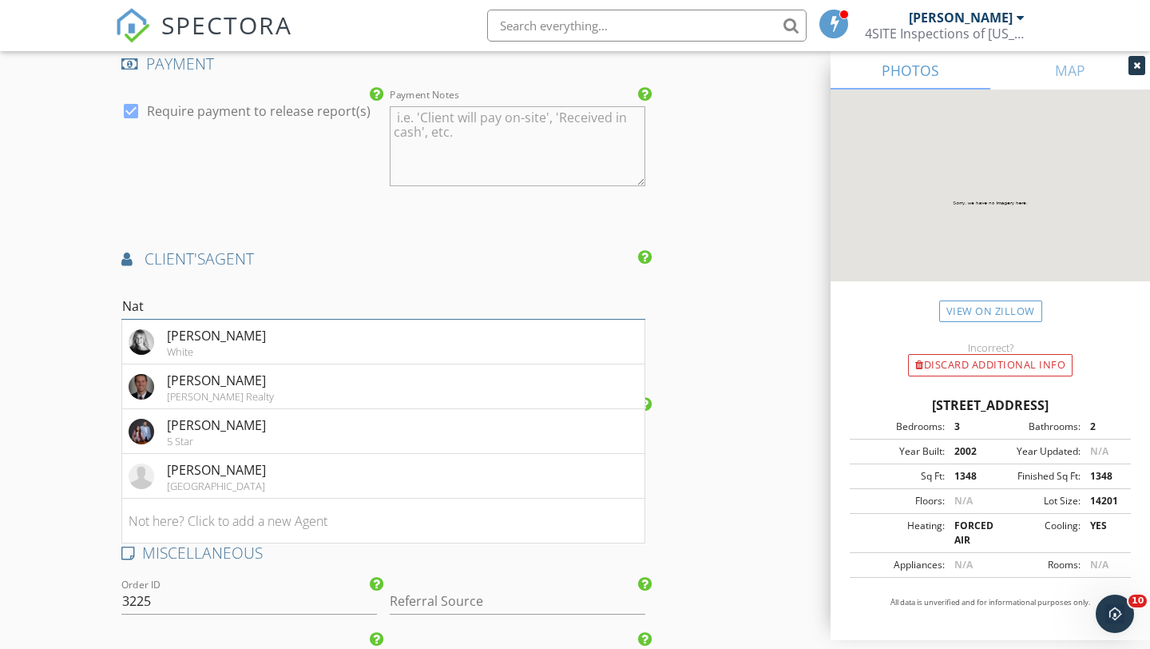
type input "Nat"
click at [292, 300] on input "Nat" at bounding box center [383, 306] width 524 height 26
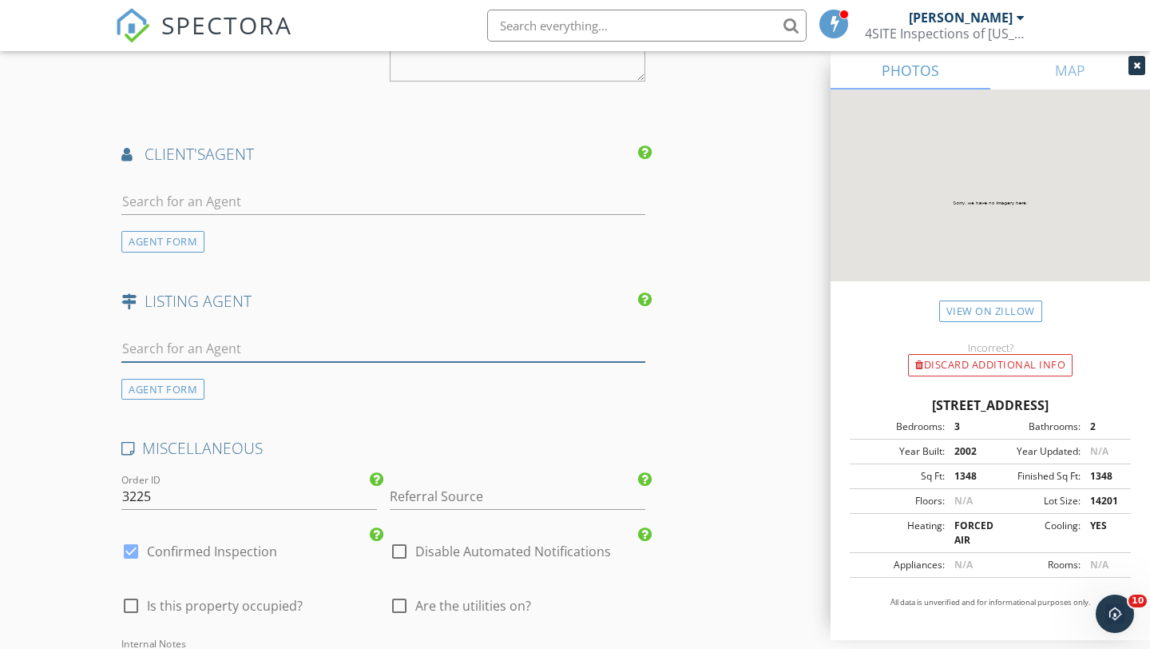
click at [363, 348] on input "text" at bounding box center [383, 349] width 524 height 26
type input "[PERSON_NAME]"
click at [369, 382] on li "Chris Craves Gold Pine" at bounding box center [383, 384] width 522 height 45
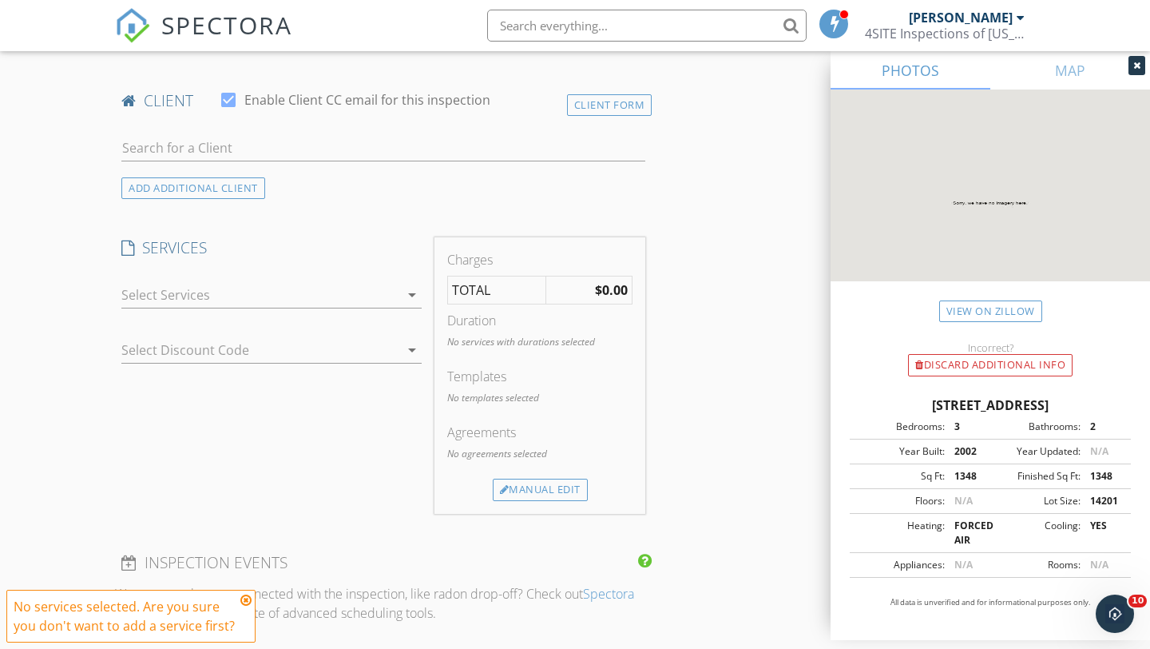
scroll to position [769, 0]
click at [383, 308] on div "arrow_drop_down" at bounding box center [271, 301] width 300 height 42
click at [368, 283] on div at bounding box center [260, 293] width 278 height 26
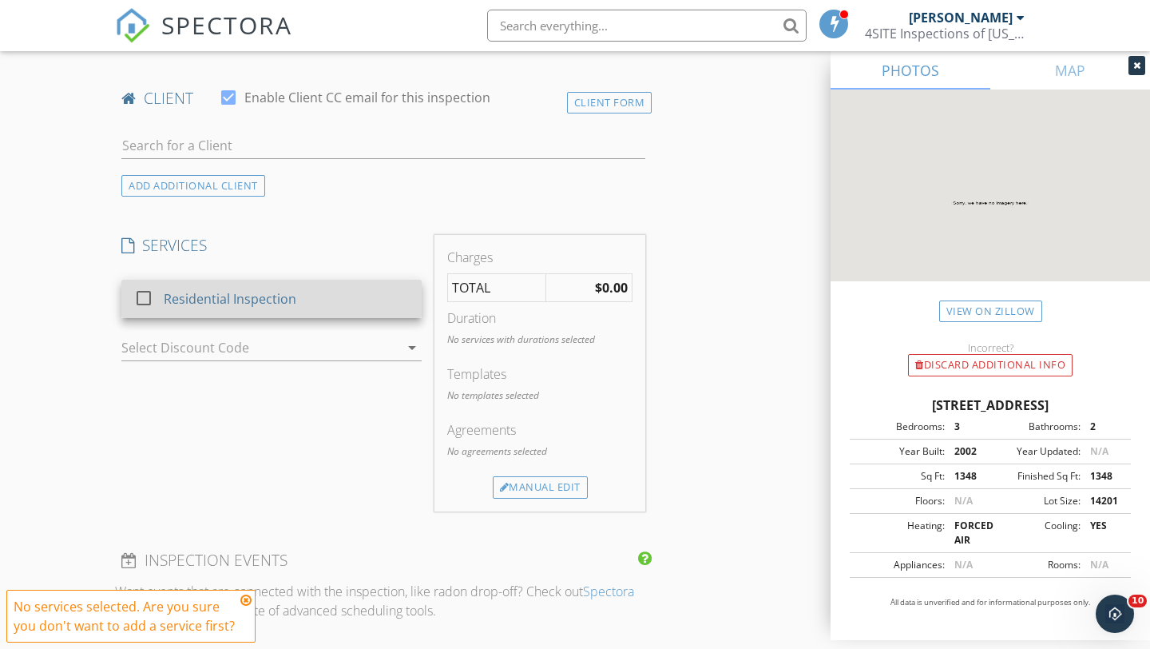
click at [344, 295] on div "Residential Inspection" at bounding box center [286, 299] width 245 height 32
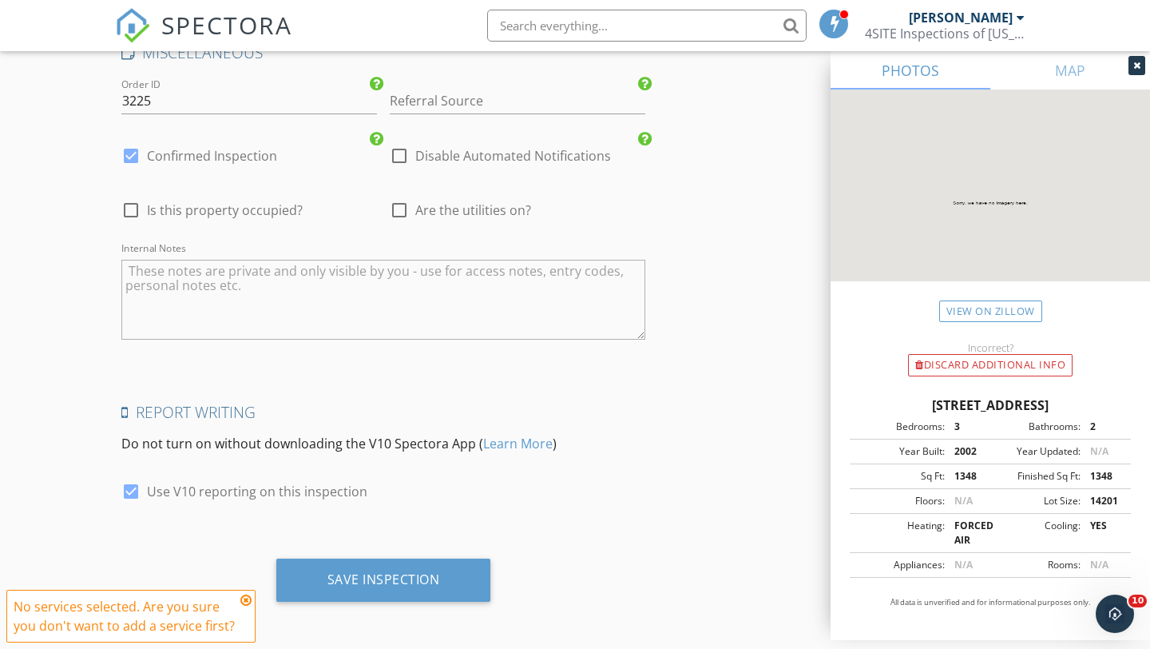
scroll to position [2304, 0]
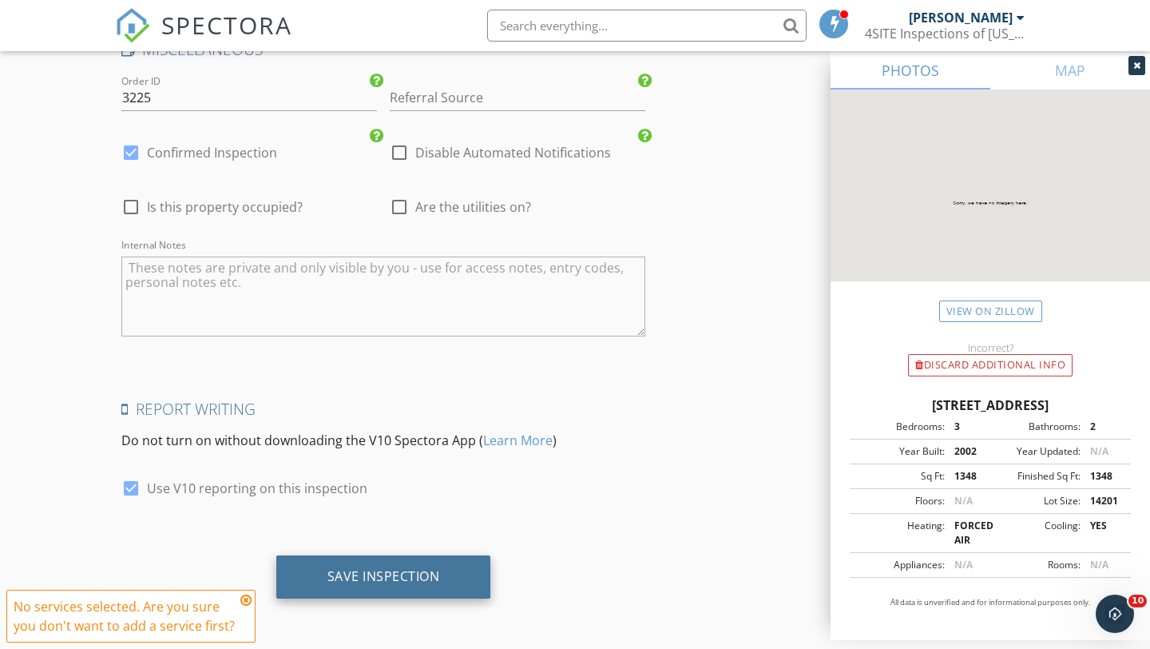
click at [423, 563] on div "Save Inspection" at bounding box center [383, 576] width 215 height 43
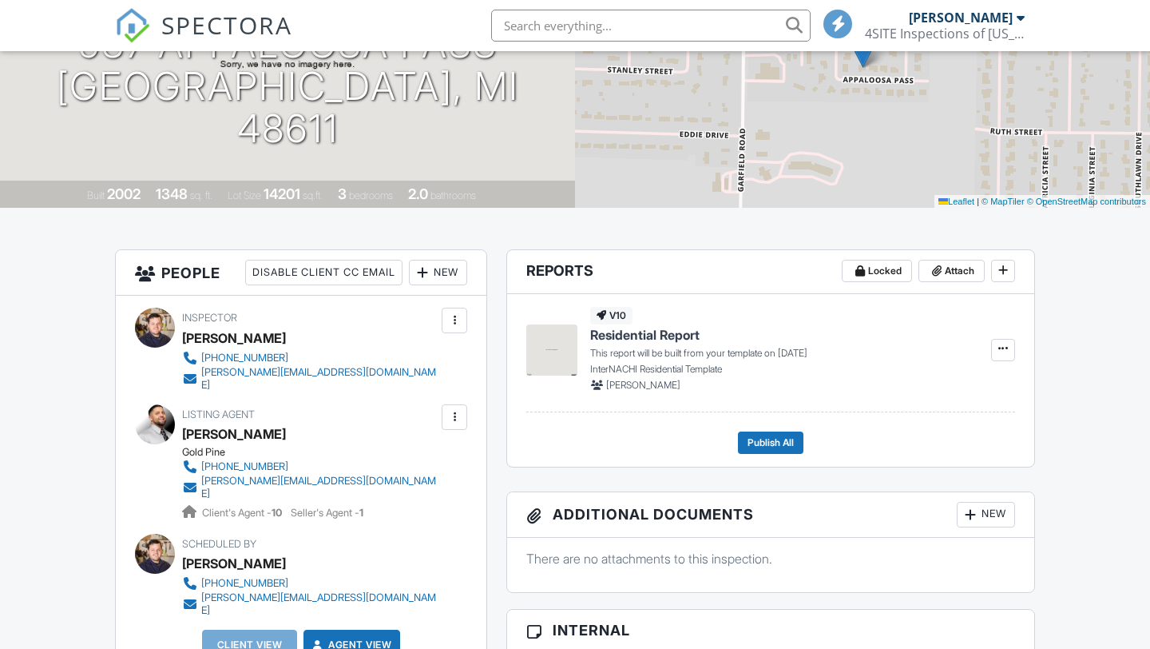
click at [460, 276] on div "New" at bounding box center [438, 273] width 58 height 26
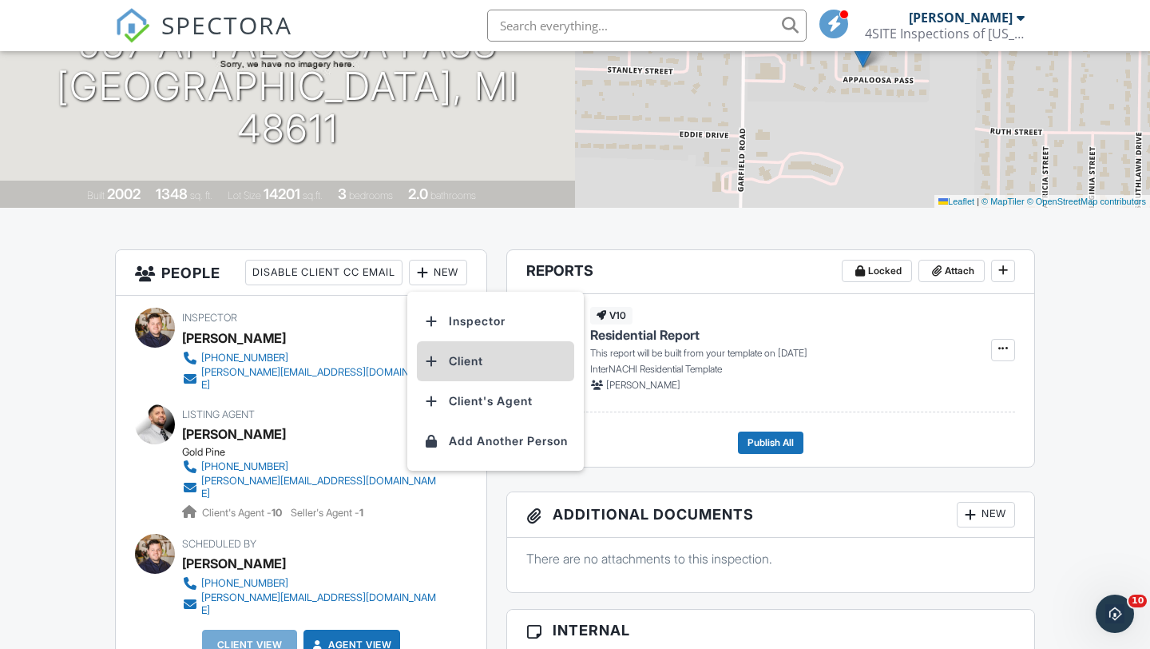
click at [482, 361] on li "Client" at bounding box center [495, 361] width 157 height 40
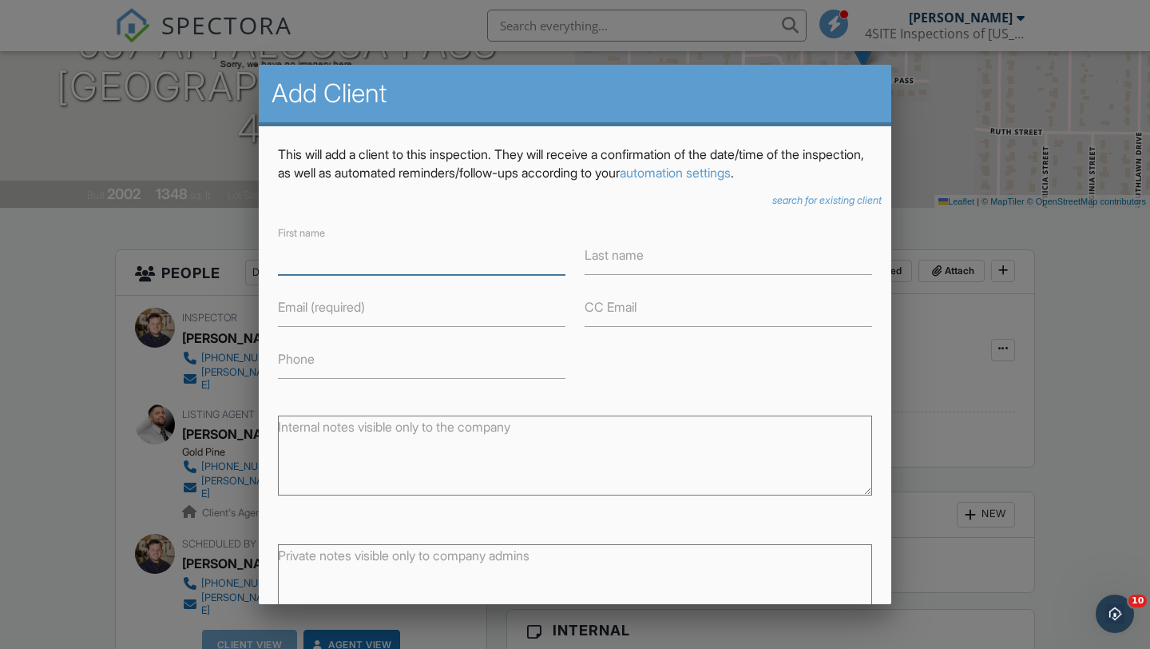
click at [388, 273] on input "First name" at bounding box center [422, 255] width 288 height 39
type input "[PERSON_NAME]"
click at [623, 260] on label "Last name" at bounding box center [614, 255] width 59 height 18
click at [623, 260] on input "Last name" at bounding box center [729, 255] width 288 height 39
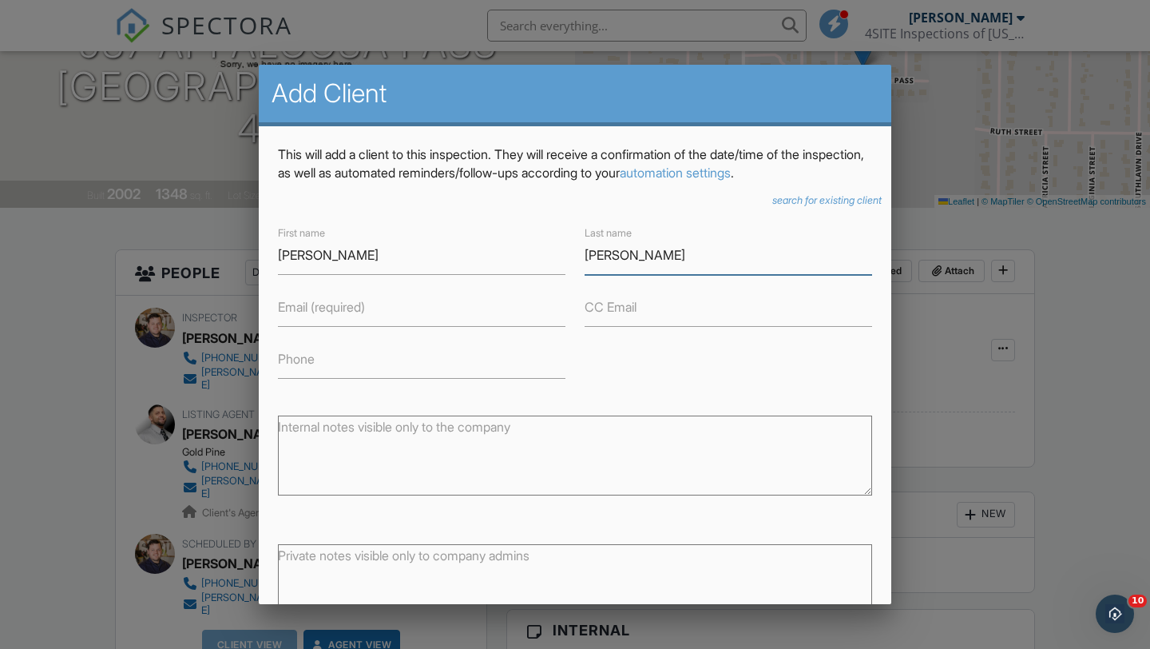
type input "[PERSON_NAME]"
click at [853, 416] on textarea "Internal notes visible only to the company" at bounding box center [575, 455] width 594 height 80
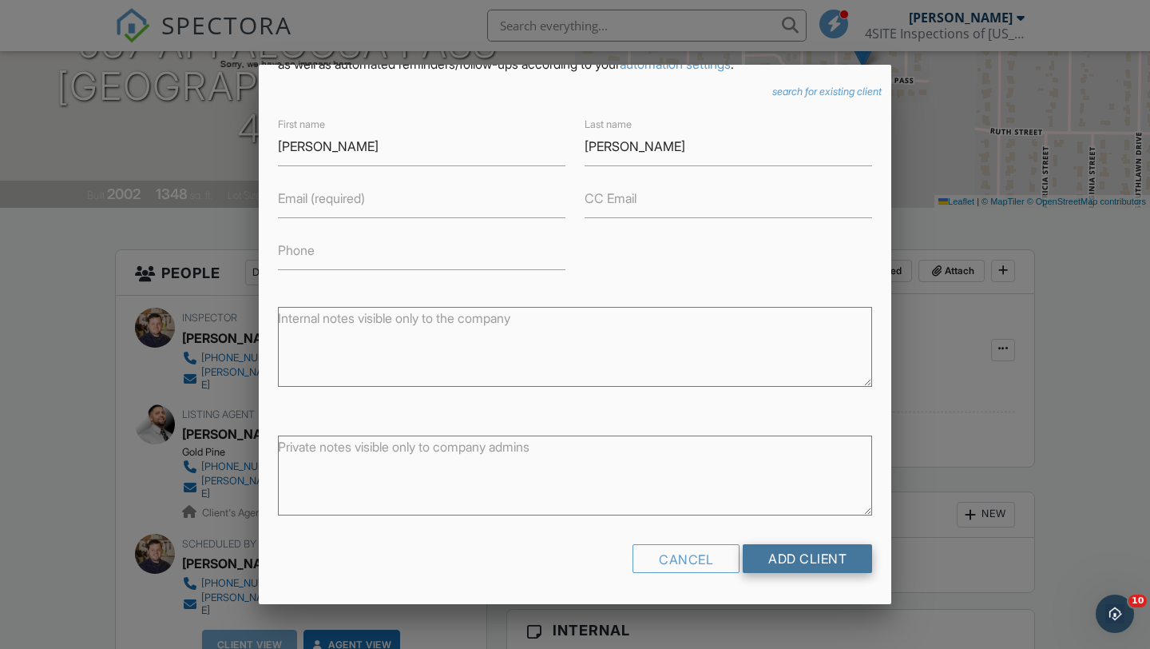
click at [827, 562] on input "Add Client" at bounding box center [807, 558] width 129 height 29
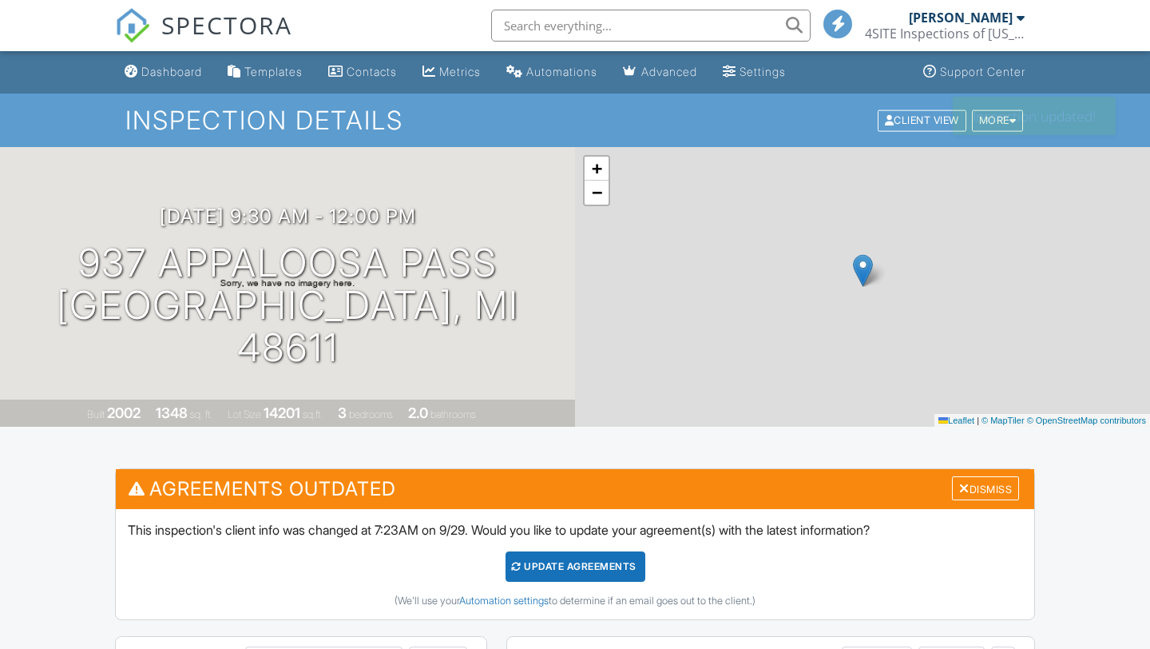
click at [645, 556] on form "Update Agreements" at bounding box center [575, 566] width 895 height 30
click at [631, 570] on div "Update Agreements" at bounding box center [576, 566] width 140 height 30
